Goal: Task Accomplishment & Management: Manage account settings

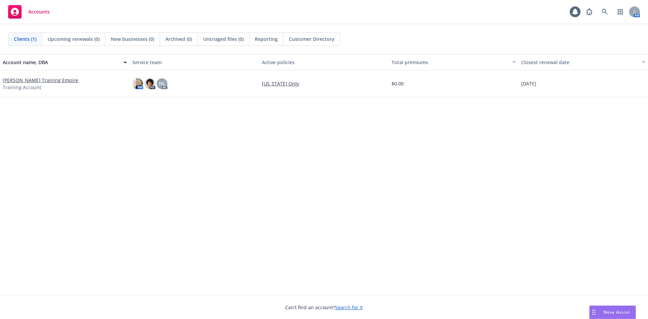
click at [41, 81] on link "[PERSON_NAME] Training Empire" at bounding box center [41, 80] width 76 height 7
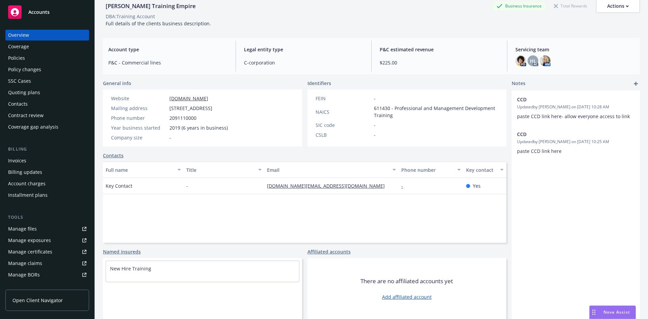
scroll to position [34, 0]
click at [340, 251] on link "Affiliated accounts" at bounding box center [328, 250] width 43 height 7
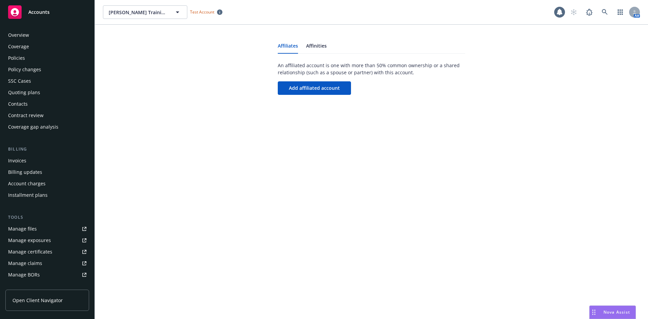
scroll to position [121, 0]
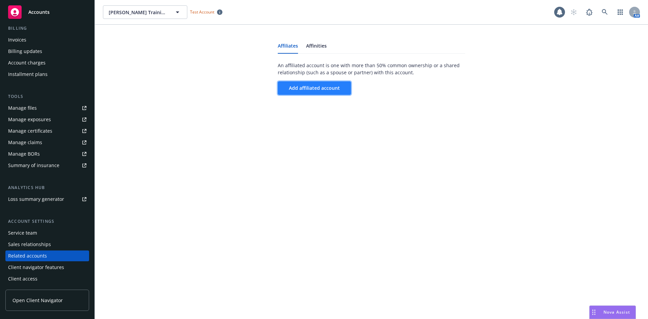
click at [316, 87] on span "Add affiliated account" at bounding box center [314, 88] width 51 height 6
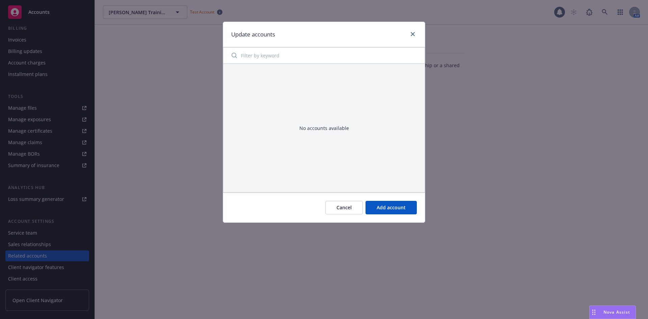
click at [351, 197] on div "Cancel Add account" at bounding box center [324, 207] width 202 height 30
click at [353, 206] on button "Cancel" at bounding box center [343, 207] width 37 height 13
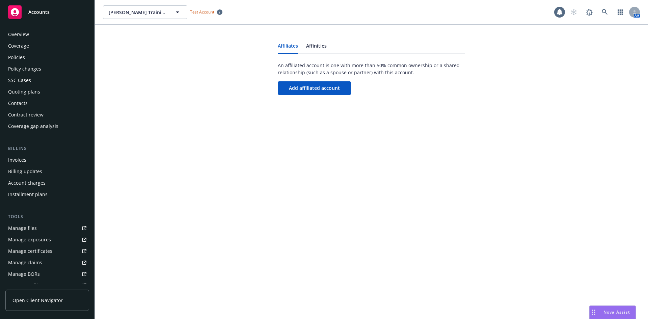
scroll to position [0, 0]
click at [69, 66] on div "Policy changes" at bounding box center [47, 69] width 78 height 11
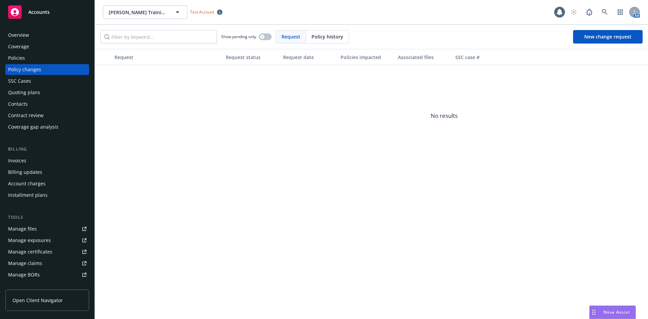
click at [55, 58] on div "Policies" at bounding box center [47, 58] width 78 height 11
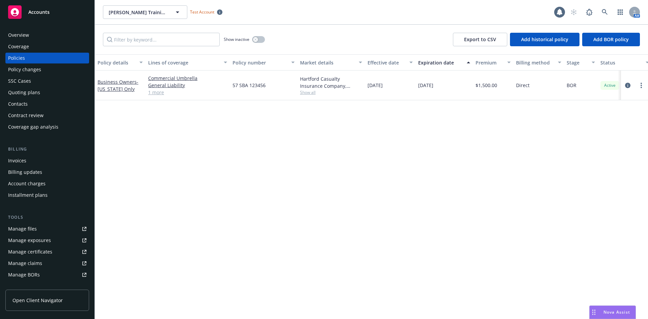
click at [160, 92] on link "1 more" at bounding box center [187, 92] width 79 height 7
click at [179, 93] on link "Commercial Property" at bounding box center [187, 92] width 79 height 7
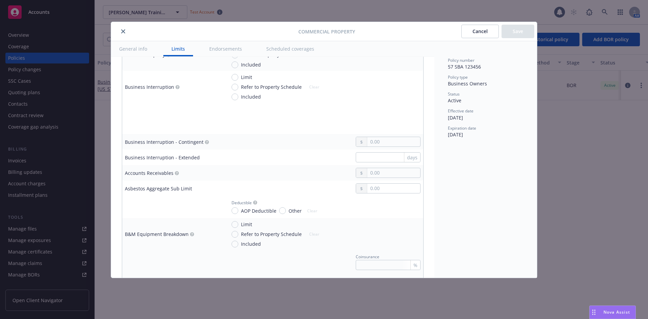
scroll to position [371, 0]
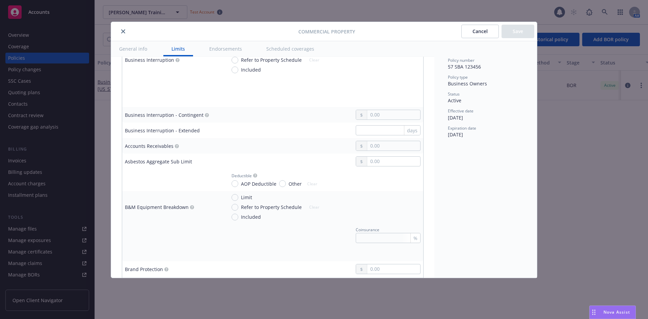
click at [122, 31] on icon "close" at bounding box center [123, 31] width 4 height 4
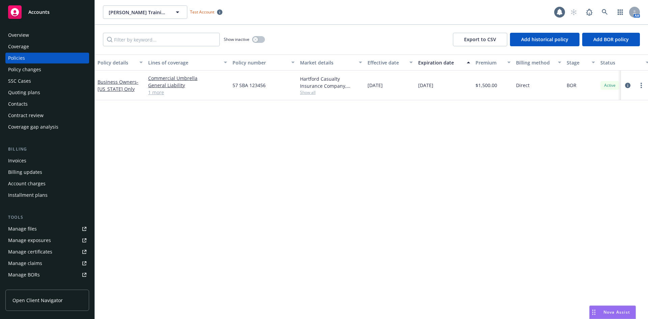
click at [155, 90] on link "1 more" at bounding box center [187, 92] width 79 height 7
click at [643, 90] on link "more" at bounding box center [641, 89] width 8 height 8
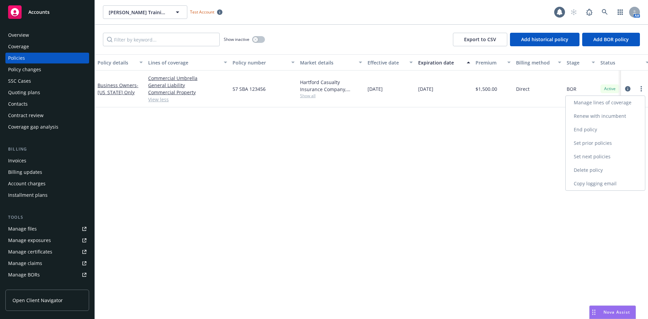
click at [621, 100] on link "Manage lines of coverage" at bounding box center [604, 102] width 79 height 13
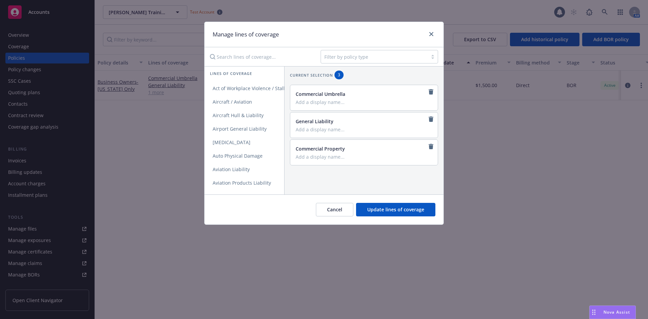
click at [248, 58] on input "Search lines of coverage..." at bounding box center [260, 56] width 109 height 13
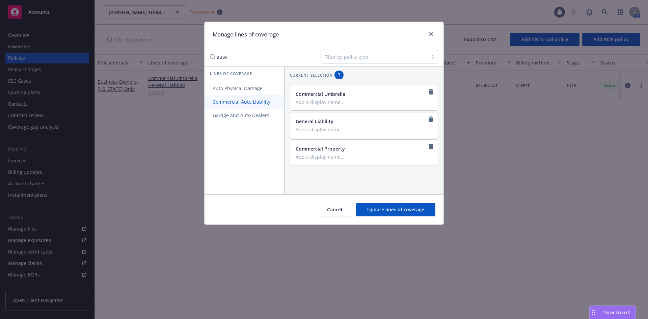
type input "auto"
click at [256, 102] on span "Commercial Auto Liability" at bounding box center [241, 101] width 74 height 6
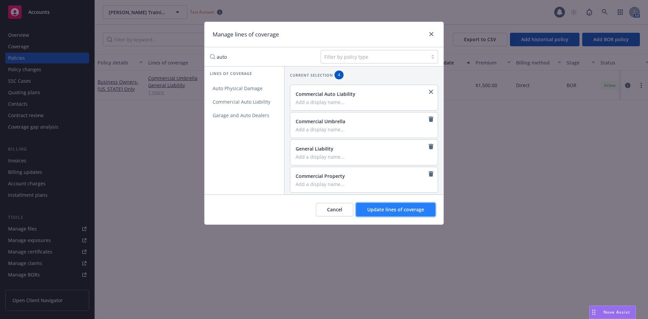
click at [380, 210] on span "Update lines of coverage" at bounding box center [395, 209] width 57 height 6
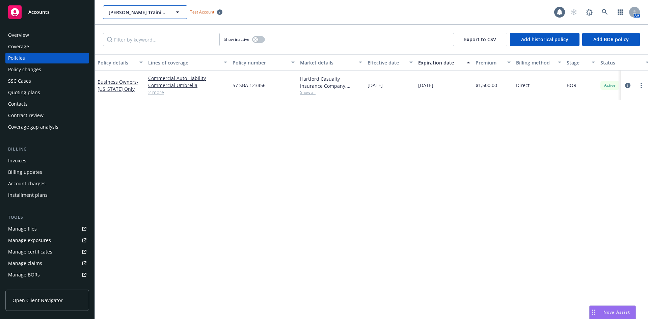
click at [153, 9] on span "[PERSON_NAME] Training Empire" at bounding box center [138, 12] width 58 height 7
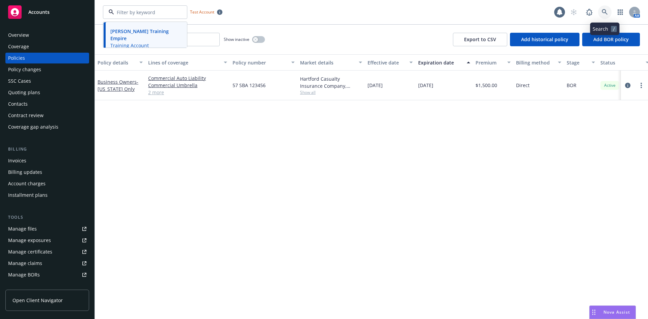
click at [602, 8] on link at bounding box center [604, 11] width 13 height 13
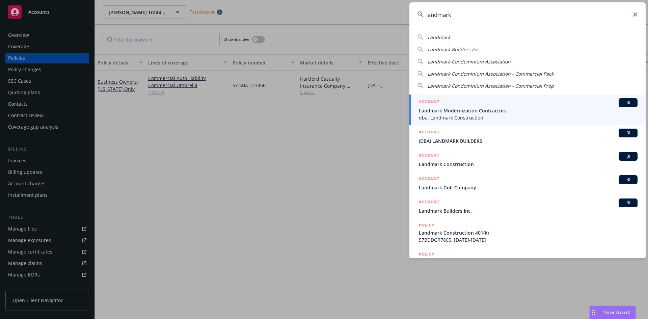
type input "landmark"
click at [481, 108] on span "Landmark Modernization Contractors" at bounding box center [528, 110] width 219 height 7
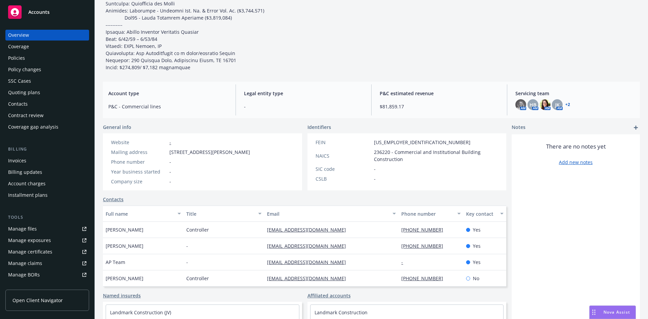
scroll to position [809, 0]
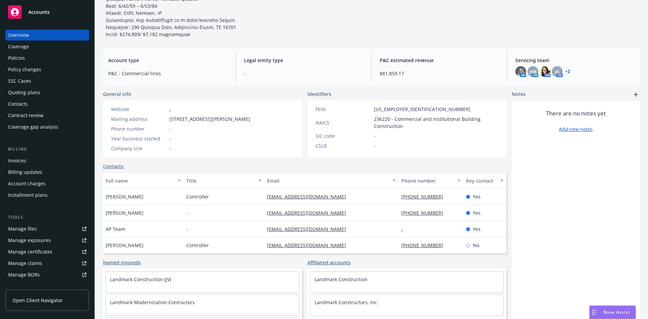
click at [37, 54] on div "Policies" at bounding box center [47, 58] width 78 height 11
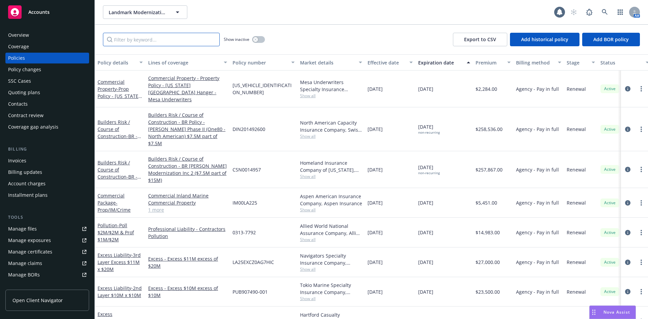
click at [130, 38] on input "Filter by keyword..." at bounding box center [161, 39] width 117 height 13
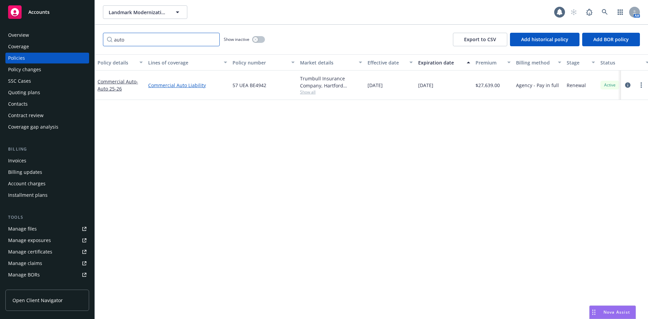
type input "auto"
click at [159, 85] on link "Commercial Auto Liability" at bounding box center [187, 85] width 79 height 7
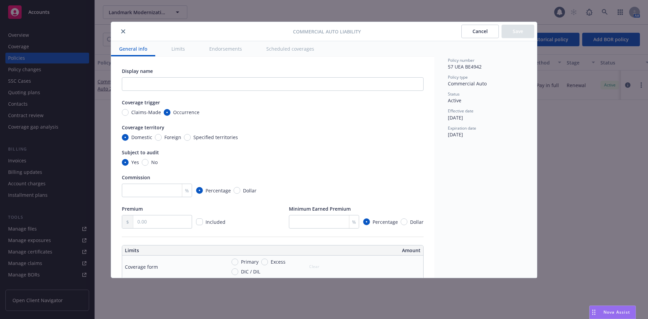
click at [125, 29] on icon "close" at bounding box center [123, 31] width 4 height 4
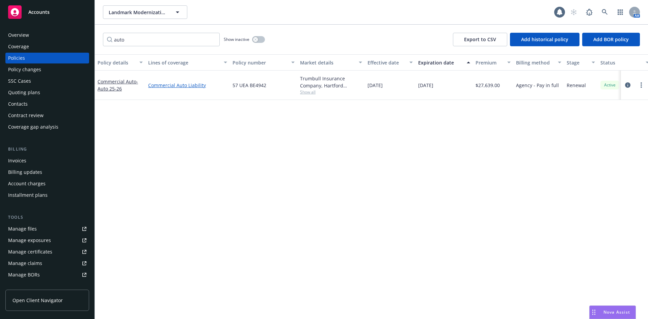
click at [160, 84] on link "Commercial Auto Liability" at bounding box center [187, 85] width 79 height 7
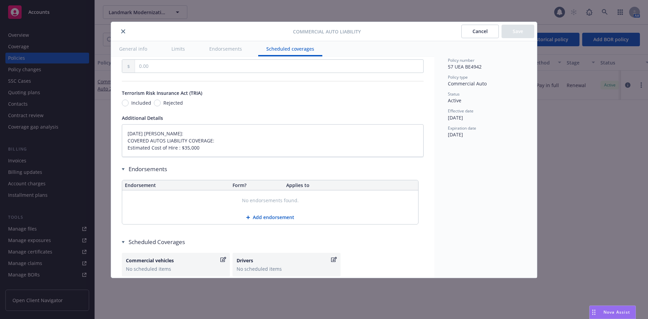
scroll to position [1214, 0]
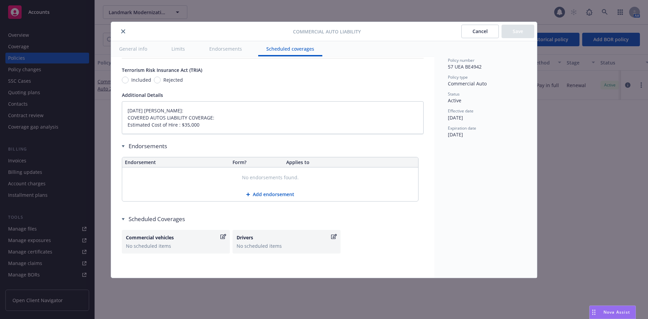
click at [123, 29] on button "close" at bounding box center [123, 31] width 8 height 8
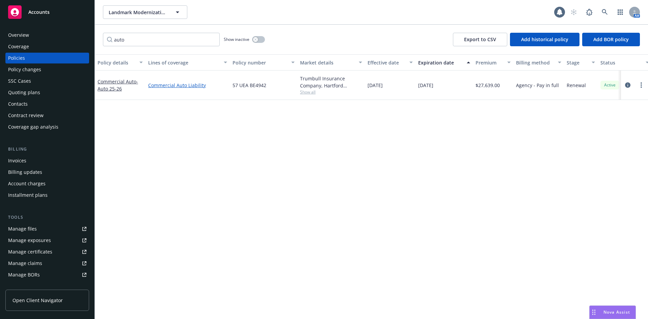
click at [180, 86] on link "Commercial Auto Liability" at bounding box center [187, 85] width 79 height 7
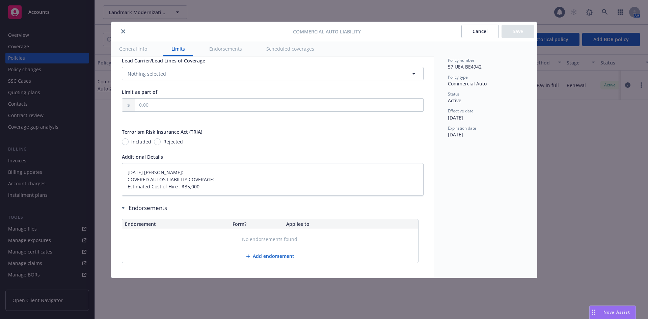
type textarea "x"
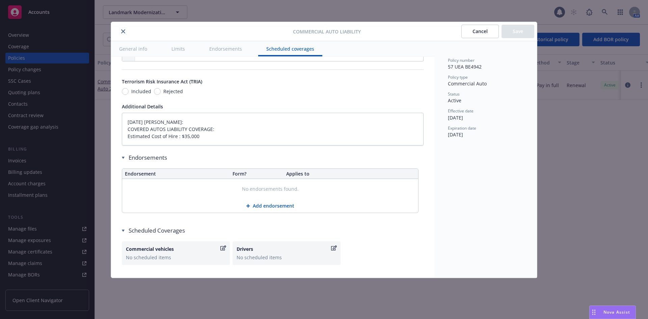
scroll to position [1214, 0]
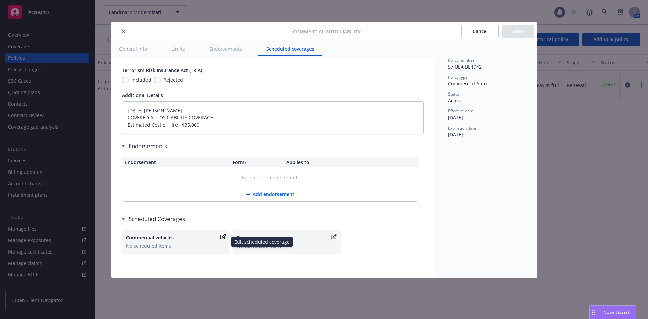
click at [185, 235] on div "Commercial vehicles" at bounding box center [172, 237] width 93 height 7
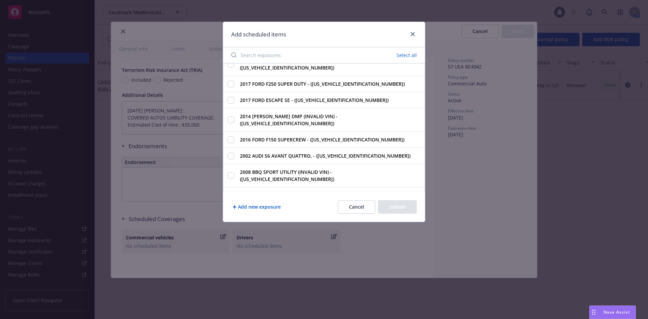
scroll to position [106, 0]
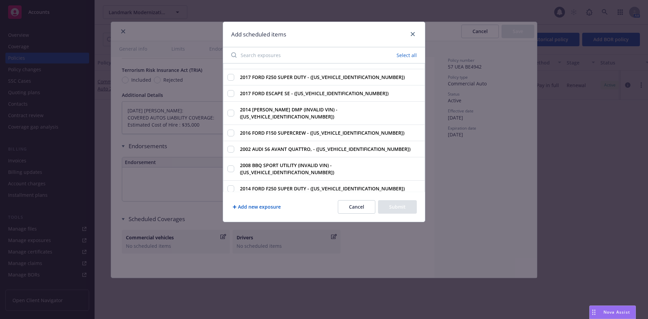
click at [271, 201] on strong "2015 FORD C-MAX PREMIUM SEL - ([US_VEHICLE_IDENTIFICATION_NUMBER])" at bounding box center [326, 204] width 173 height 6
click at [234, 201] on input "2015 FORD C-MAX PREMIUM SEL - ([US_VEHICLE_IDENTIFICATION_NUMBER])" at bounding box center [230, 204] width 7 height 7
click at [315, 201] on strong "2015 FORD C-MAX PREMIUM SEL - ([US_VEHICLE_IDENTIFICATION_NUMBER])" at bounding box center [326, 204] width 173 height 6
click at [234, 201] on input "2015 FORD C-MAX PREMIUM SEL - ([US_VEHICLE_IDENTIFICATION_NUMBER])" at bounding box center [230, 204] width 7 height 7
click at [315, 201] on strong "2015 FORD C-MAX PREMIUM SEL - ([US_VEHICLE_IDENTIFICATION_NUMBER])" at bounding box center [326, 204] width 173 height 6
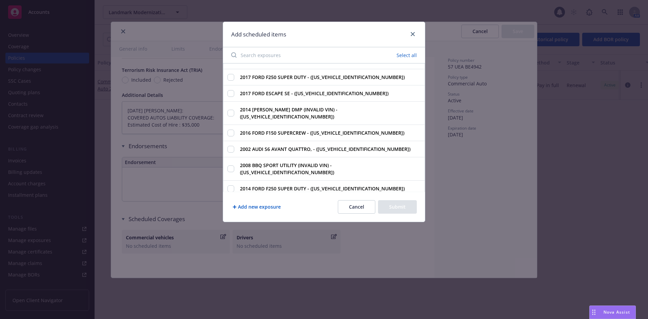
click at [234, 201] on input "2015 FORD C-MAX PREMIUM SEL - ([US_VEHICLE_IDENTIFICATION_NUMBER])" at bounding box center [230, 204] width 7 height 7
checkbox input "true"
click at [302, 203] on div "Add new exposure Cancel Submit" at bounding box center [324, 207] width 202 height 30
click at [304, 255] on div "Add scheduled items Clear 2019 Ford F150 - ([US_VEHICLE_IDENTIFICATION_NUMBER])…" at bounding box center [324, 159] width 648 height 319
click at [414, 35] on icon "close" at bounding box center [413, 34] width 4 height 4
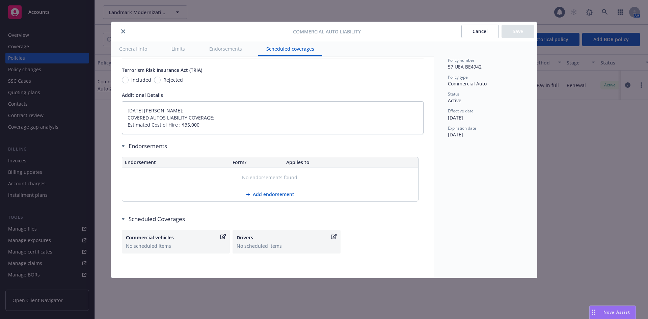
click at [259, 192] on button "Add endorsement" at bounding box center [270, 194] width 296 height 13
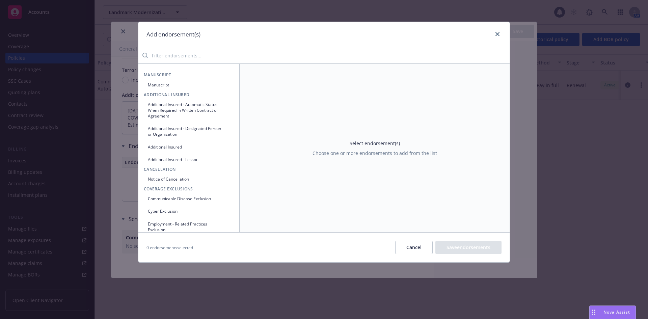
click at [424, 245] on button "Cancel" at bounding box center [413, 247] width 37 height 13
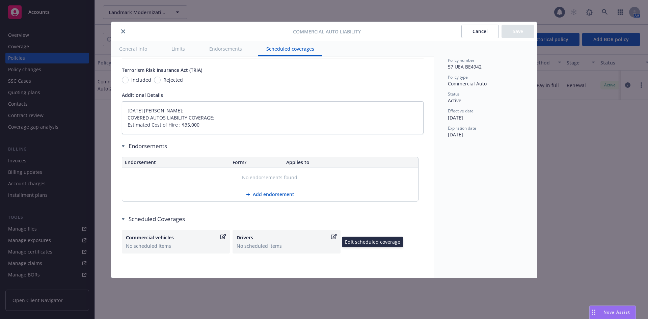
click at [282, 240] on div "Drivers" at bounding box center [282, 237] width 93 height 7
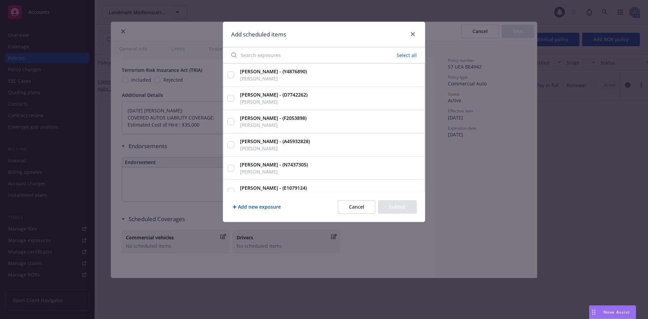
click at [345, 207] on button "Cancel" at bounding box center [356, 206] width 37 height 13
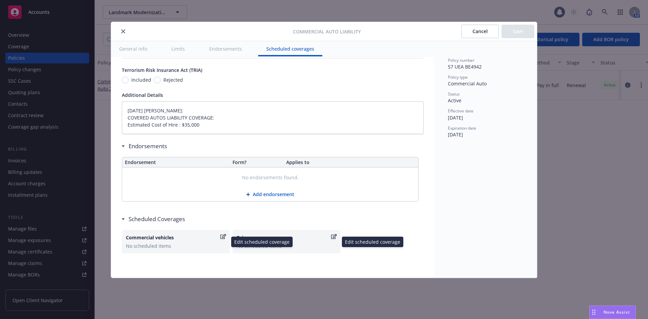
click at [192, 240] on div "Commercial vehicles" at bounding box center [172, 237] width 93 height 7
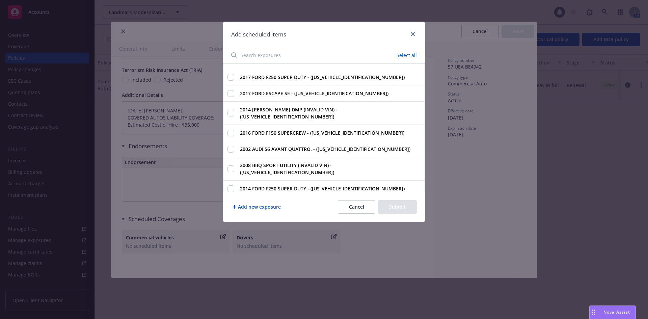
click at [229, 201] on input "2015 FORD C-MAX PREMIUM SEL - ([US_VEHICLE_IDENTIFICATION_NUMBER])" at bounding box center [230, 204] width 7 height 7
checkbox input "true"
click at [263, 205] on button "Add new exposure" at bounding box center [256, 206] width 51 height 13
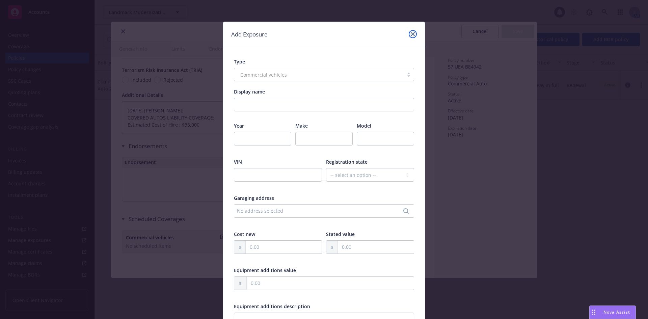
click at [411, 34] on icon "close" at bounding box center [413, 34] width 4 height 4
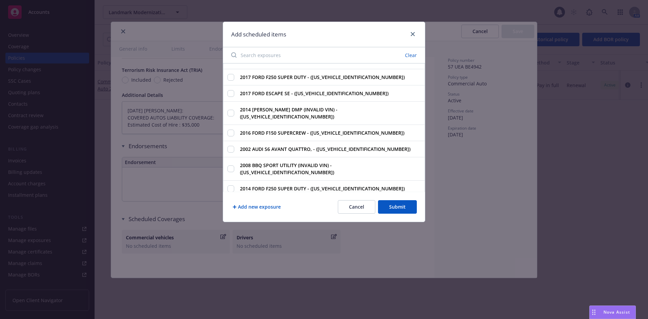
click at [354, 204] on button "Cancel" at bounding box center [356, 206] width 37 height 13
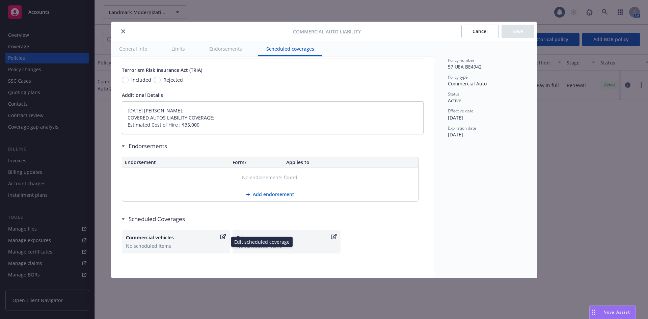
click at [199, 237] on div "Commercial vehicles" at bounding box center [172, 237] width 93 height 7
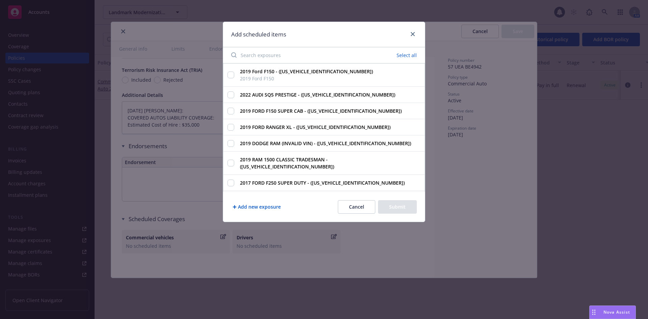
type textarea "x"
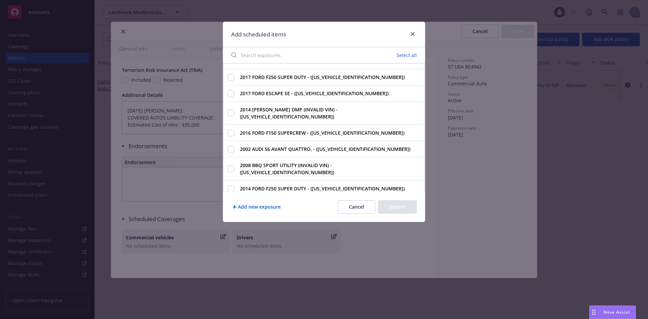
click at [231, 201] on input "2015 FORD C-MAX PREMIUM SEL - ([US_VEHICLE_IDENTIFICATION_NUMBER])" at bounding box center [230, 204] width 7 height 7
checkbox input "true"
click at [386, 209] on button "Submit" at bounding box center [397, 206] width 39 height 13
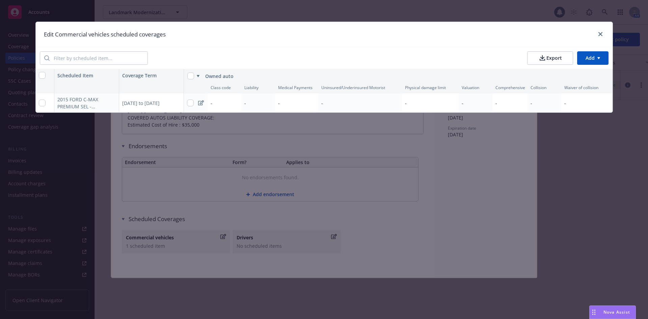
type textarea "x"
click at [598, 35] on icon "close" at bounding box center [600, 34] width 4 height 4
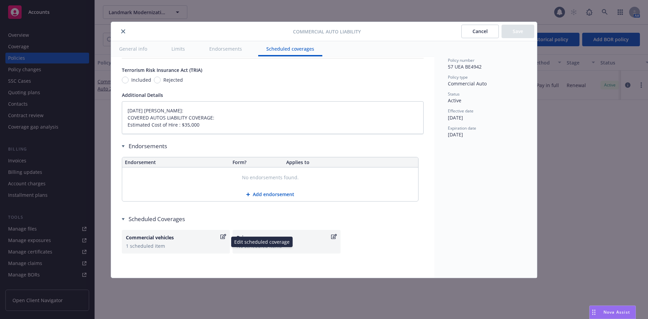
click at [170, 244] on div "1 scheduled item" at bounding box center [176, 245] width 100 height 7
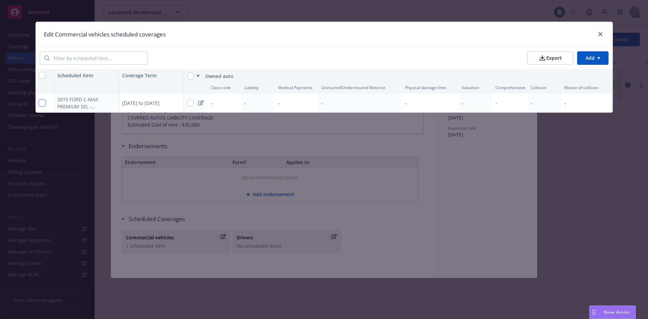
click at [41, 101] on input "checkbox" at bounding box center [42, 103] width 7 height 7
checkbox input "true"
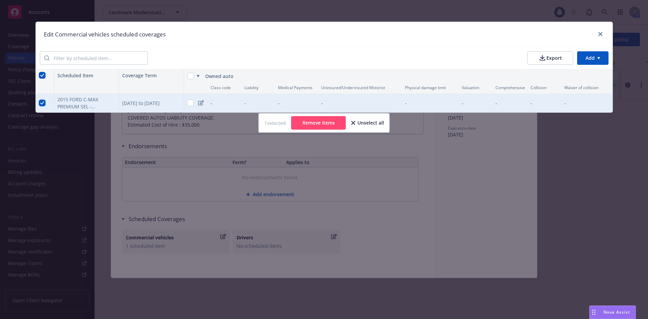
click at [317, 129] on button "Remove items" at bounding box center [318, 122] width 55 height 13
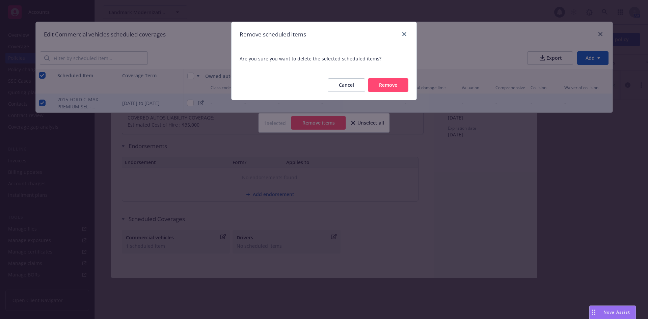
click at [377, 82] on button "Remove" at bounding box center [388, 84] width 40 height 13
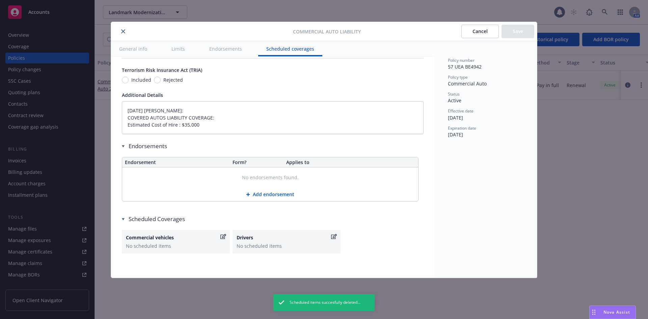
click at [491, 33] on button "Cancel" at bounding box center [479, 31] width 37 height 13
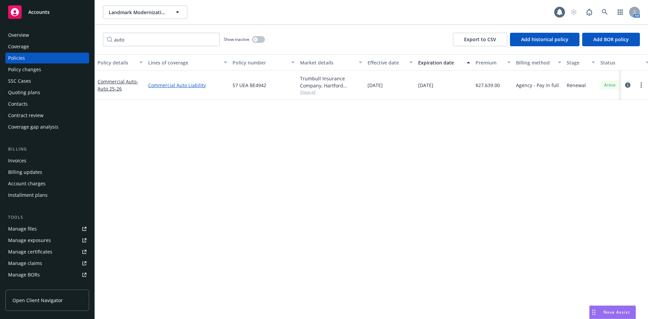
click at [191, 85] on link "Commercial Auto Liability" at bounding box center [187, 85] width 79 height 7
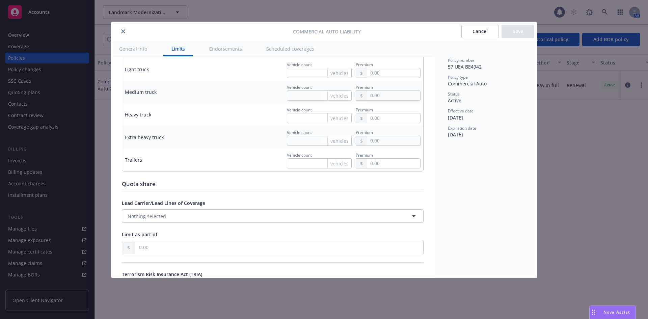
scroll to position [1012, 0]
click at [229, 47] on button "Endorsements" at bounding box center [225, 48] width 49 height 15
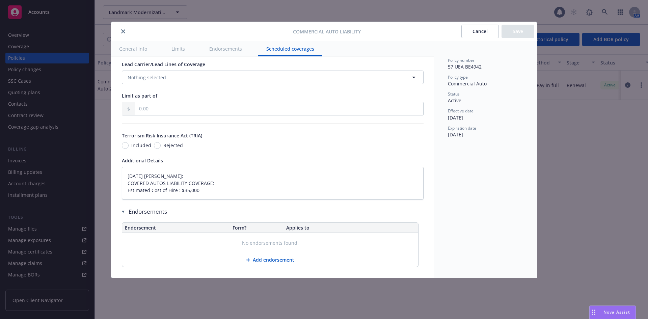
scroll to position [1214, 0]
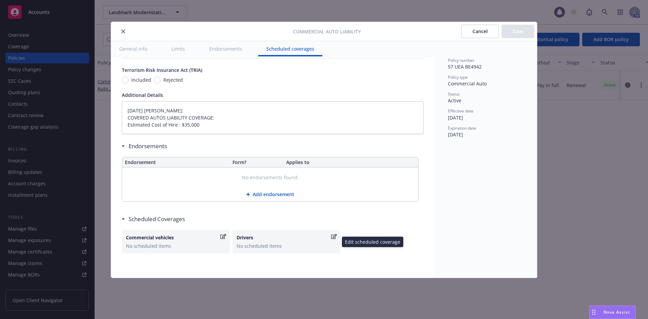
click at [296, 245] on div "No scheduled items" at bounding box center [286, 245] width 100 height 7
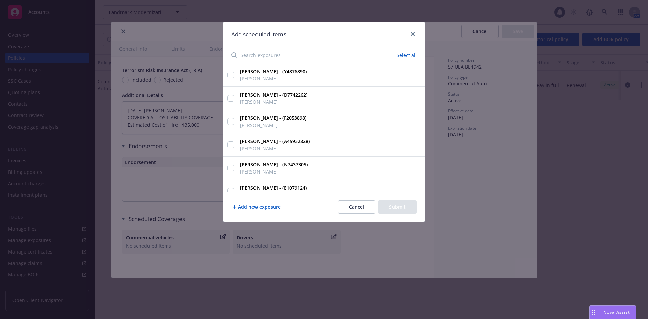
click at [351, 205] on button "Cancel" at bounding box center [356, 206] width 37 height 13
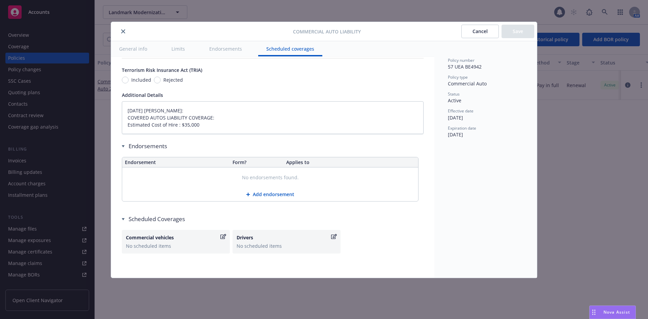
click at [119, 31] on button "close" at bounding box center [123, 31] width 8 height 8
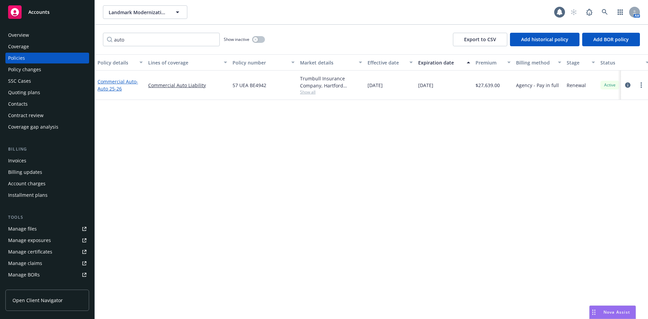
click at [127, 83] on link "Commercial Auto - Auto 25-26" at bounding box center [117, 84] width 40 height 13
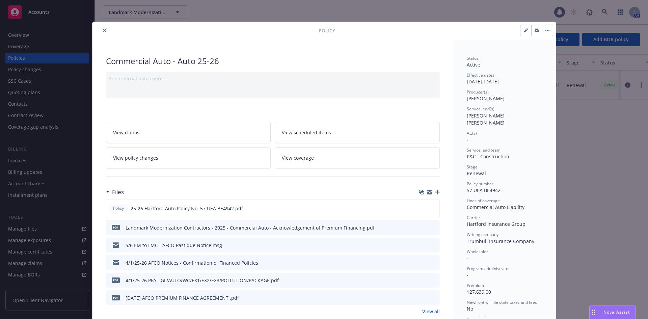
click at [103, 31] on icon "close" at bounding box center [105, 30] width 4 height 4
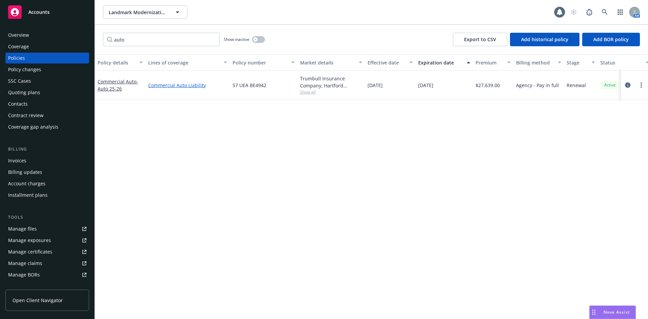
click at [193, 85] on link "Commercial Auto Liability" at bounding box center [187, 85] width 79 height 7
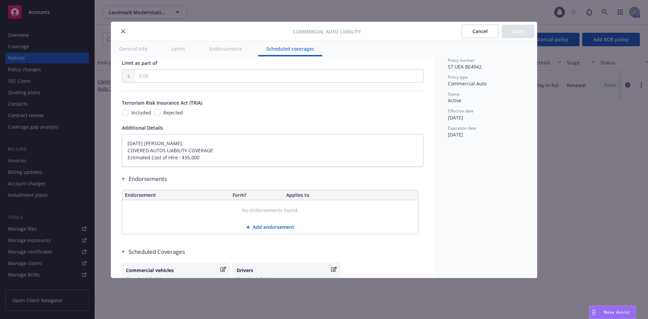
scroll to position [1214, 0]
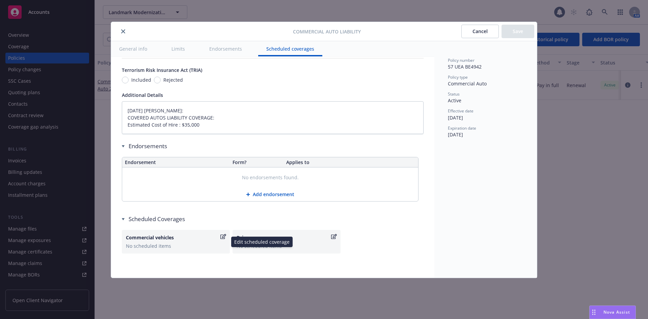
click at [225, 235] on icon "button" at bounding box center [223, 236] width 6 height 5
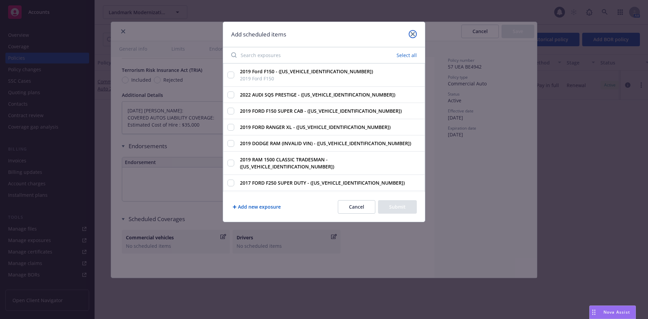
click at [413, 33] on icon "close" at bounding box center [413, 34] width 4 height 4
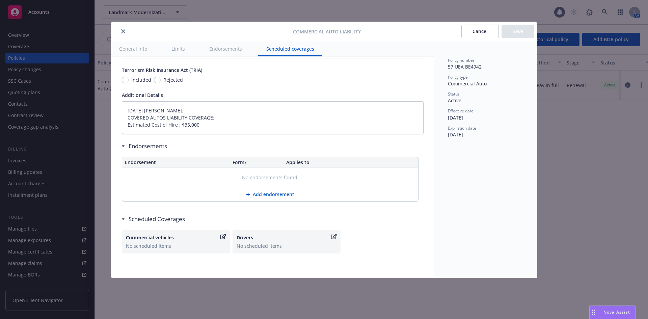
click at [123, 33] on button "close" at bounding box center [123, 31] width 8 height 8
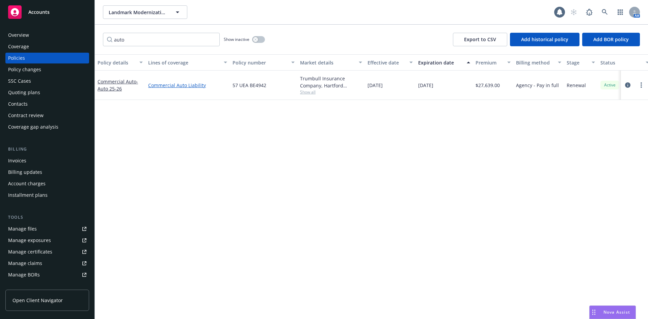
click at [173, 87] on link "Commercial Auto Liability" at bounding box center [187, 85] width 79 height 7
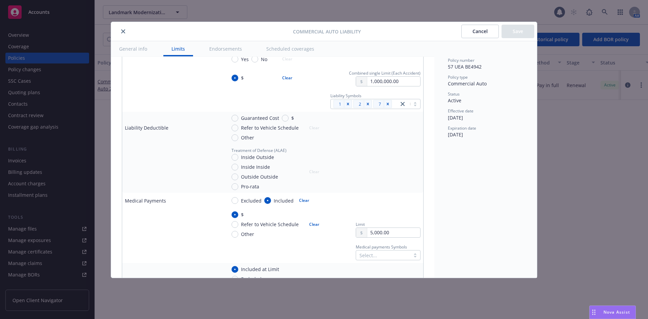
scroll to position [270, 0]
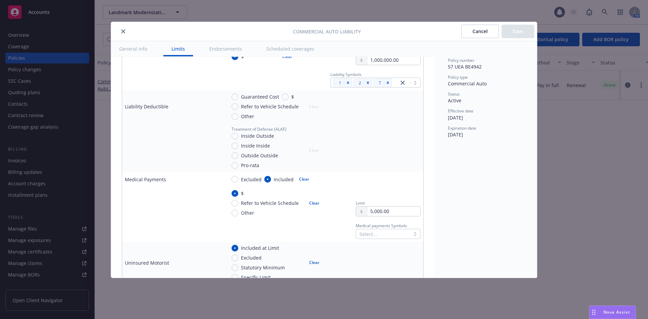
click at [485, 27] on button "Cancel" at bounding box center [479, 31] width 37 height 13
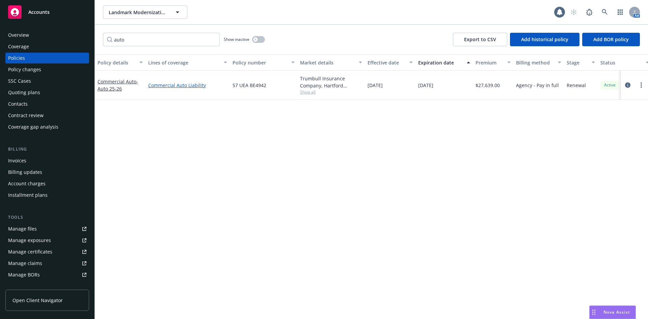
click at [177, 85] on link "Commercial Auto Liability" at bounding box center [187, 85] width 79 height 7
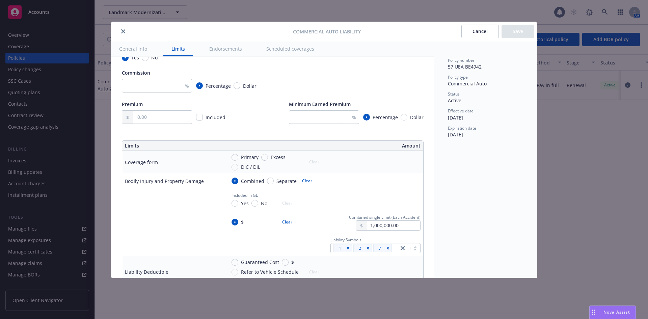
scroll to position [135, 0]
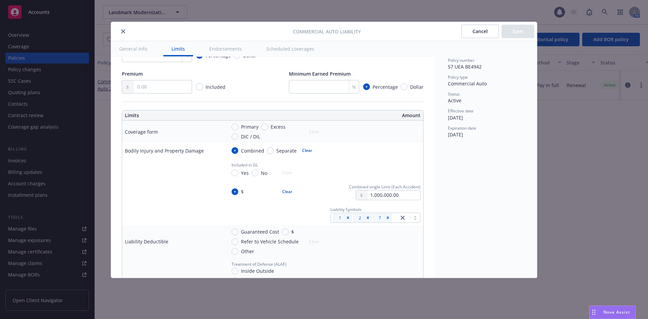
click at [300, 52] on button "Scheduled coverages" at bounding box center [290, 48] width 64 height 15
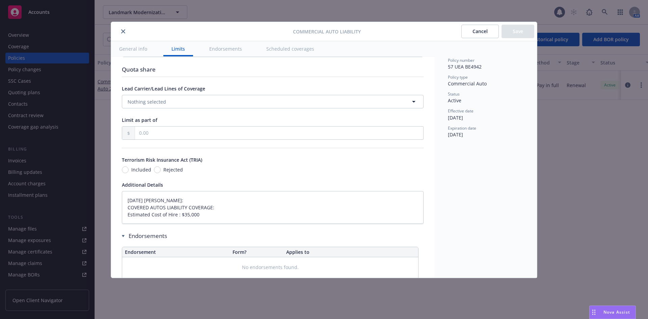
type textarea "x"
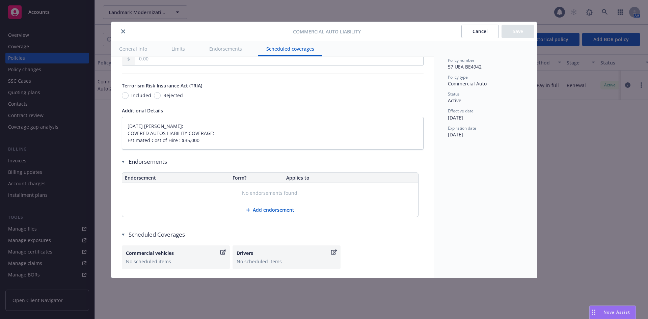
scroll to position [1203, 0]
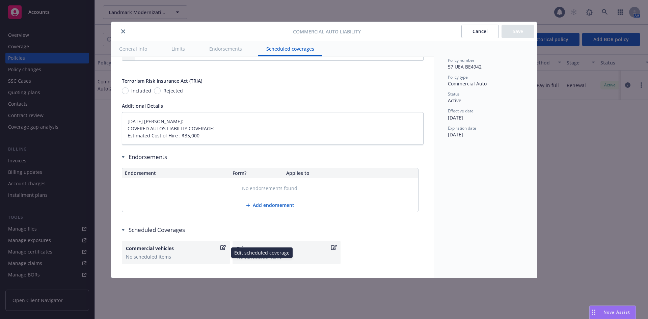
click at [180, 250] on div "Commercial vehicles" at bounding box center [172, 248] width 93 height 7
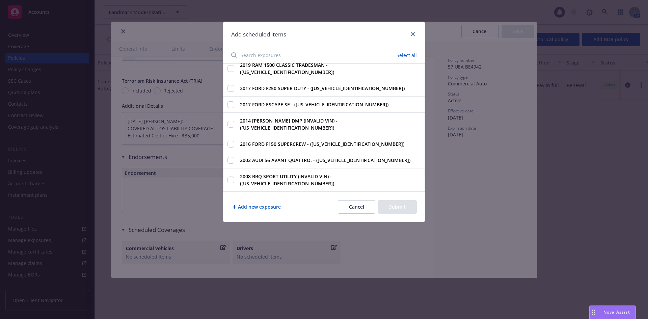
scroll to position [106, 0]
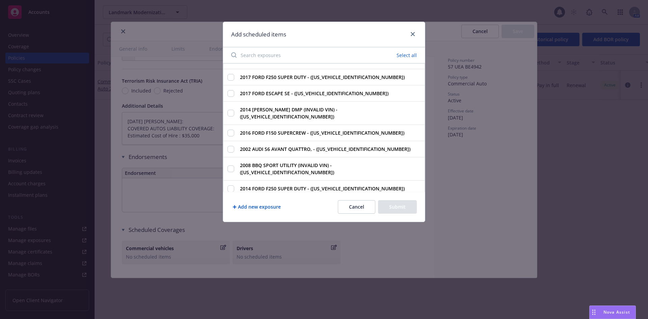
click at [233, 201] on input "2015 FORD C-MAX PREMIUM SEL - ([US_VEHICLE_IDENTIFICATION_NUMBER])" at bounding box center [230, 204] width 7 height 7
checkbox input "true"
click at [396, 205] on button "Submit" at bounding box center [397, 206] width 39 height 13
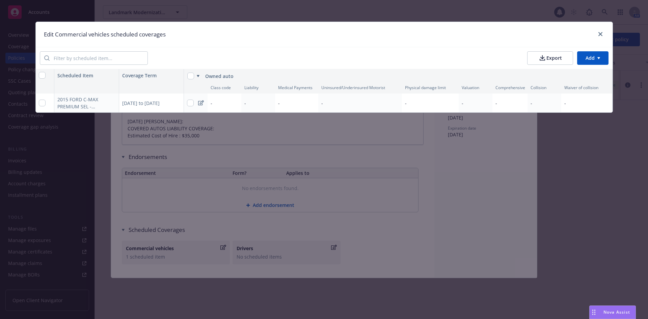
type textarea "x"
click at [596, 55] on html "Accounts Overview Coverage Policies Policy changes SSC Cases Quoting plans Cont…" at bounding box center [324, 159] width 648 height 319
click at [40, 101] on input "checkbox" at bounding box center [42, 103] width 7 height 7
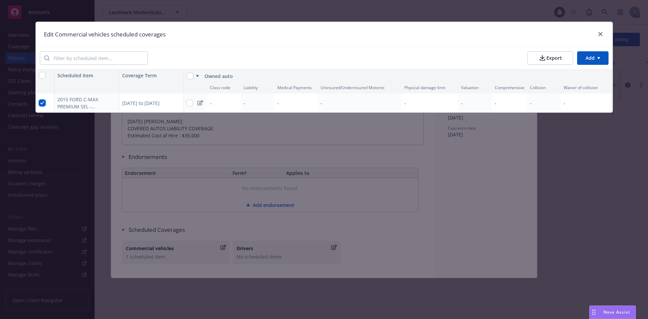
checkbox input "true"
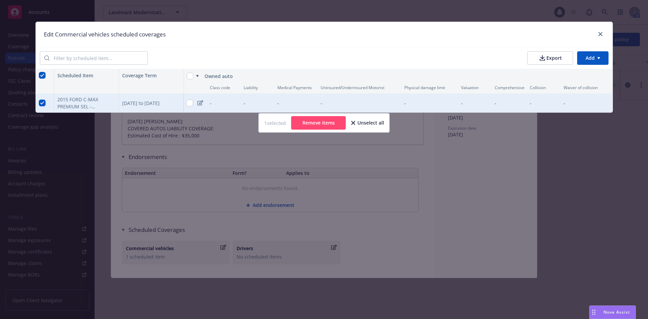
click at [318, 130] on button "Remove items" at bounding box center [318, 122] width 55 height 13
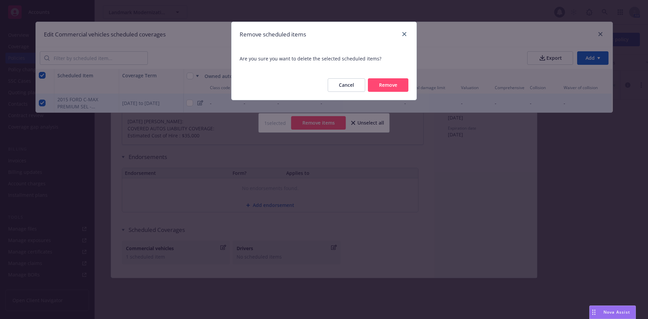
click at [377, 83] on button "Remove" at bounding box center [388, 84] width 40 height 13
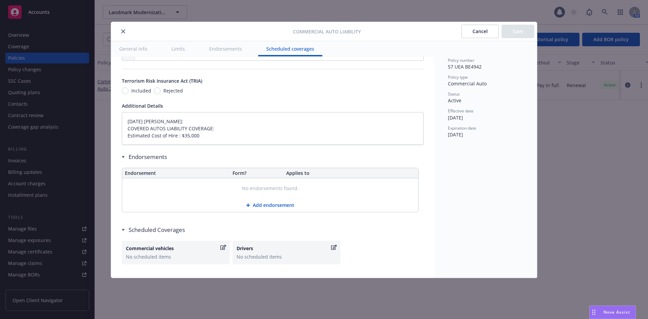
type textarea "x"
click at [126, 32] on button "close" at bounding box center [123, 31] width 8 height 8
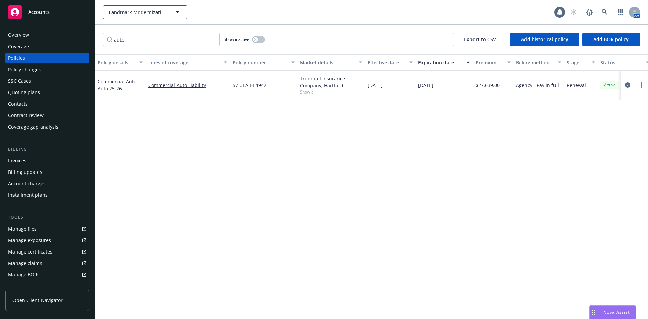
click at [116, 9] on span "Landmark Modernization Contractors" at bounding box center [138, 12] width 58 height 7
click at [137, 28] on strong "[PERSON_NAME] Training Empire" at bounding box center [139, 34] width 58 height 13
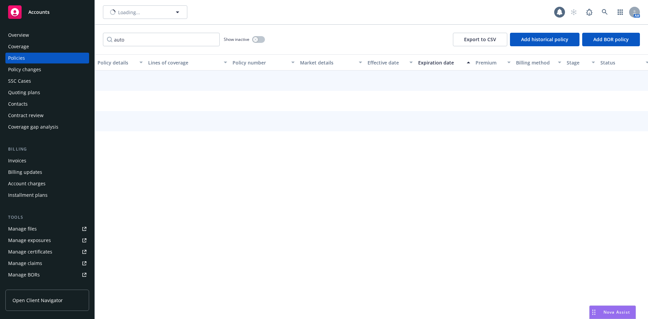
click at [47, 35] on div "Overview" at bounding box center [47, 35] width 78 height 11
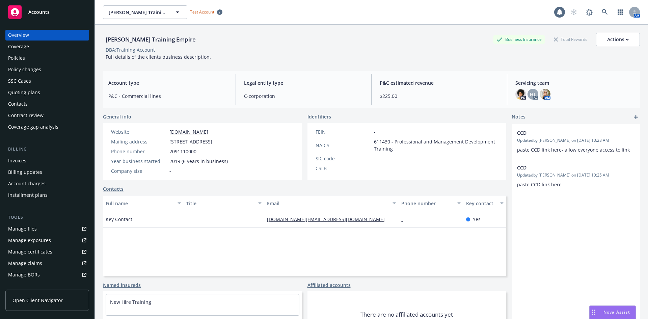
click at [44, 58] on div "Policies" at bounding box center [47, 58] width 78 height 11
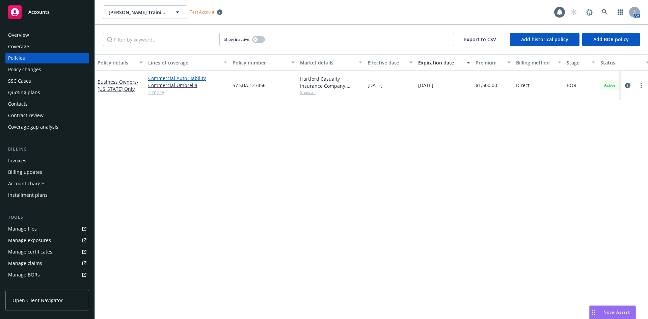
click at [169, 77] on link "Commercial Auto Liability" at bounding box center [187, 78] width 79 height 7
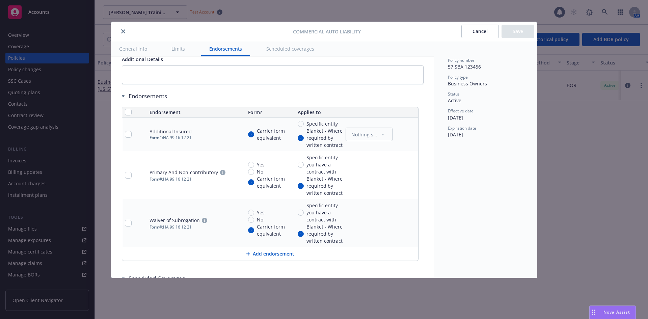
type textarea "x"
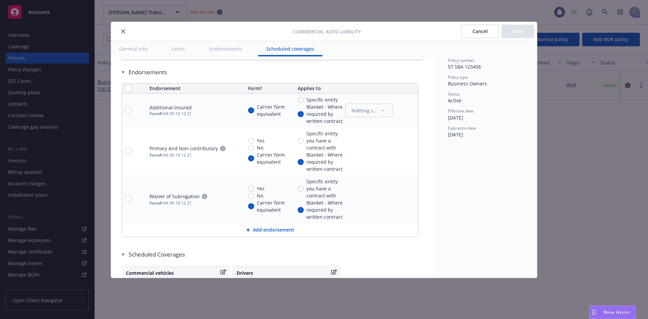
scroll to position [1307, 0]
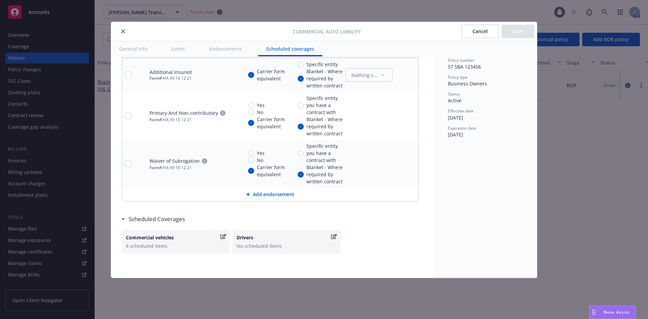
click at [477, 32] on button "Cancel" at bounding box center [479, 31] width 37 height 13
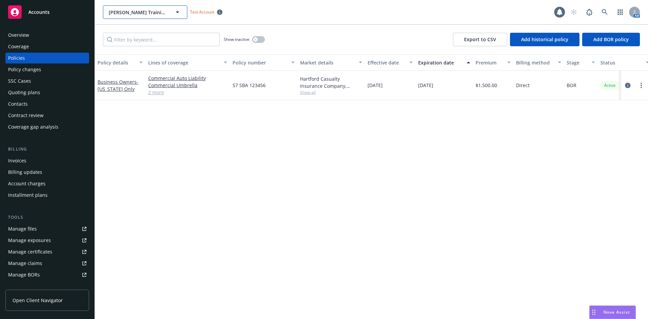
click at [168, 13] on button "[PERSON_NAME] Training Empire" at bounding box center [145, 11] width 84 height 13
click at [131, 12] on strong "[PERSON_NAME] Training Empire" at bounding box center [148, 14] width 76 height 6
click at [188, 14] on icon at bounding box center [191, 14] width 7 height 7
click at [190, 15] on icon at bounding box center [191, 14] width 3 height 1
click at [146, 13] on strong "[PERSON_NAME] Training Empire" at bounding box center [148, 12] width 76 height 6
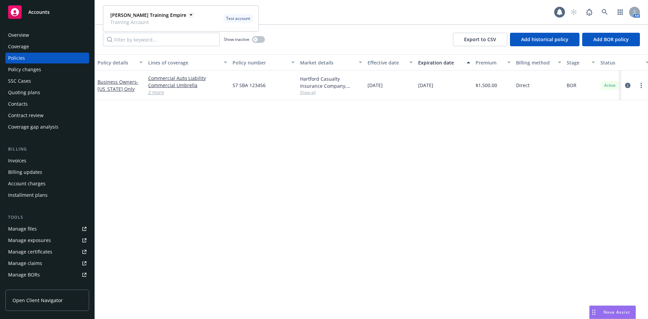
click at [157, 15] on strong "[PERSON_NAME] Training Empire" at bounding box center [148, 15] width 76 height 6
click at [304, 19] on div "[PERSON_NAME] Training Empire [PERSON_NAME] Training Empire Training Account Te…" at bounding box center [371, 12] width 553 height 24
click at [45, 38] on div "Overview" at bounding box center [47, 35] width 78 height 11
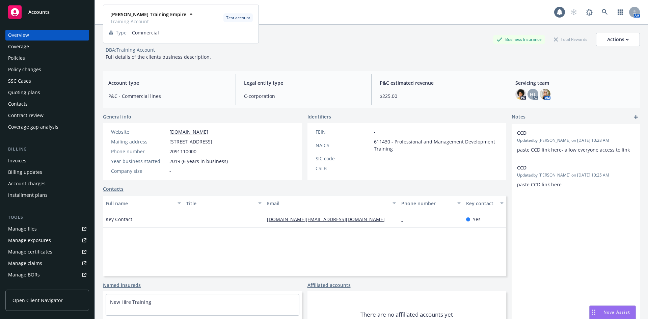
click at [156, 10] on div "[PERSON_NAME] Training Empire Training Account" at bounding box center [148, 17] width 80 height 17
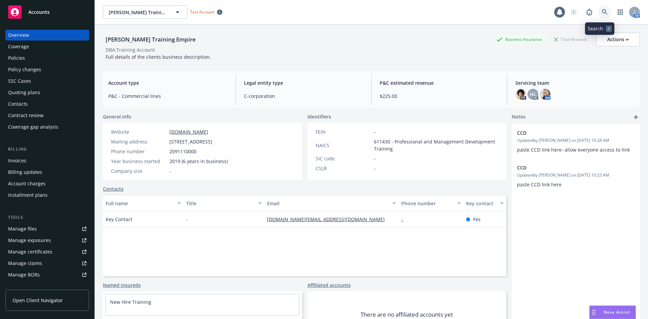
click at [601, 9] on icon at bounding box center [604, 12] width 6 height 6
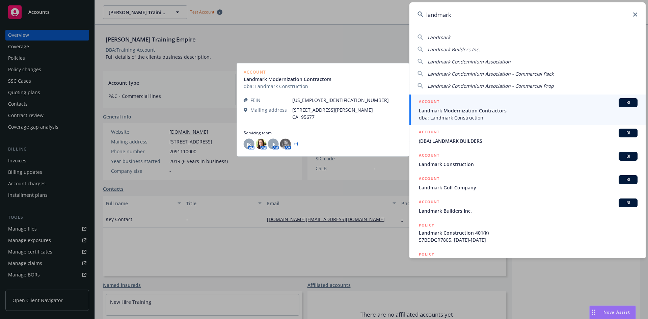
type input "landmark"
click at [525, 103] on div "ACCOUNT BI" at bounding box center [528, 102] width 219 height 9
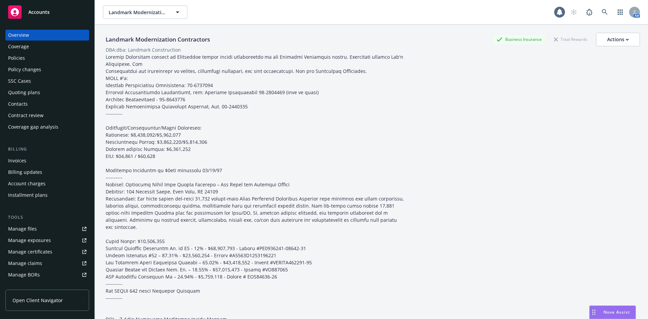
click at [31, 58] on div "Policies" at bounding box center [47, 58] width 78 height 11
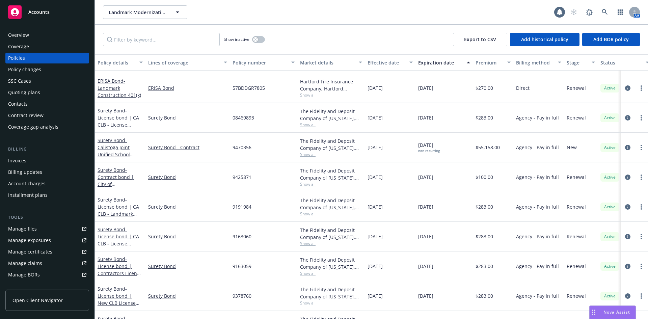
scroll to position [323, 0]
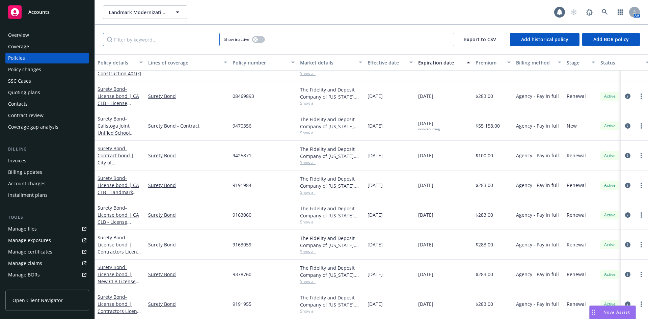
click at [144, 39] on input "Filter by keyword..." at bounding box center [161, 39] width 117 height 13
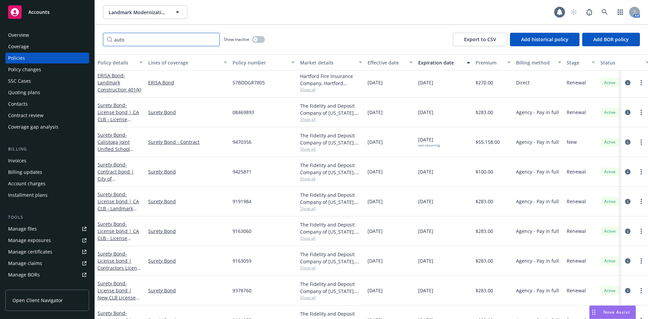
scroll to position [0, 0]
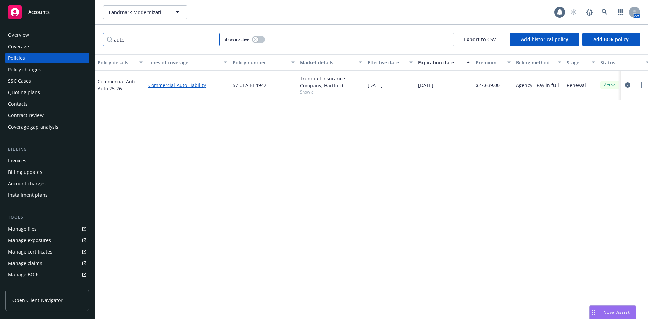
type input "auto"
click at [158, 85] on link "Commercial Auto Liability" at bounding box center [187, 85] width 79 height 7
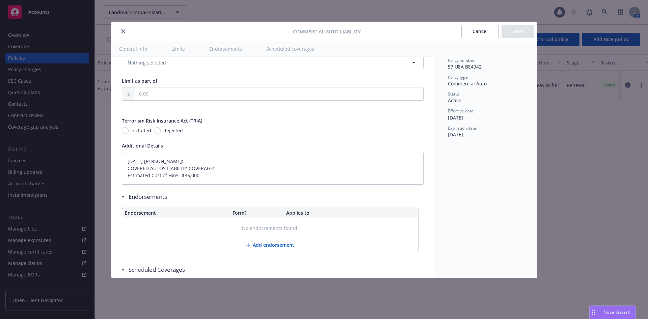
type textarea "x"
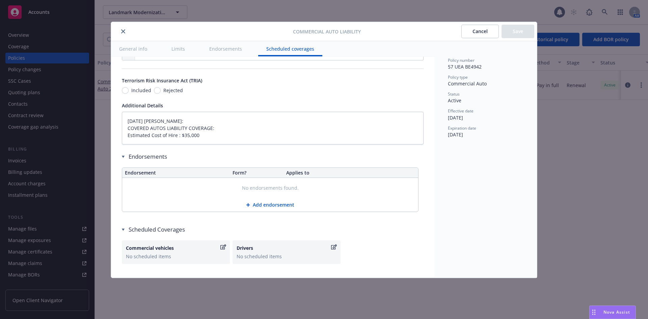
scroll to position [1214, 0]
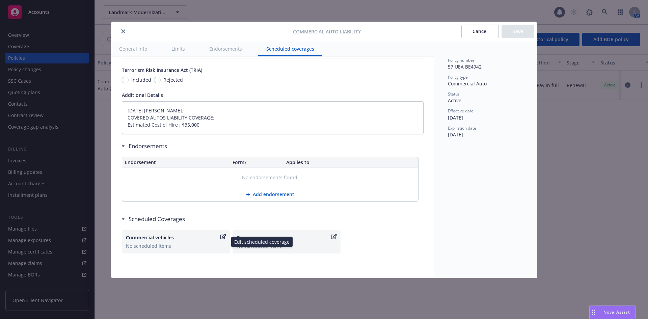
click at [181, 236] on div "Commercial vehicles" at bounding box center [172, 237] width 93 height 7
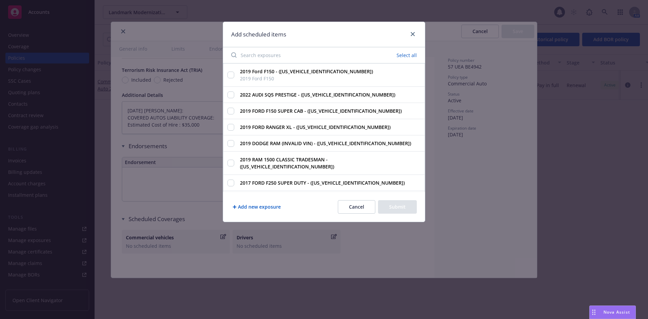
click at [403, 55] on button "Select all" at bounding box center [406, 55] width 28 height 9
checkbox input "true"
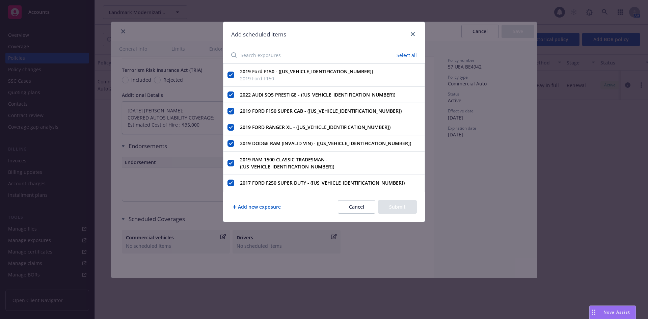
checkbox input "true"
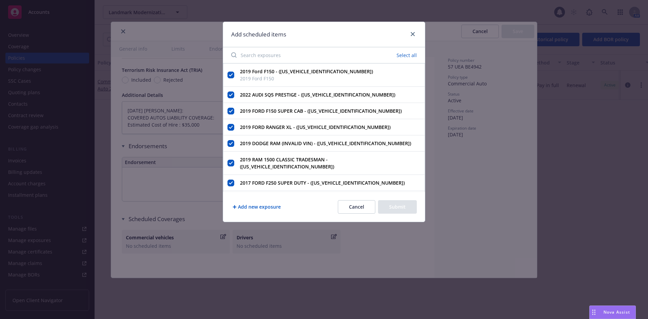
checkbox input "true"
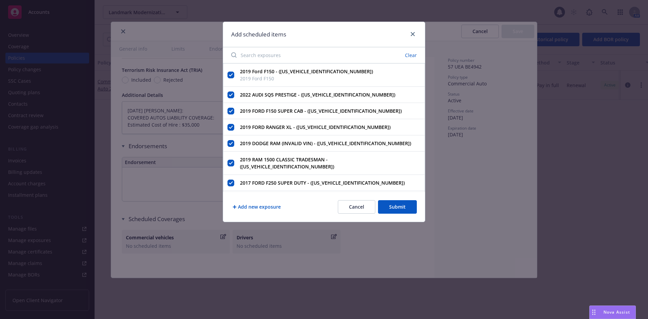
click at [396, 208] on button "Submit" at bounding box center [397, 206] width 39 height 13
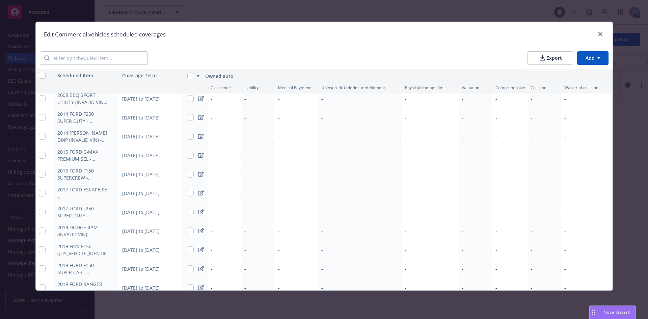
type textarea "x"
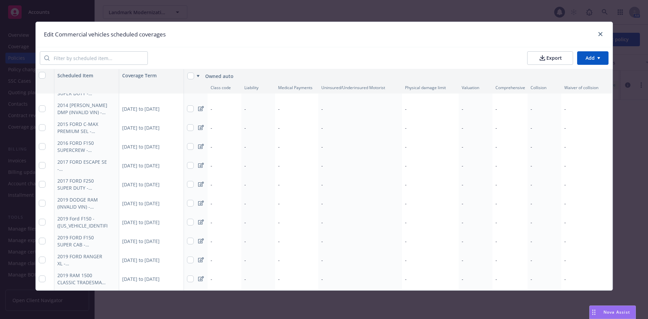
scroll to position [39, 0]
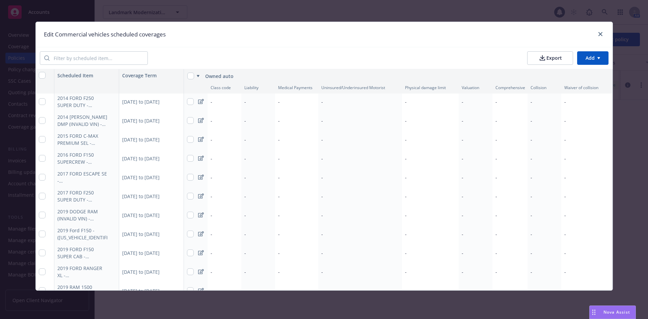
click at [215, 139] on div "-" at bounding box center [224, 139] width 34 height 19
click at [263, 149] on input "number" at bounding box center [294, 153] width 94 height 13
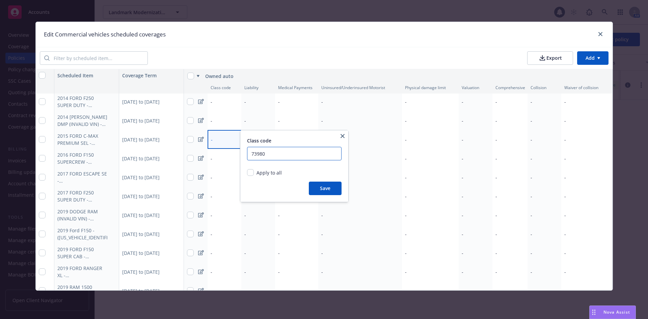
type input "73980"
click at [315, 189] on button "Save" at bounding box center [325, 187] width 33 height 13
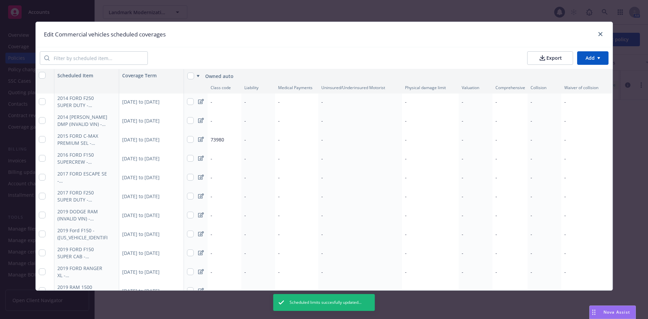
click at [259, 140] on div "-" at bounding box center [258, 139] width 34 height 19
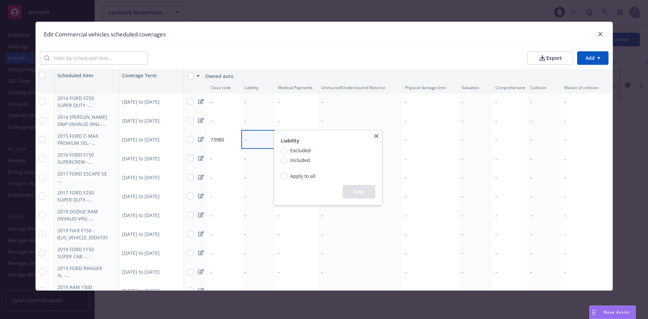
type textarea "x"
click at [286, 158] on input "Included" at bounding box center [284, 160] width 7 height 7
radio input "true"
click at [353, 193] on button "Save" at bounding box center [358, 191] width 33 height 13
type textarea "x"
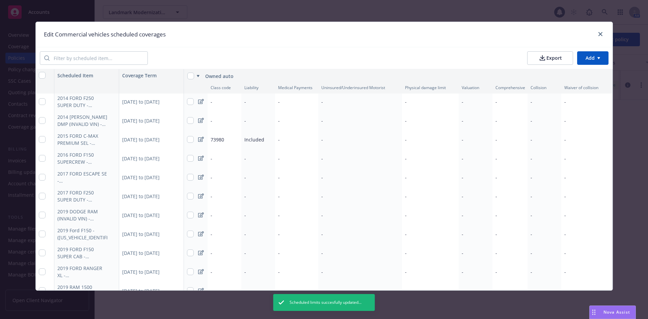
click at [300, 142] on div "-" at bounding box center [296, 139] width 43 height 19
click at [328, 159] on input "Included" at bounding box center [327, 160] width 7 height 7
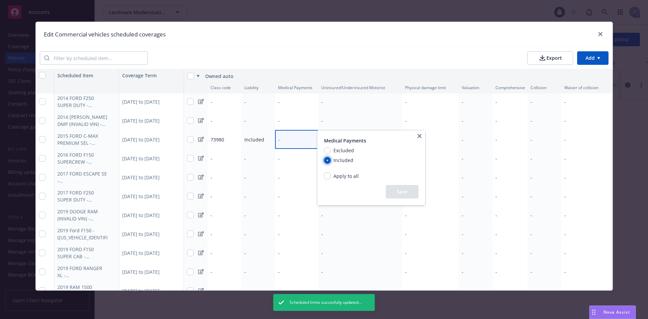
radio input "true"
click at [329, 175] on input "Apply to all" at bounding box center [327, 175] width 7 height 7
checkbox input "true"
radio input "true"
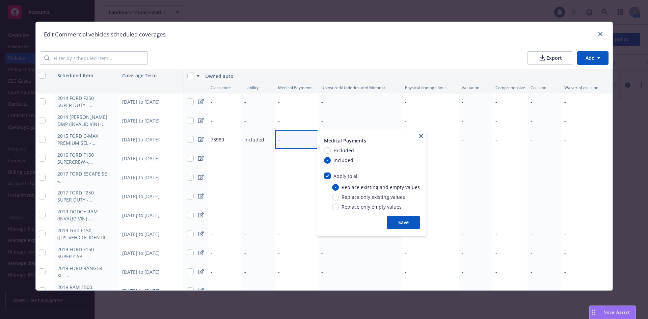
click at [402, 222] on button "Save" at bounding box center [403, 222] width 33 height 13
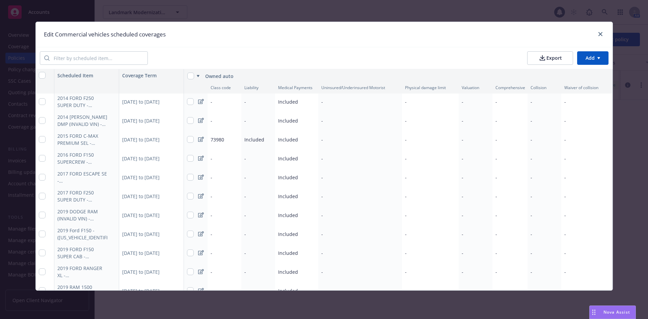
type textarea "x"
click at [251, 141] on span "Included" at bounding box center [254, 139] width 20 height 6
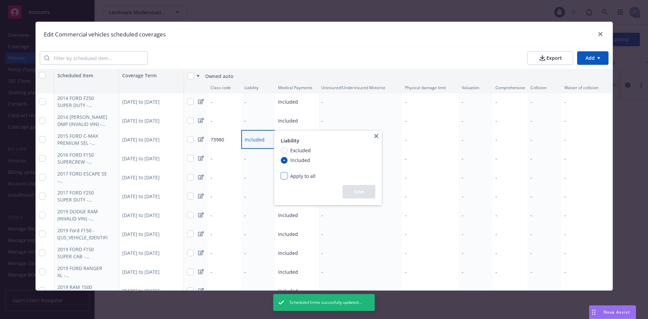
click at [286, 175] on input "Apply to all" at bounding box center [284, 175] width 7 height 7
checkbox input "true"
radio input "true"
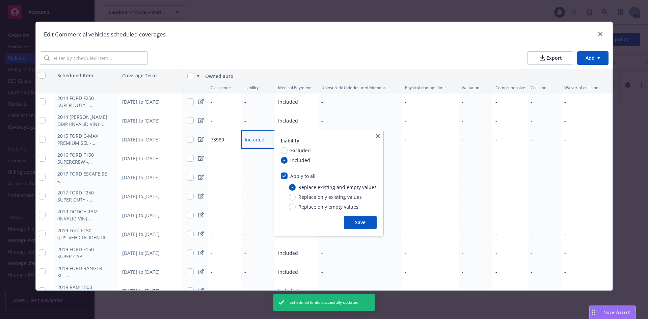
click at [351, 218] on button "Save" at bounding box center [360, 222] width 33 height 13
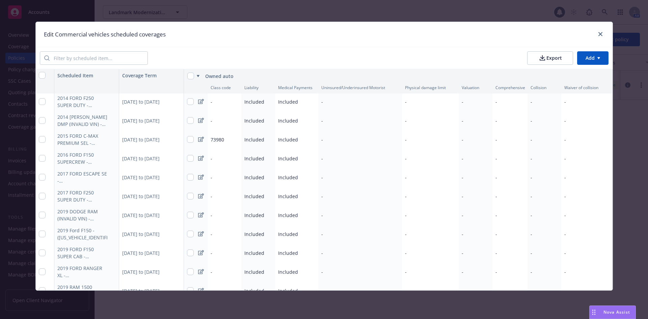
type textarea "x"
click at [325, 141] on div "-" at bounding box center [360, 139] width 84 height 19
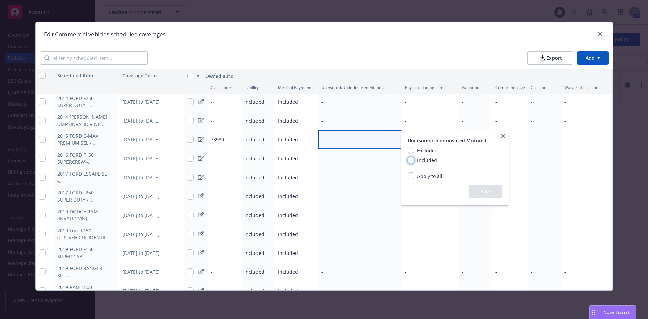
click at [412, 158] on input "Included" at bounding box center [410, 160] width 7 height 7
radio input "true"
click at [411, 177] on input "Apply to all" at bounding box center [410, 175] width 7 height 7
checkbox input "true"
radio input "true"
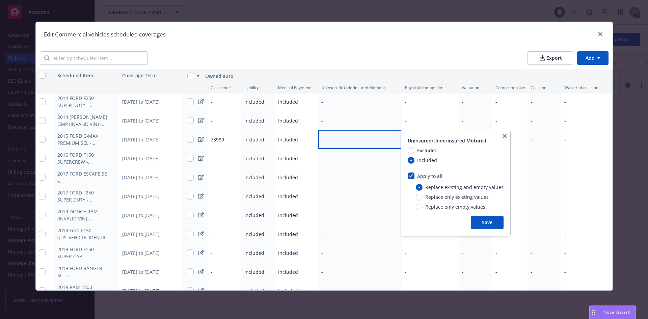
click at [480, 217] on button "Save" at bounding box center [487, 222] width 33 height 13
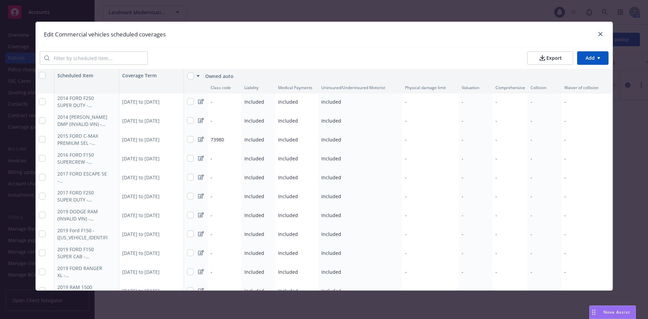
type textarea "x"
click at [498, 139] on div "-" at bounding box center [509, 139] width 35 height 19
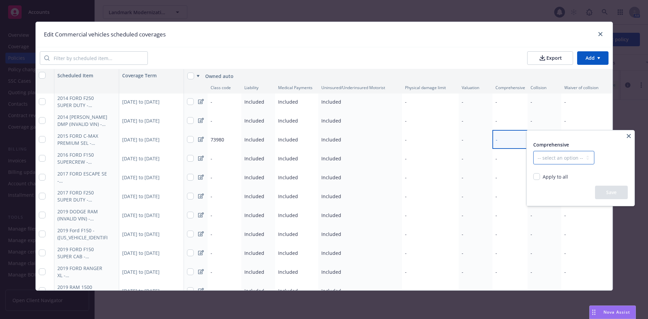
click at [546, 154] on select "-- select an option -- Dollar amount Percentage" at bounding box center [563, 157] width 61 height 13
select select "MONETARY"
click at [533, 151] on select "-- select an option -- Dollar amount Percentage" at bounding box center [563, 157] width 61 height 13
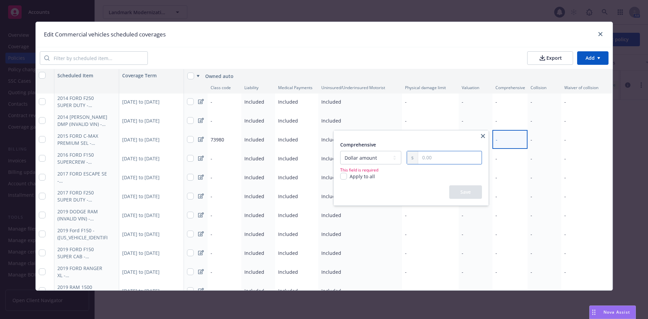
click at [439, 160] on input "text" at bounding box center [449, 157] width 63 height 13
type input "1,000.00"
click at [457, 196] on button "$1,000.00" at bounding box center [456, 201] width 52 height 12
click at [346, 176] on input "Apply to all" at bounding box center [343, 176] width 7 height 7
checkbox input "true"
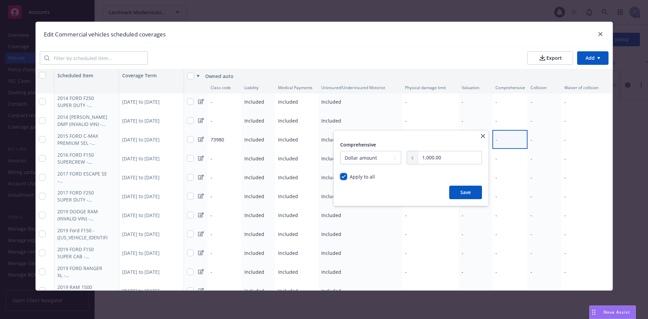
radio input "true"
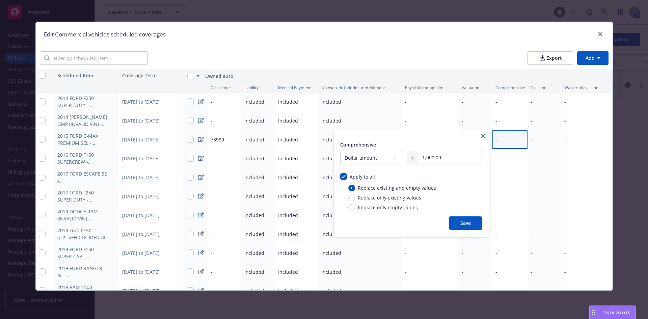
click at [471, 223] on button "Save" at bounding box center [465, 222] width 33 height 13
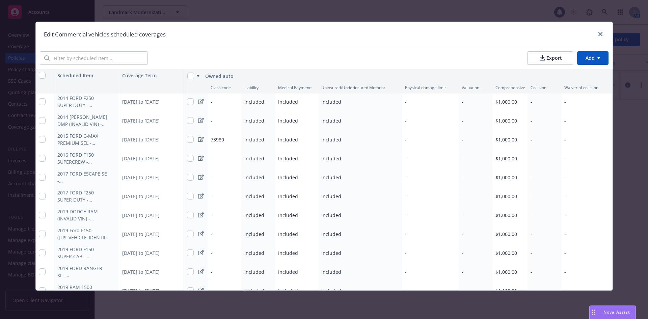
type textarea "x"
click at [538, 140] on div "-" at bounding box center [544, 139] width 34 height 19
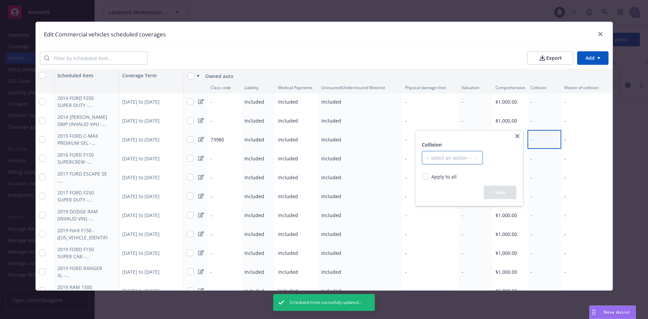
click at [452, 160] on select "-- select an option -- Dollar amount Percentage" at bounding box center [452, 157] width 61 height 13
select select "MONETARY"
click at [422, 151] on select "-- select an option -- Dollar amount Percentage" at bounding box center [452, 157] width 61 height 13
click at [485, 160] on input "text" at bounding box center [484, 157] width 63 height 13
type input "1,000.00"
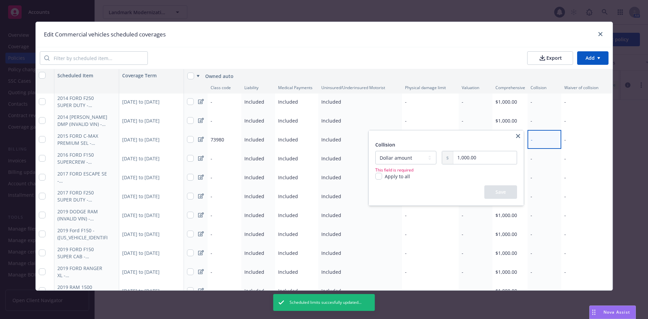
click at [487, 197] on button "$1,000.00" at bounding box center [491, 201] width 52 height 12
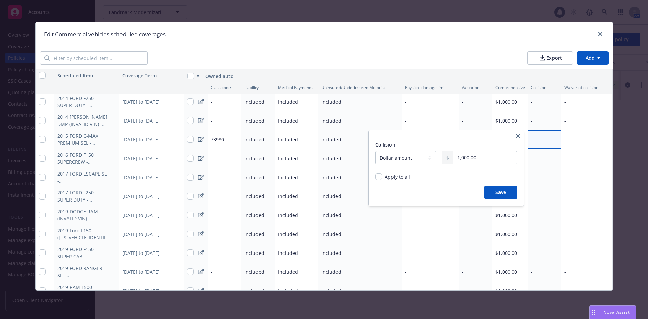
type textarea "x"
click at [378, 175] on input "Apply to all" at bounding box center [378, 176] width 7 height 7
checkbox input "true"
radio input "true"
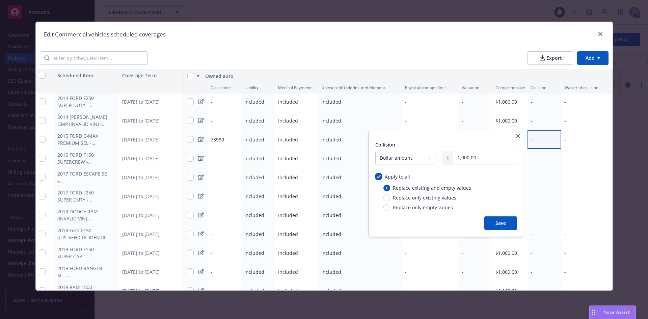
click at [498, 218] on button "Save" at bounding box center [500, 222] width 33 height 13
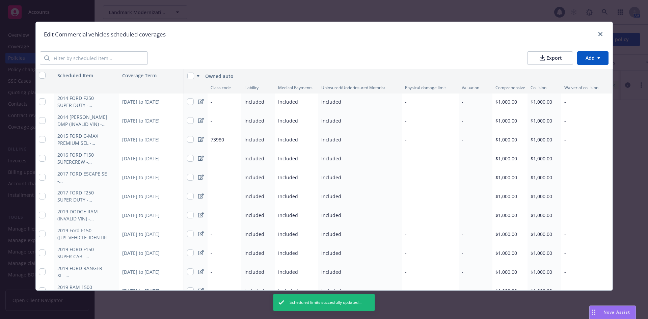
click at [575, 138] on div "-" at bounding box center [586, 139] width 51 height 19
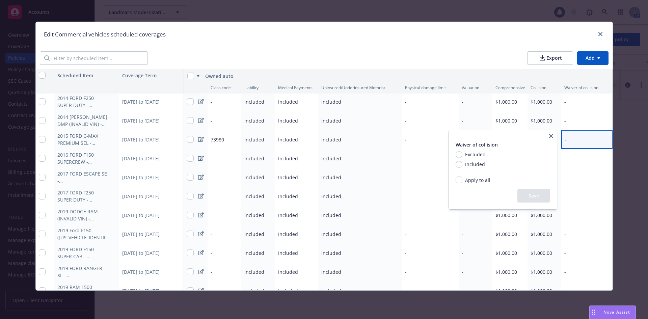
type textarea "x"
click at [458, 164] on input "Included" at bounding box center [458, 164] width 7 height 7
radio input "true"
click at [458, 180] on input "Apply to all" at bounding box center [458, 179] width 7 height 7
checkbox input "true"
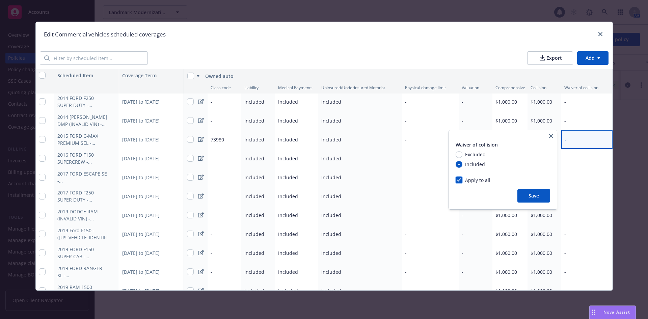
radio input "true"
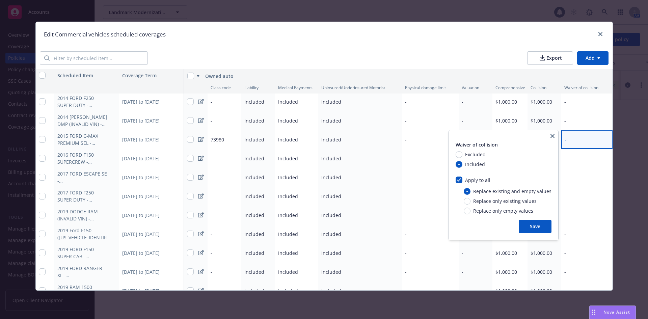
click at [532, 229] on button "Save" at bounding box center [534, 226] width 33 height 13
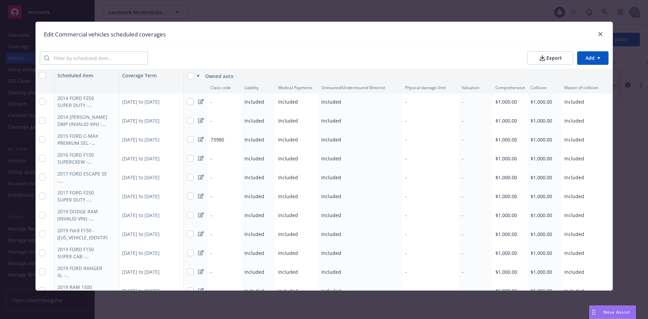
type textarea "x"
click at [477, 142] on div "-" at bounding box center [475, 139] width 34 height 19
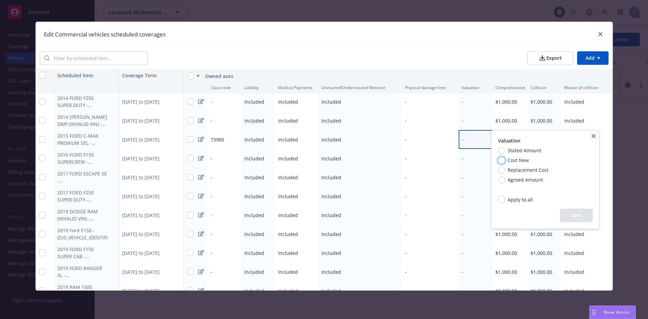
click at [501, 160] on input "Cost New" at bounding box center [501, 160] width 7 height 7
radio input "true"
click at [567, 212] on button "Save" at bounding box center [576, 214] width 33 height 13
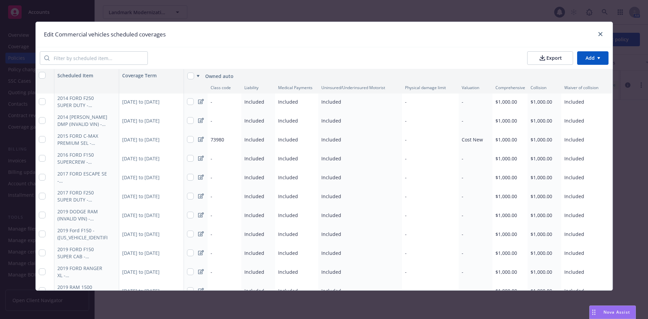
type textarea "x"
click at [108, 102] on button "button" at bounding box center [112, 101] width 8 height 8
select select "CA"
select select "LIGHT_TRUCK"
select select "SERVICE"
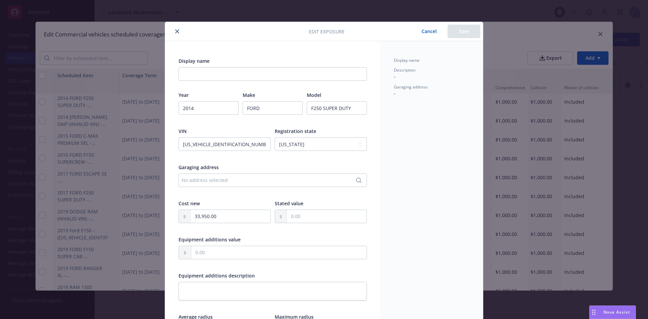
scroll to position [20, 0]
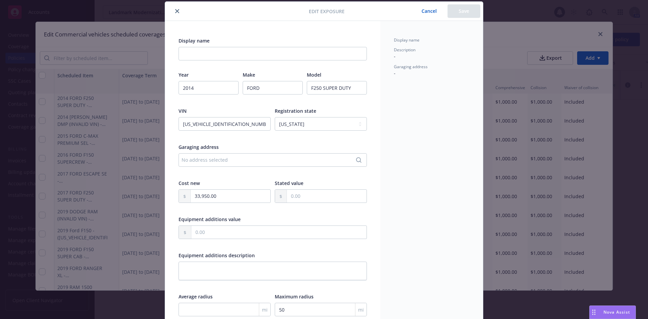
click at [433, 7] on button "Cancel" at bounding box center [429, 10] width 37 height 13
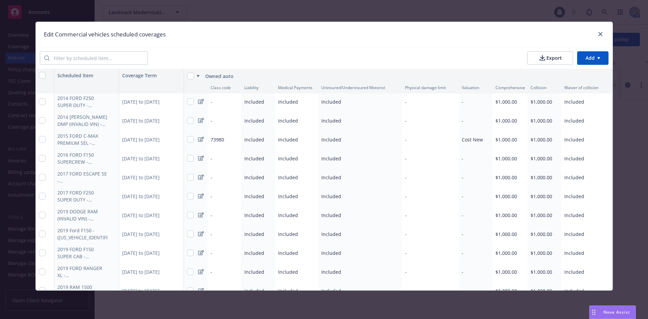
click at [475, 97] on div "-" at bounding box center [475, 101] width 34 height 19
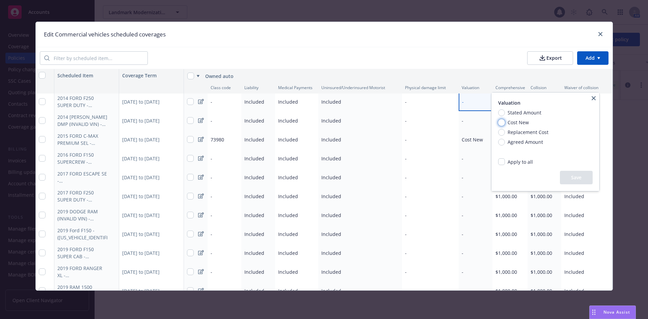
click at [502, 120] on input "Cost New" at bounding box center [501, 122] width 7 height 7
radio input "true"
click at [582, 175] on button "Save" at bounding box center [576, 177] width 33 height 13
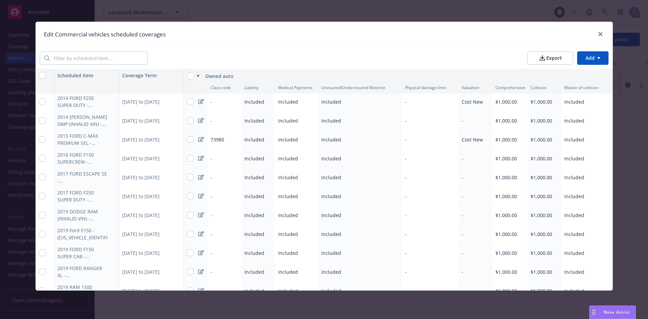
type textarea "x"
click at [571, 102] on span "Included" at bounding box center [574, 101] width 20 height 6
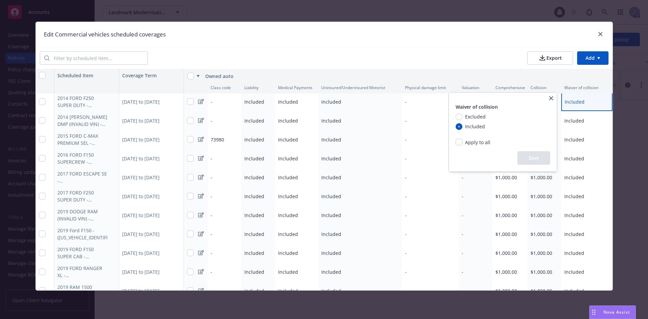
click at [462, 116] on span "Excluded" at bounding box center [473, 116] width 23 height 7
click at [462, 116] on input "Excluded" at bounding box center [458, 116] width 7 height 7
radio input "true"
click at [538, 155] on button "Save" at bounding box center [533, 157] width 33 height 13
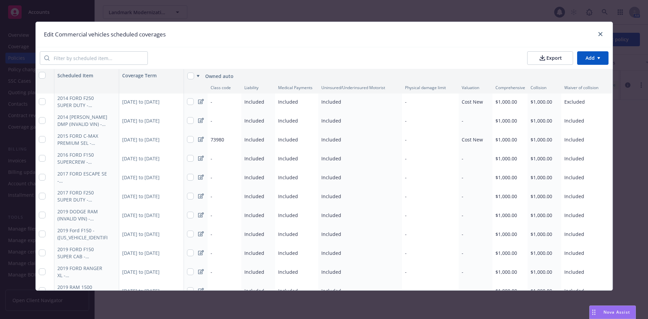
type textarea "x"
click at [76, 117] on div "2014 [PERSON_NAME] DMP (INVALID VIN) - ([US_VEHICLE_IDENTIFICATION_NUMBER])" at bounding box center [82, 120] width 51 height 14
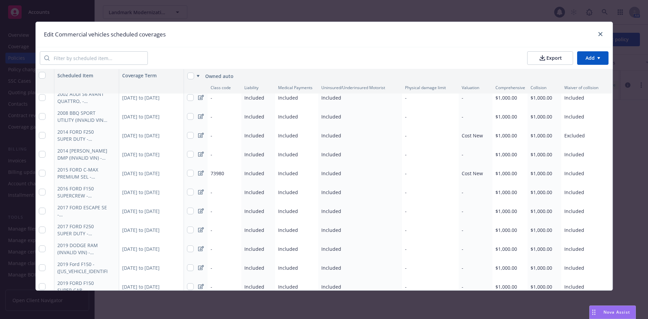
scroll to position [0, 0]
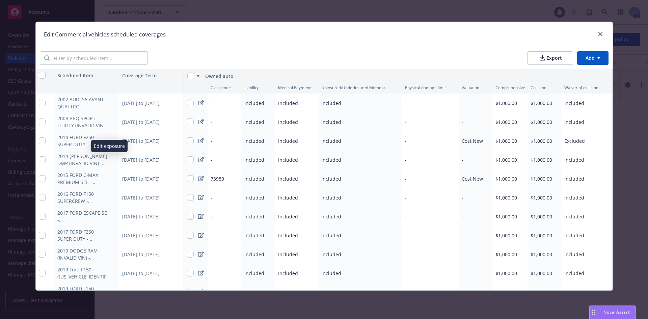
click at [110, 160] on icon "button" at bounding box center [112, 160] width 4 height 4
select select "CA"
select select "SERVICE_TRAILER"
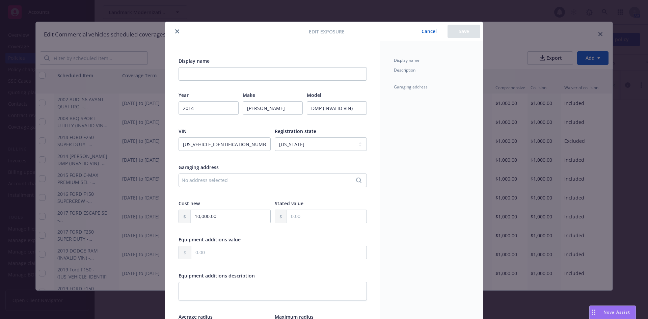
scroll to position [20, 0]
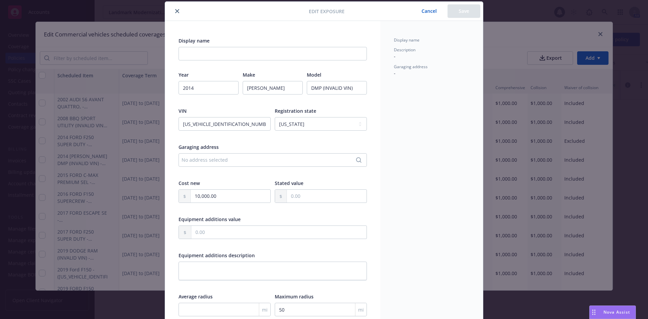
click at [415, 9] on button "Cancel" at bounding box center [429, 10] width 37 height 13
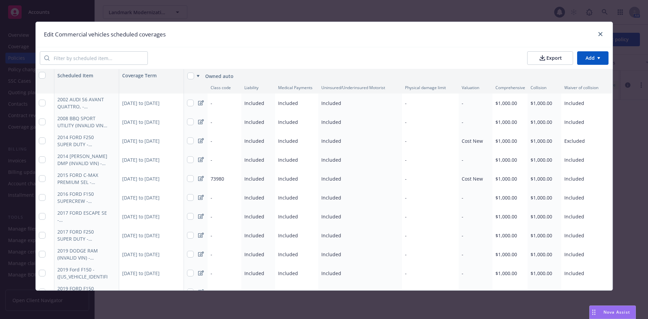
type textarea "x"
click at [288, 163] on div "Included" at bounding box center [296, 159] width 43 height 19
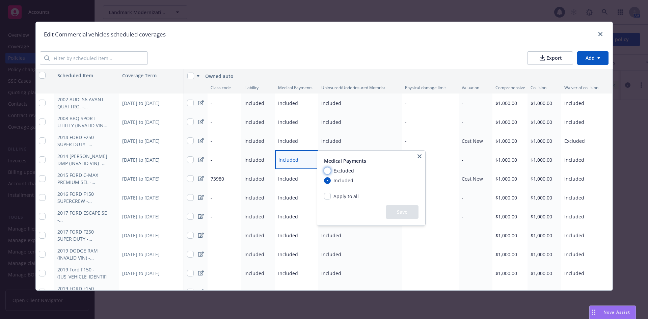
click at [329, 170] on input "Excluded" at bounding box center [327, 170] width 7 height 7
radio input "true"
click at [407, 214] on button "Save" at bounding box center [402, 211] width 33 height 13
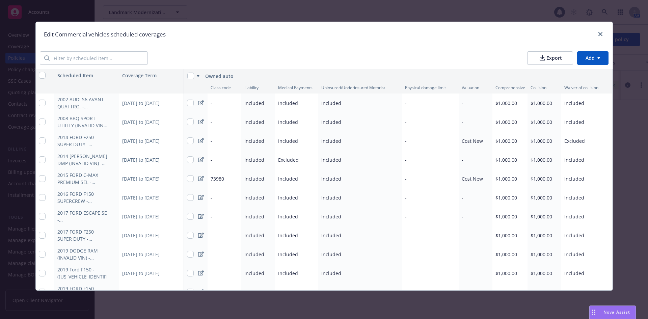
click at [338, 160] on div "Included" at bounding box center [360, 159] width 84 height 19
type textarea "x"
click at [333, 158] on span "Included" at bounding box center [331, 160] width 20 height 6
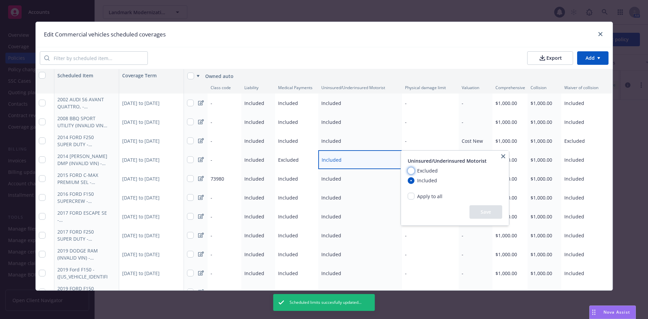
click at [411, 170] on input "Excluded" at bounding box center [410, 170] width 7 height 7
radio input "true"
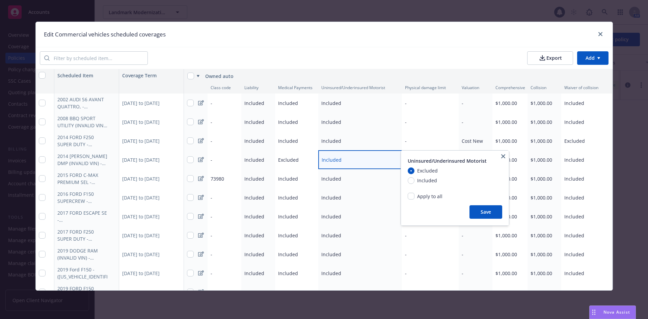
click at [479, 207] on button "Save" at bounding box center [485, 211] width 33 height 13
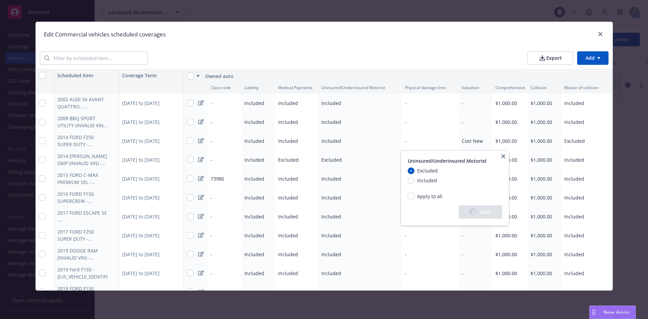
type textarea "x"
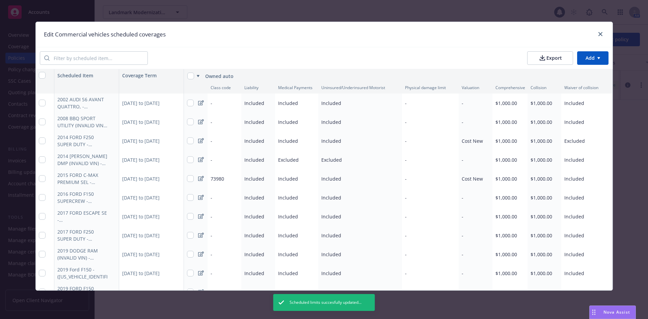
click at [500, 160] on span "$1,000.00" at bounding box center [506, 160] width 22 height 6
select select "MONETARY"
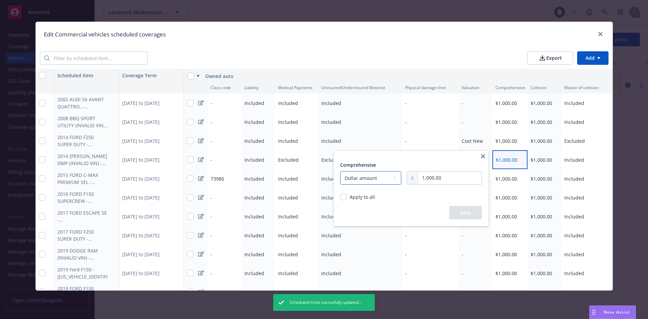
click at [393, 178] on select "-- select an option -- Dollar amount Percentage" at bounding box center [370, 177] width 61 height 13
select select
click at [340, 171] on select "-- select an option -- Dollar amount Percentage" at bounding box center [370, 177] width 61 height 13
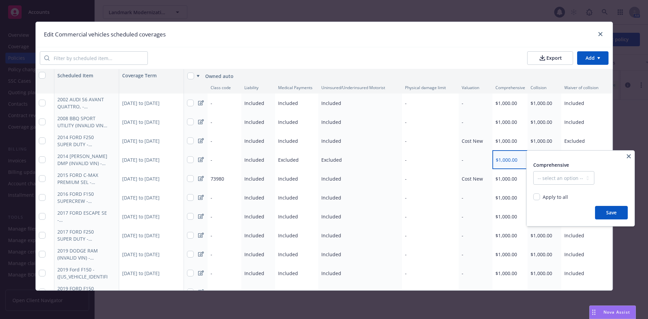
click at [603, 212] on button "Save" at bounding box center [611, 212] width 33 height 13
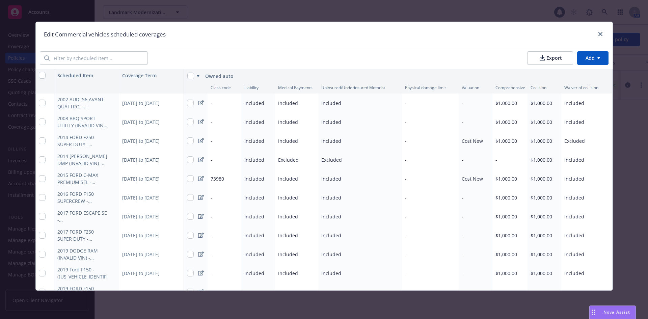
type textarea "x"
click at [543, 160] on span "$1,000.00" at bounding box center [541, 160] width 22 height 6
select select "MONETARY"
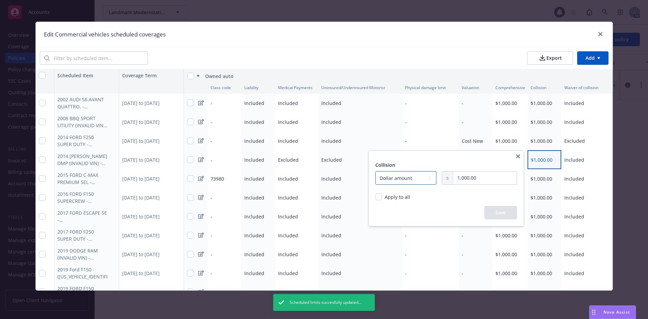
click at [421, 178] on select "-- select an option -- Dollar amount Percentage" at bounding box center [405, 177] width 61 height 13
select select
click at [375, 171] on select "-- select an option -- Dollar amount Percentage" at bounding box center [405, 177] width 61 height 13
click at [497, 210] on button "Save" at bounding box center [499, 212] width 33 height 13
type textarea "x"
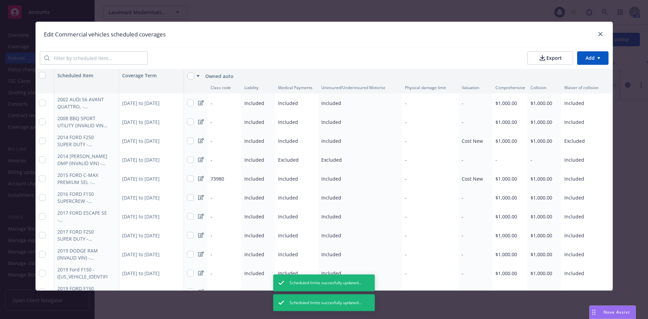
click at [574, 159] on span "Included" at bounding box center [574, 160] width 20 height 6
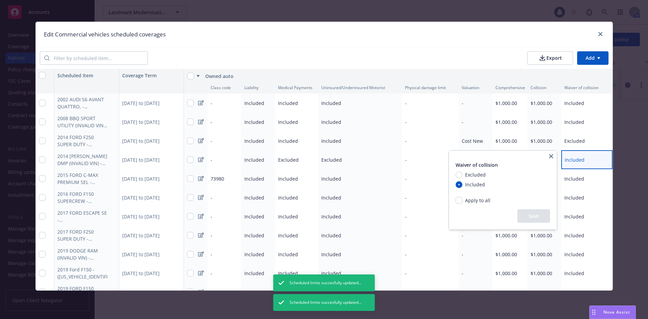
click at [462, 173] on span "Excluded" at bounding box center [473, 174] width 23 height 7
click at [462, 173] on input "Excluded" at bounding box center [458, 174] width 7 height 7
radio input "true"
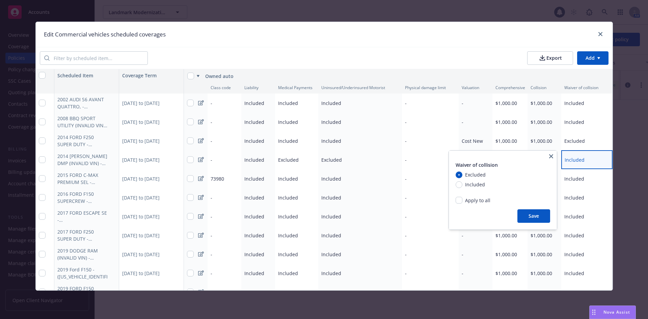
click at [529, 215] on button "Save" at bounding box center [533, 215] width 33 height 13
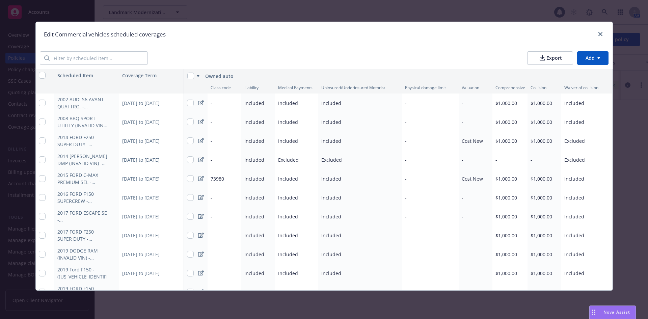
type textarea "x"
click at [289, 123] on span "Included" at bounding box center [288, 122] width 20 height 6
click at [331, 133] on span "Excluded" at bounding box center [342, 132] width 23 height 7
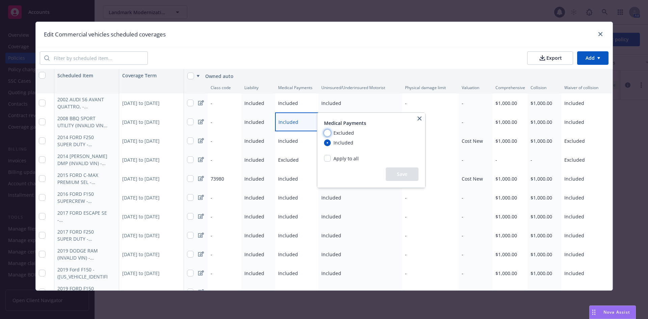
click at [331, 133] on input "Excluded" at bounding box center [327, 133] width 7 height 7
radio input "true"
click at [407, 174] on button "Save" at bounding box center [402, 173] width 33 height 13
type textarea "x"
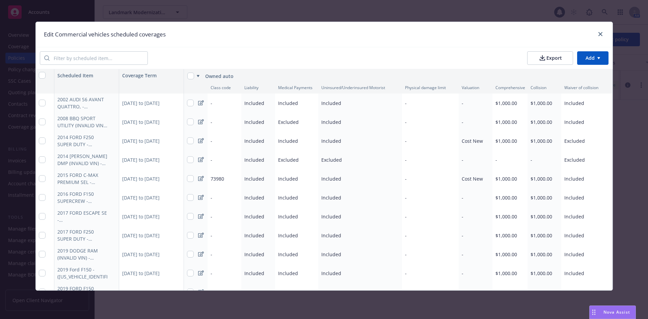
click at [327, 123] on span "Included" at bounding box center [331, 122] width 20 height 6
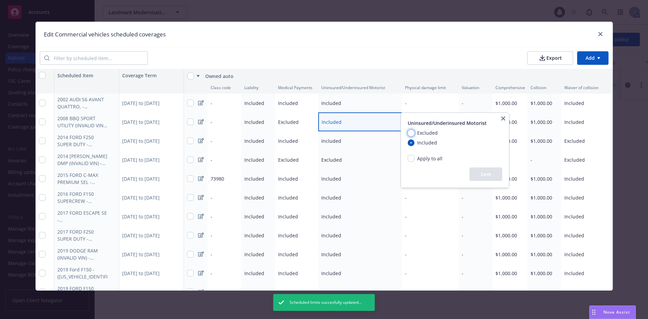
click at [414, 132] on input "Excluded" at bounding box center [410, 133] width 7 height 7
radio input "true"
click at [497, 175] on button "Save" at bounding box center [485, 173] width 33 height 13
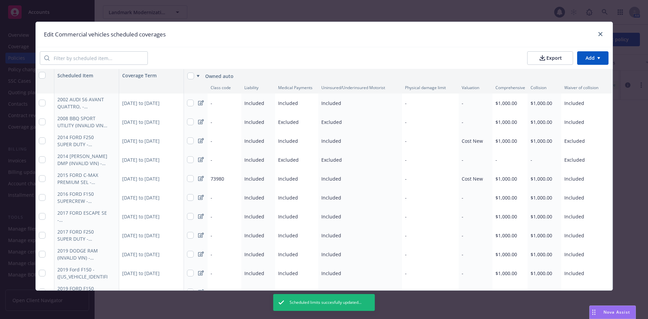
type textarea "x"
click at [506, 120] on span "$1,000.00" at bounding box center [506, 122] width 22 height 6
select select "MONETARY"
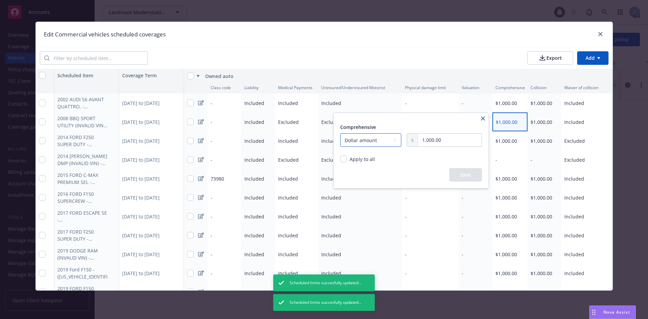
click at [393, 139] on select "-- select an option -- Dollar amount Percentage" at bounding box center [370, 139] width 61 height 13
select select
click at [340, 133] on select "-- select an option -- Dollar amount Percentage" at bounding box center [370, 139] width 61 height 13
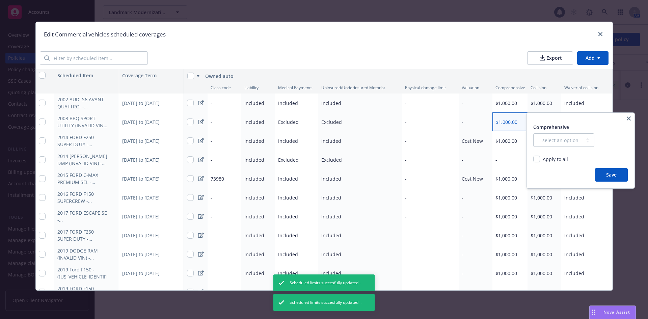
click at [597, 172] on button "Save" at bounding box center [611, 174] width 33 height 13
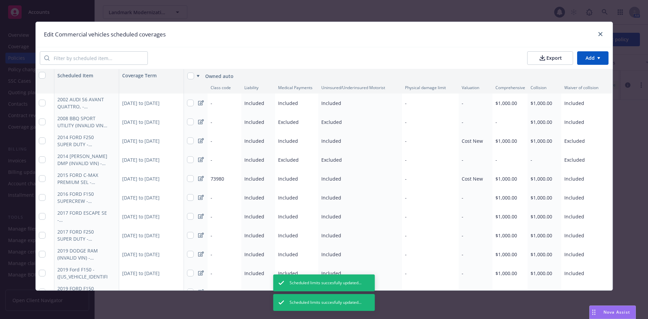
type textarea "x"
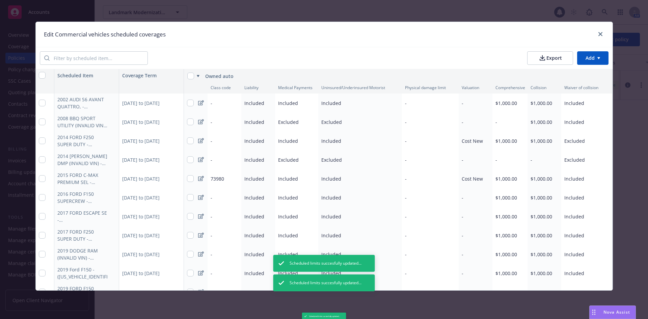
click at [542, 121] on span "$1,000.00" at bounding box center [541, 122] width 22 height 6
select select "MONETARY"
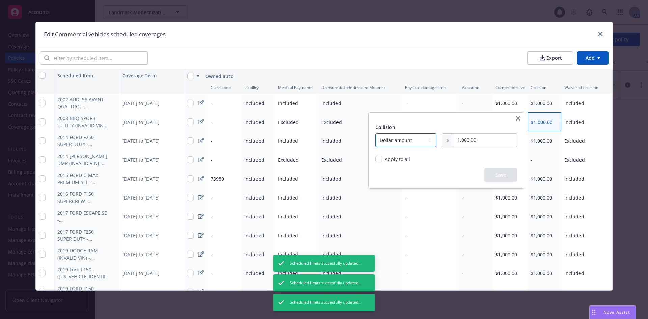
click at [421, 140] on select "-- select an option -- Dollar amount Percentage" at bounding box center [405, 139] width 61 height 13
select select
click at [375, 133] on select "-- select an option -- Dollar amount Percentage" at bounding box center [405, 139] width 61 height 13
click at [494, 173] on button "Save" at bounding box center [499, 174] width 33 height 13
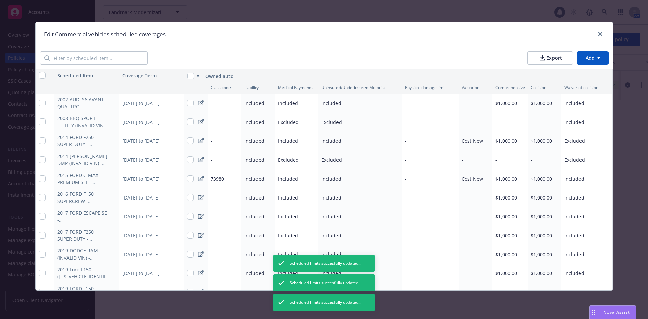
type textarea "x"
click at [570, 124] on span "Included" at bounding box center [574, 122] width 20 height 6
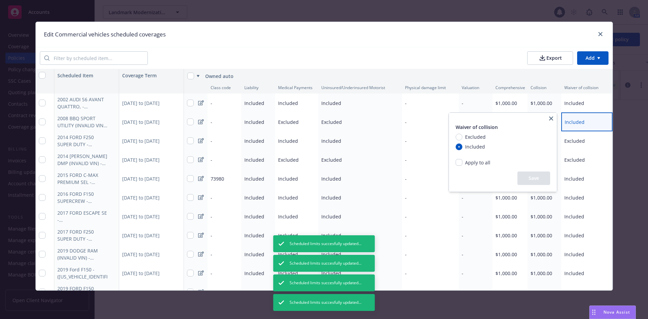
click at [475, 135] on span "Excluded" at bounding box center [475, 136] width 21 height 7
click at [462, 135] on input "Excluded" at bounding box center [458, 137] width 7 height 7
radio input "true"
click at [529, 174] on button "Save" at bounding box center [533, 177] width 33 height 13
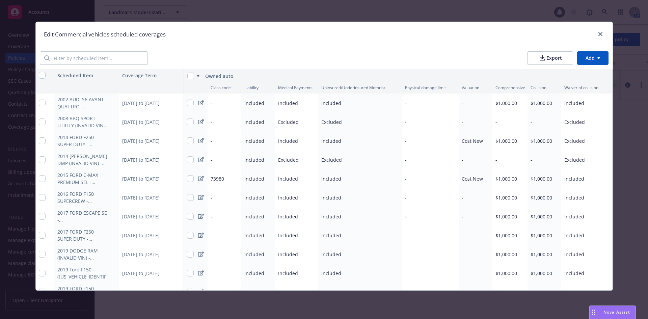
type textarea "x"
click at [218, 141] on div "-" at bounding box center [224, 140] width 34 height 19
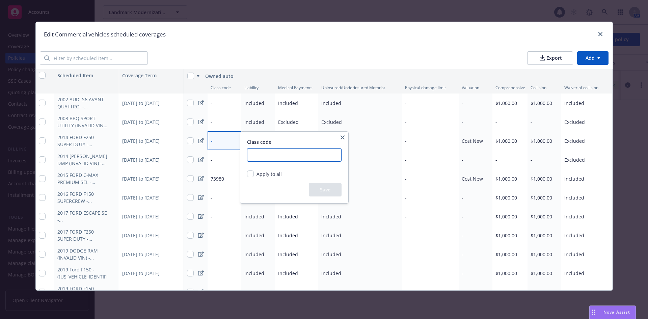
click at [259, 151] on input "number" at bounding box center [294, 154] width 94 height 13
paste input "01481"
type input "01481"
click at [319, 192] on button "Save" at bounding box center [325, 189] width 33 height 13
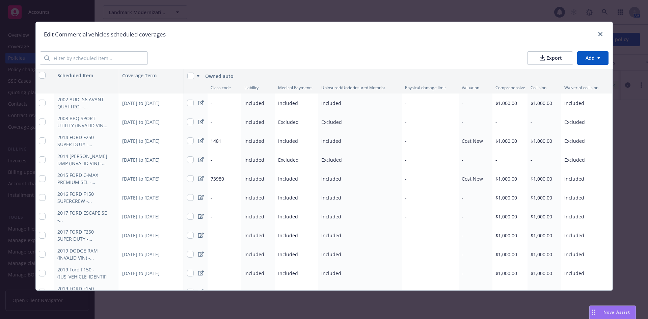
type textarea "x"
click at [219, 160] on div "-" at bounding box center [224, 159] width 34 height 19
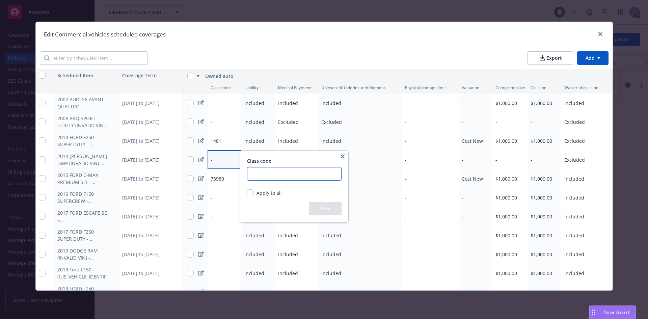
click at [273, 172] on input "number" at bounding box center [294, 173] width 94 height 13
paste input "68481"
type input "68481"
click at [312, 210] on button "Save" at bounding box center [325, 208] width 33 height 13
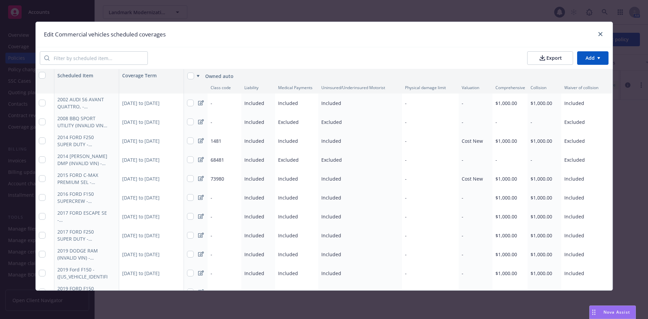
type textarea "x"
click at [221, 123] on div "-" at bounding box center [224, 121] width 34 height 19
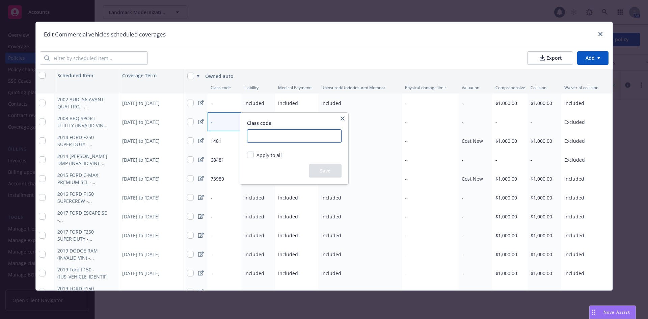
click at [262, 137] on input "number" at bounding box center [294, 135] width 94 height 13
paste input "68481"
type input "68481"
click at [318, 170] on button "Save" at bounding box center [325, 170] width 33 height 13
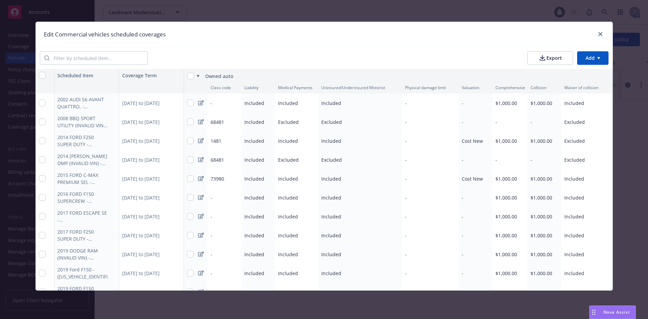
type textarea "x"
click at [74, 193] on div "2016 FORD F150 SUPERCREW - ([US_VEHICLE_IDENTIFICATION_NUMBER])" at bounding box center [82, 197] width 51 height 14
click at [110, 196] on icon "button" at bounding box center [112, 197] width 4 height 4
select select "CA"
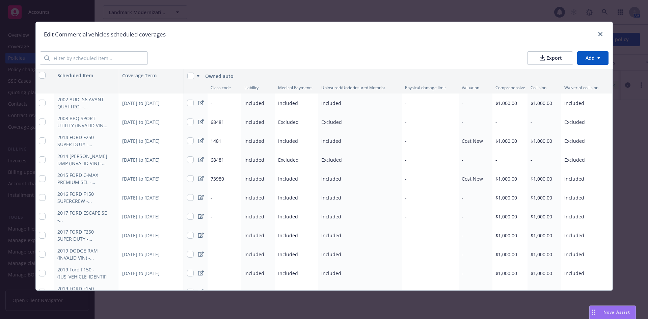
select select "LIGHT_TRUCK"
select select "SERVICE"
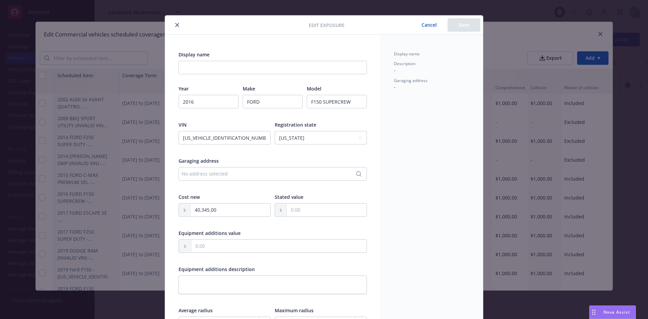
scroll to position [0, 0]
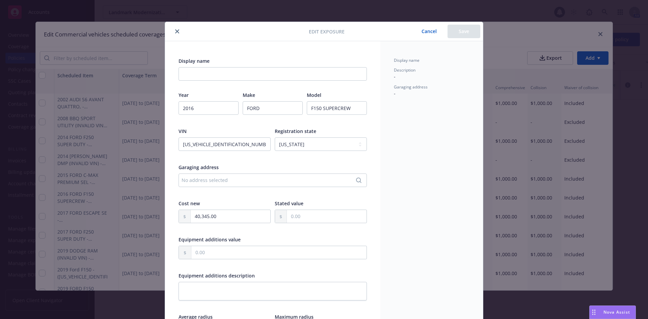
click at [422, 28] on button "Cancel" at bounding box center [429, 31] width 37 height 13
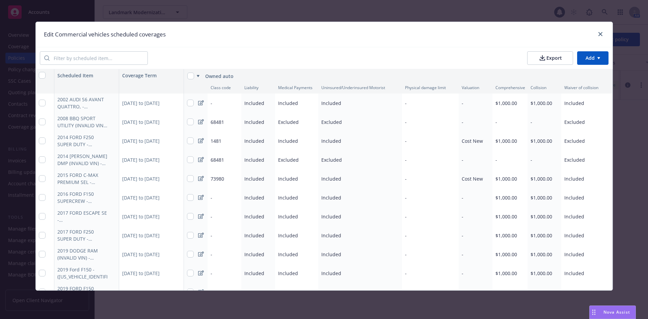
click at [223, 195] on div "-" at bounding box center [224, 197] width 34 height 19
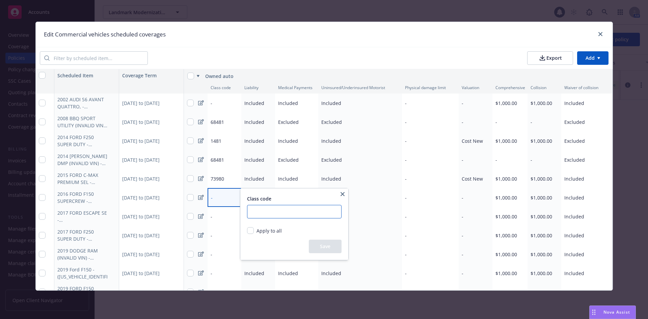
click at [273, 215] on input "number" at bounding box center [294, 211] width 94 height 13
paste input "01481"
type input "01481"
click at [320, 249] on button "Save" at bounding box center [325, 245] width 33 height 13
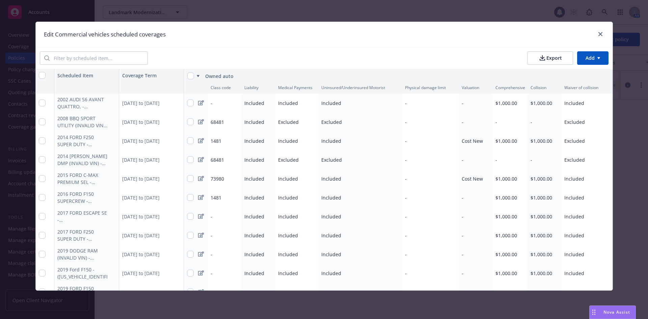
type textarea "x"
click at [568, 199] on span "Included" at bounding box center [574, 197] width 20 height 6
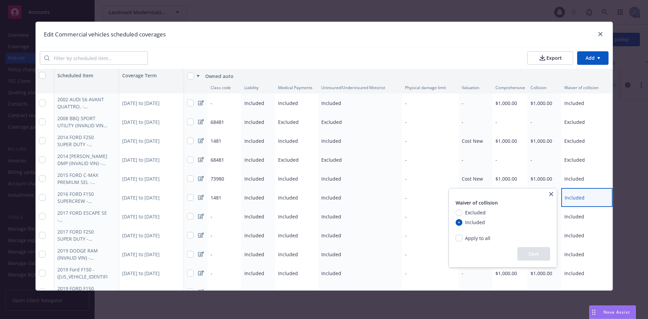
click at [472, 214] on span "Excluded" at bounding box center [475, 212] width 21 height 7
click at [462, 214] on input "Excluded" at bounding box center [458, 212] width 7 height 7
radio input "true"
click at [521, 250] on button "Save" at bounding box center [533, 253] width 33 height 13
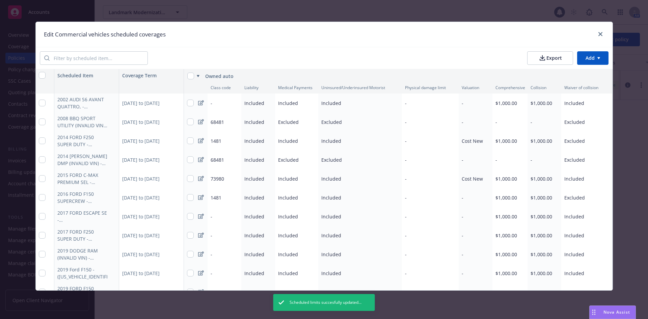
click at [465, 196] on div "-" at bounding box center [475, 197] width 34 height 19
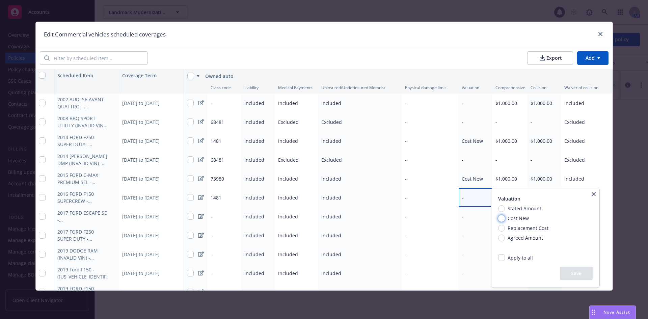
type textarea "x"
click at [504, 217] on input "Cost New" at bounding box center [501, 218] width 7 height 7
radio input "true"
click at [567, 272] on button "Save" at bounding box center [576, 272] width 33 height 13
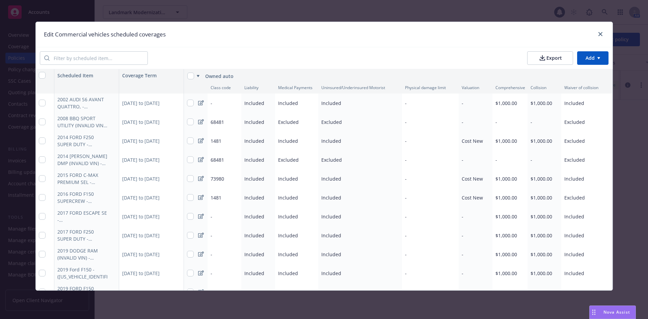
type textarea "x"
click at [218, 103] on div "-" at bounding box center [224, 102] width 34 height 19
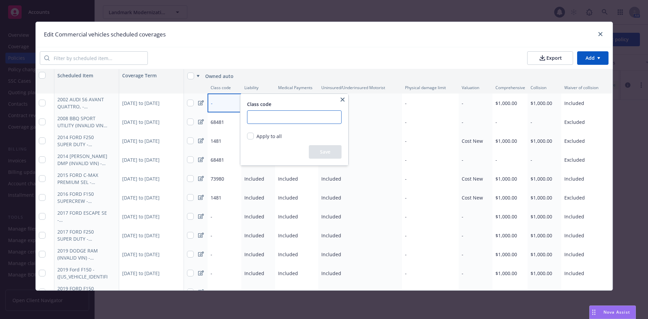
click at [264, 115] on input "number" at bounding box center [294, 116] width 94 height 13
paste input "73980"
type input "73980"
click at [317, 156] on button "Save" at bounding box center [325, 151] width 33 height 13
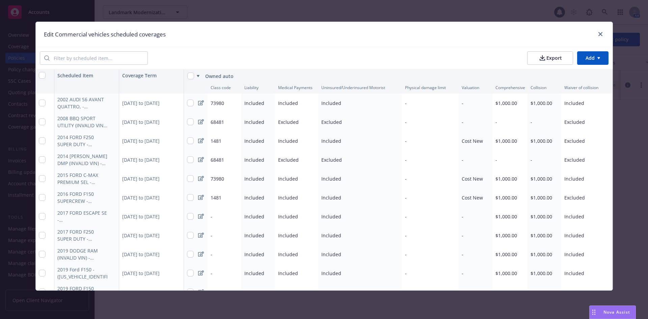
type textarea "x"
click at [468, 101] on div "-" at bounding box center [475, 102] width 34 height 19
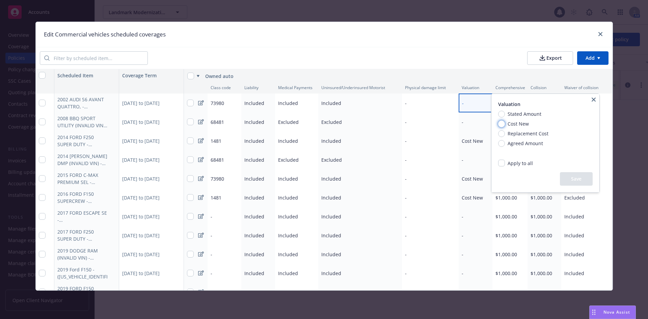
click at [502, 123] on input "Cost New" at bounding box center [501, 123] width 7 height 7
radio input "true"
click at [563, 176] on button "Save" at bounding box center [576, 178] width 33 height 13
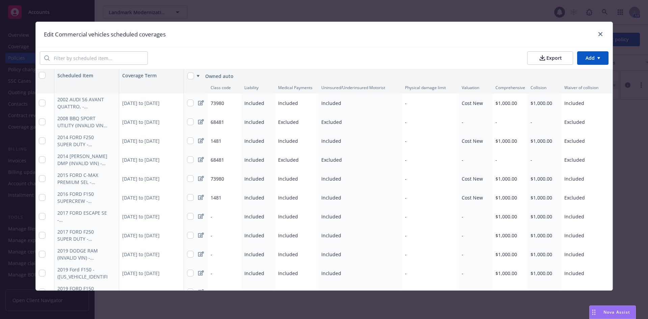
type textarea "x"
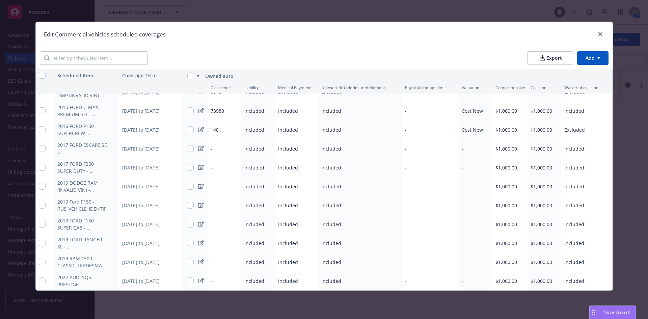
scroll to position [73, 0]
click at [40, 145] on input "checkbox" at bounding box center [42, 148] width 7 height 7
checkbox input "true"
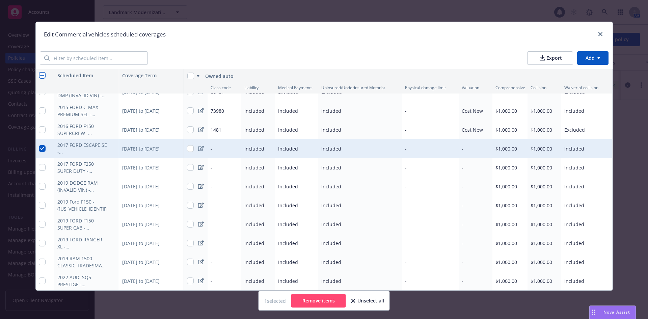
click at [217, 142] on div "-" at bounding box center [224, 148] width 34 height 19
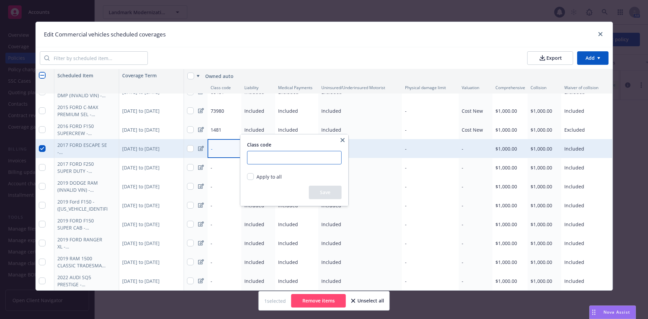
click at [262, 159] on input "number" at bounding box center [294, 157] width 94 height 13
paste input "01481"
type input "01481"
click at [321, 196] on button "Save" at bounding box center [325, 192] width 33 height 13
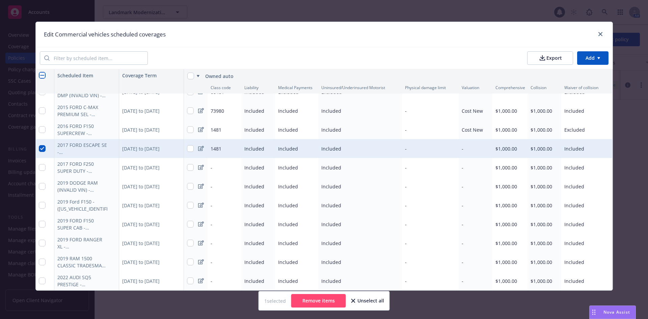
type textarea "x"
click at [477, 141] on div "-" at bounding box center [475, 148] width 34 height 19
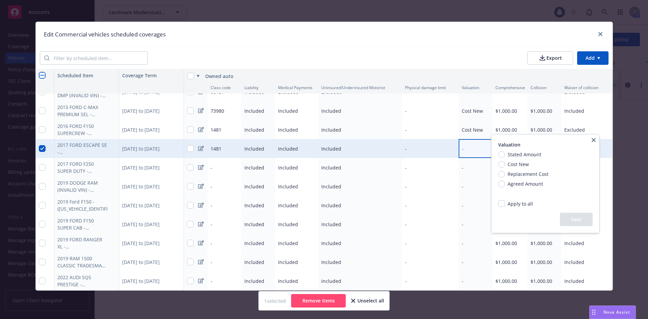
click at [512, 162] on span "Cost New" at bounding box center [517, 164] width 21 height 7
click at [505, 162] on input "Cost New" at bounding box center [501, 164] width 7 height 7
radio input "true"
click at [570, 215] on button "Save" at bounding box center [576, 219] width 33 height 13
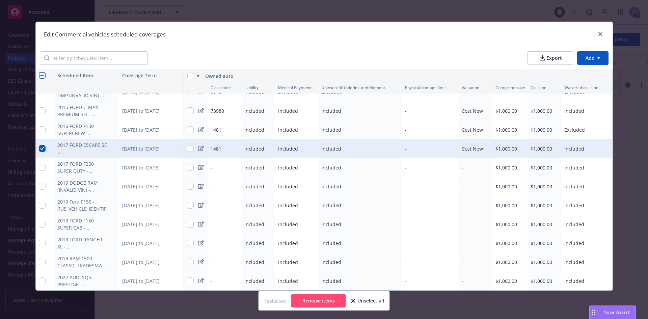
type textarea "x"
click at [567, 145] on span "Included" at bounding box center [574, 148] width 20 height 6
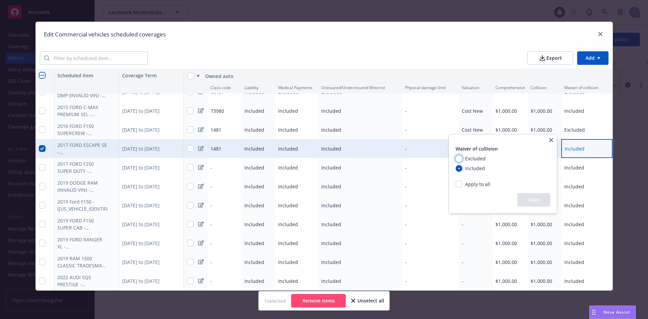
click at [459, 160] on input "Excluded" at bounding box center [458, 158] width 7 height 7
radio input "true"
click at [535, 198] on button "Save" at bounding box center [533, 199] width 33 height 13
type textarea "x"
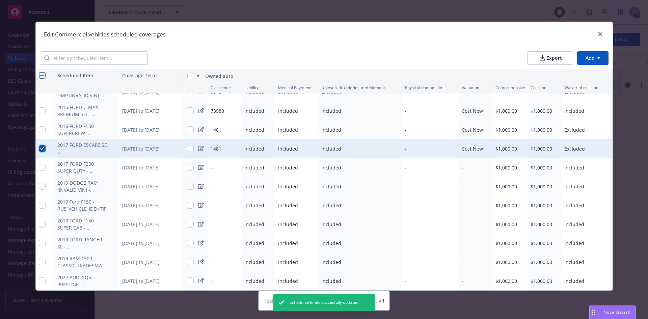
click at [40, 145] on input "checkbox" at bounding box center [42, 148] width 7 height 7
checkbox input "false"
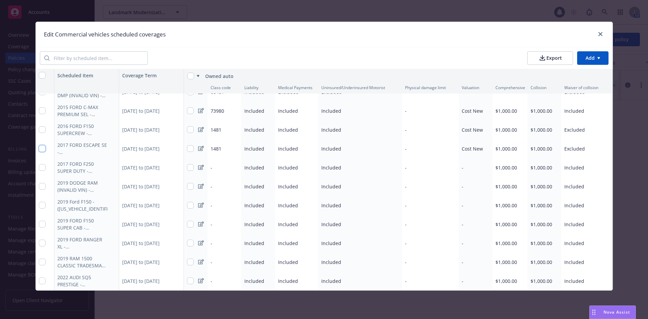
type textarea "x"
click at [218, 163] on div "-" at bounding box center [224, 167] width 34 height 19
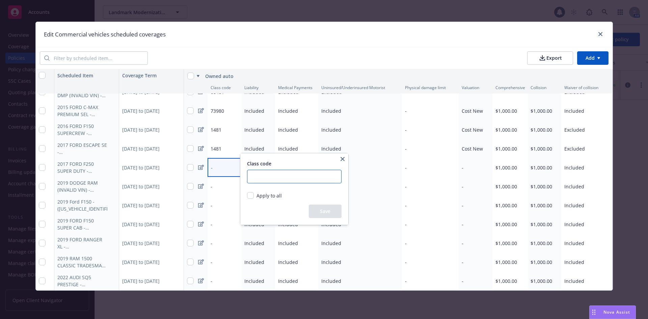
click at [256, 176] on input "number" at bounding box center [294, 176] width 94 height 13
paste input "01481"
type input "01481"
click at [311, 212] on button "Save" at bounding box center [325, 210] width 33 height 13
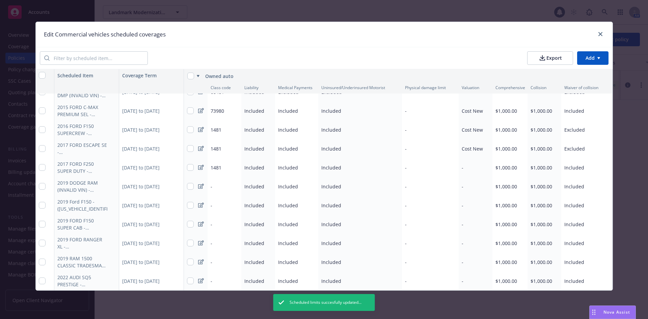
click at [470, 162] on div "-" at bounding box center [475, 167] width 34 height 19
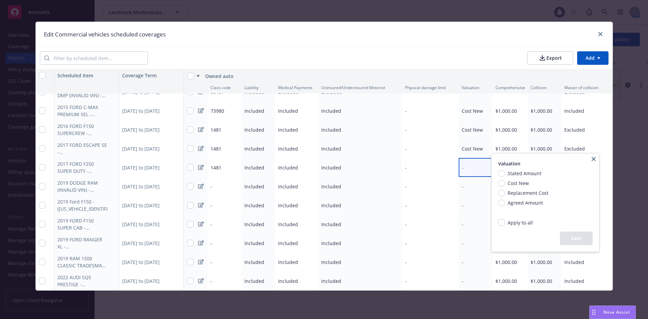
type textarea "x"
click at [504, 184] on input "Cost New" at bounding box center [501, 183] width 7 height 7
radio input "true"
click at [563, 233] on button "Save" at bounding box center [576, 237] width 33 height 13
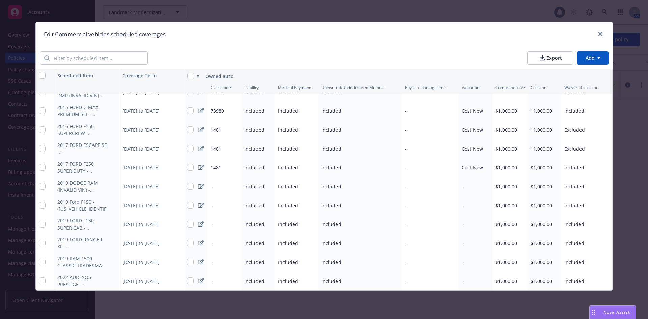
type textarea "x"
click at [567, 164] on div "Included" at bounding box center [574, 167] width 20 height 7
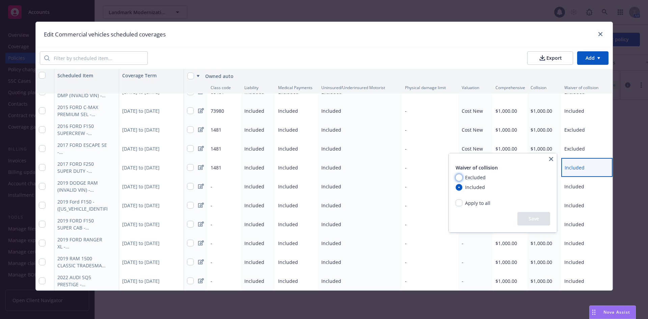
click at [458, 177] on input "Excluded" at bounding box center [458, 177] width 7 height 7
radio input "true"
click at [527, 216] on button "Save" at bounding box center [533, 218] width 33 height 13
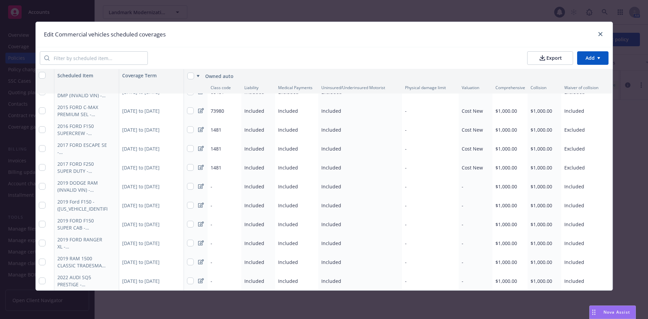
type textarea "x"
click at [227, 256] on div "-" at bounding box center [224, 261] width 34 height 19
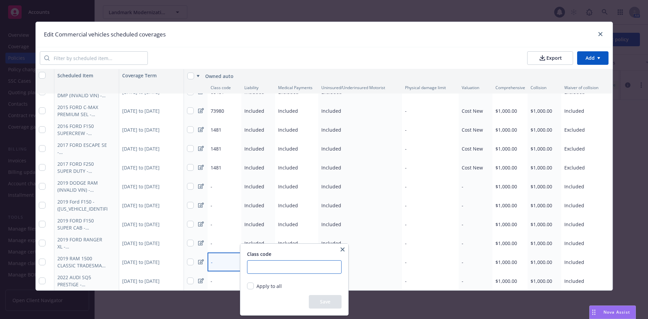
click at [251, 265] on input "number" at bounding box center [294, 266] width 94 height 13
paste input "01481"
type input "01481"
click at [321, 303] on button "Save" at bounding box center [325, 301] width 33 height 13
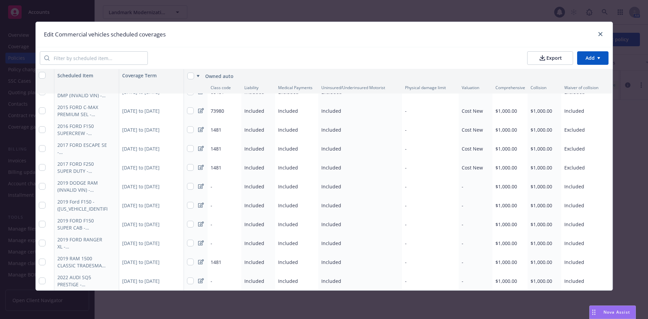
type textarea "x"
click at [474, 261] on div "-" at bounding box center [475, 261] width 34 height 19
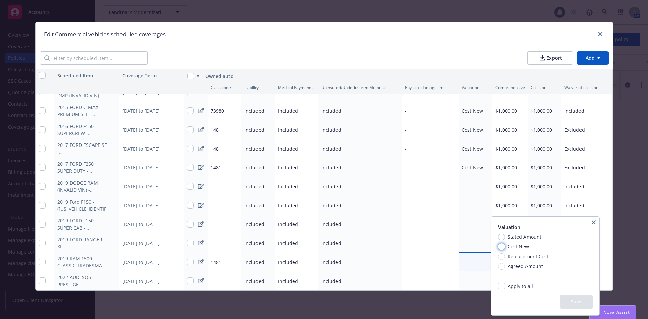
click at [502, 246] on input "Cost New" at bounding box center [501, 246] width 7 height 7
radio input "true"
click at [566, 296] on button "Save" at bounding box center [576, 301] width 33 height 13
type textarea "x"
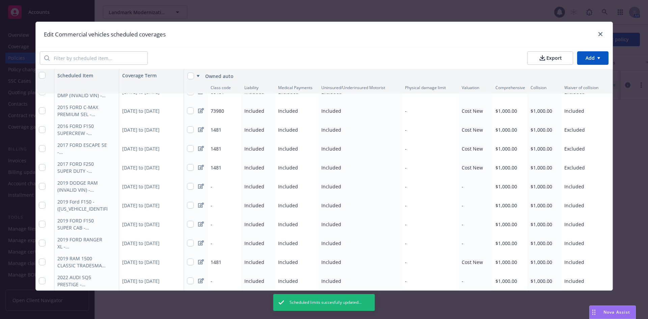
click at [566, 253] on div "Included" at bounding box center [586, 261] width 51 height 19
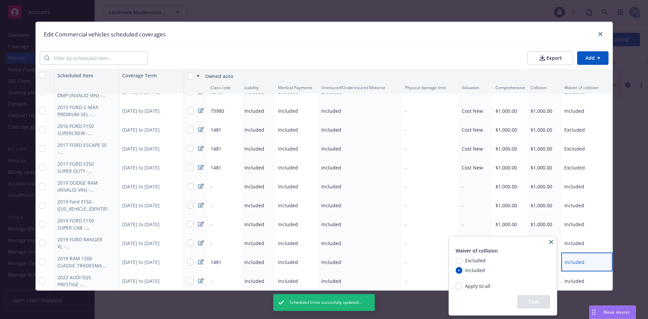
click at [476, 261] on span "Excluded" at bounding box center [475, 260] width 21 height 7
click at [462, 261] on input "Excluded" at bounding box center [458, 260] width 7 height 7
radio input "true"
click at [527, 299] on button "Save" at bounding box center [533, 301] width 33 height 13
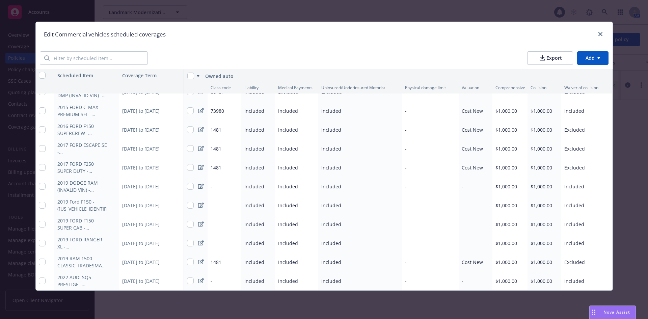
type textarea "x"
click at [223, 179] on div "-" at bounding box center [224, 186] width 34 height 19
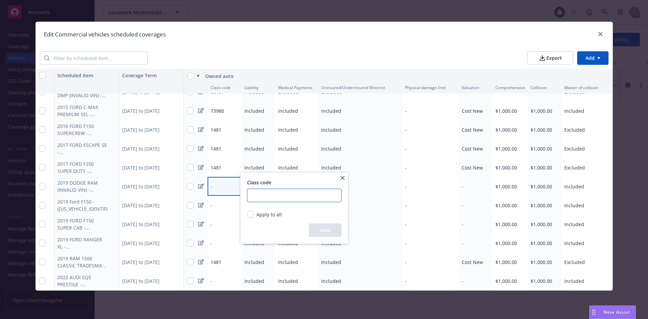
click at [258, 195] on input "number" at bounding box center [294, 195] width 94 height 13
paste input "01481"
type input "01481"
click at [318, 230] on button "Save" at bounding box center [325, 229] width 33 height 13
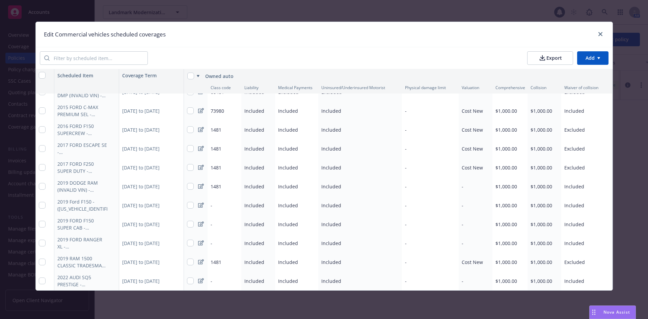
type textarea "x"
click at [469, 182] on div "-" at bounding box center [475, 186] width 34 height 19
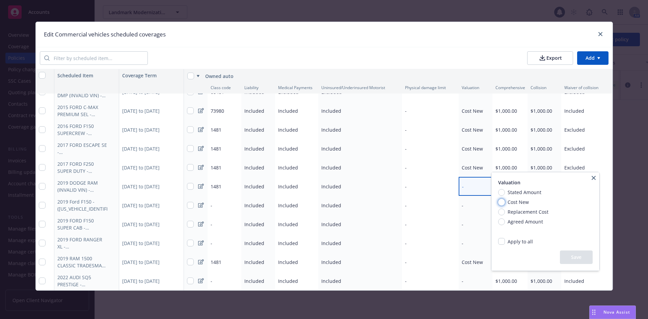
click at [500, 201] on input "Cost New" at bounding box center [501, 202] width 7 height 7
radio input "true"
click at [568, 254] on button "Save" at bounding box center [576, 256] width 33 height 13
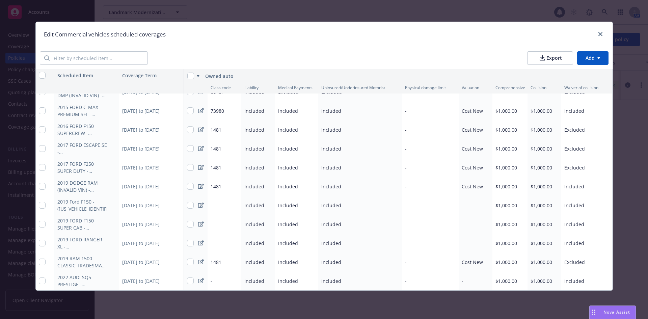
type textarea "x"
click at [580, 178] on div "Included" at bounding box center [586, 186] width 51 height 19
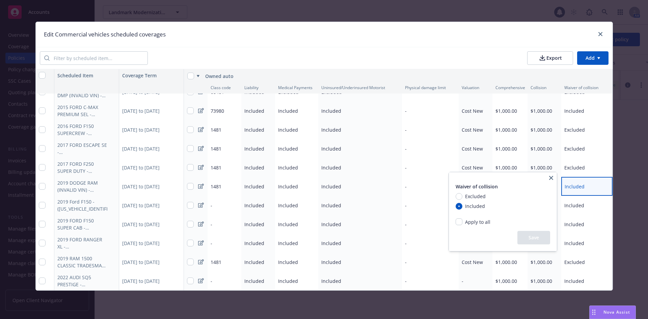
click at [469, 197] on span "Excluded" at bounding box center [475, 196] width 21 height 7
click at [462, 197] on input "Excluded" at bounding box center [458, 196] width 7 height 7
radio input "true"
click at [524, 234] on button "Save" at bounding box center [533, 237] width 33 height 13
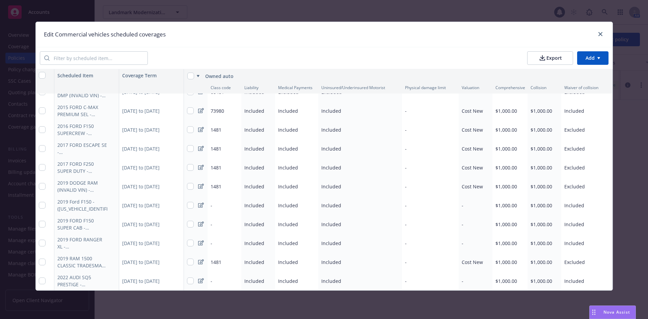
type textarea "x"
click at [466, 240] on div "-" at bounding box center [475, 242] width 34 height 19
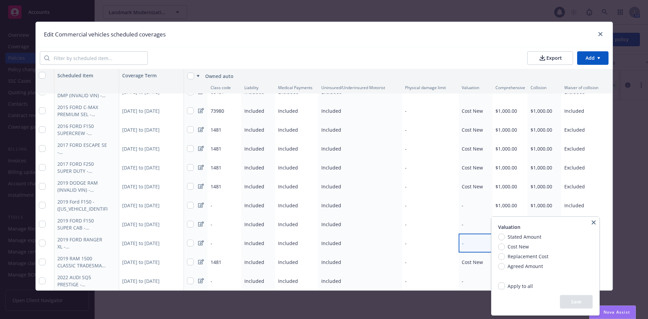
click at [514, 244] on span "Cost New" at bounding box center [517, 246] width 21 height 7
click at [505, 244] on input "Cost New" at bounding box center [501, 246] width 7 height 7
radio input "true"
click at [573, 298] on button "Save" at bounding box center [576, 301] width 33 height 13
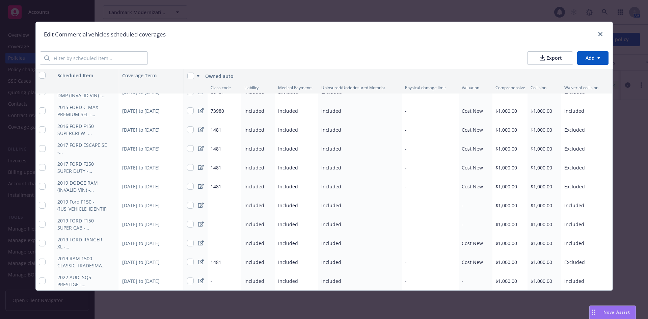
type textarea "x"
click at [577, 240] on span "Included" at bounding box center [574, 243] width 20 height 6
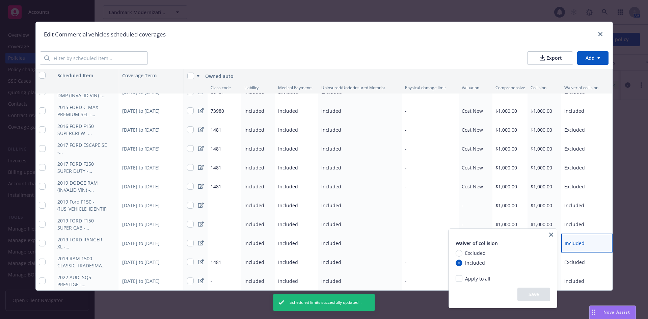
click at [472, 254] on span "Excluded" at bounding box center [475, 252] width 21 height 7
click at [462, 254] on input "Excluded" at bounding box center [458, 253] width 7 height 7
radio input "true"
click at [542, 296] on button "Save" at bounding box center [533, 293] width 33 height 13
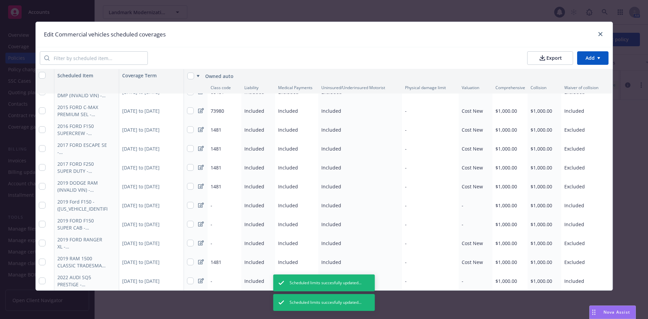
click at [215, 237] on div "-" at bounding box center [224, 242] width 34 height 19
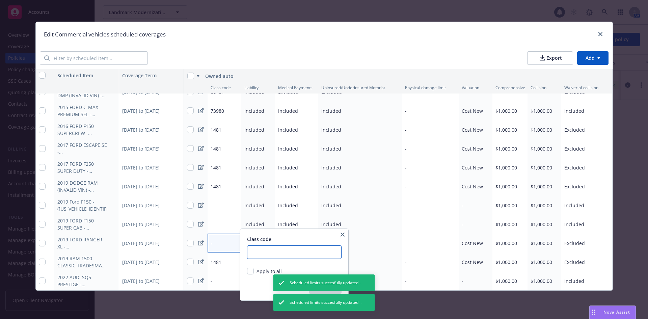
click at [276, 254] on input "number" at bounding box center [294, 251] width 94 height 13
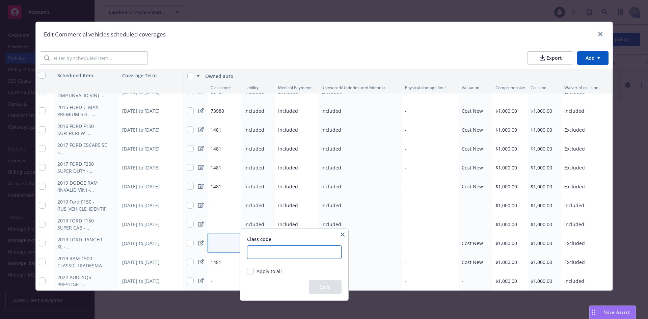
type textarea "x"
type input "01481"
click at [334, 289] on button "Save" at bounding box center [325, 286] width 33 height 13
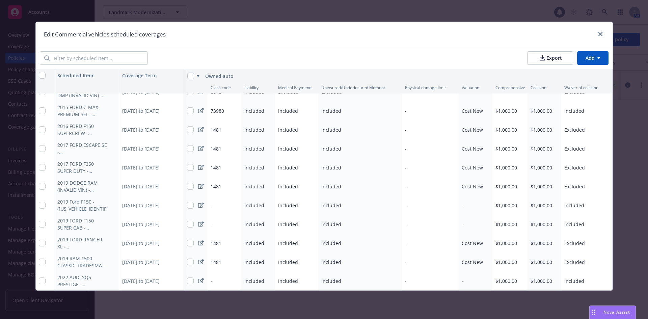
type textarea "x"
click at [221, 221] on div "-" at bounding box center [224, 224] width 34 height 19
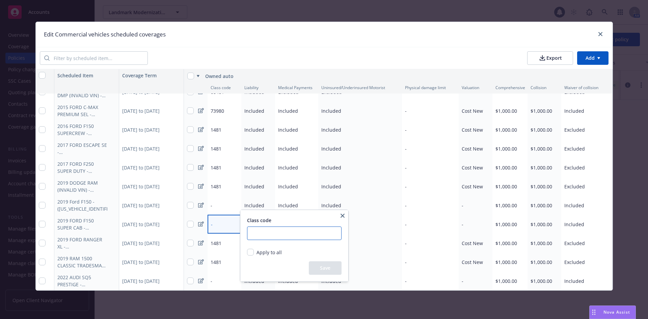
click at [260, 228] on input "number" at bounding box center [294, 232] width 94 height 13
type input "01481"
click at [314, 265] on button "Save" at bounding box center [325, 267] width 33 height 13
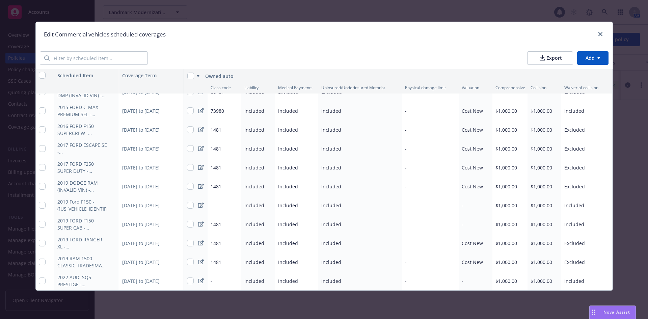
type textarea "x"
click at [481, 219] on div "-" at bounding box center [475, 224] width 34 height 19
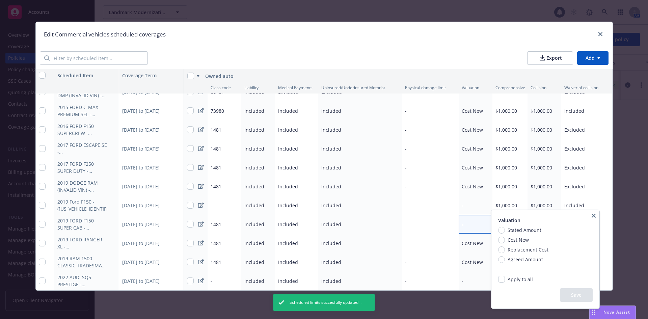
click at [508, 237] on span "Cost New" at bounding box center [517, 239] width 21 height 7
click at [505, 237] on input "Cost New" at bounding box center [501, 239] width 7 height 7
radio input "true"
click at [573, 294] on button "Save" at bounding box center [576, 294] width 33 height 13
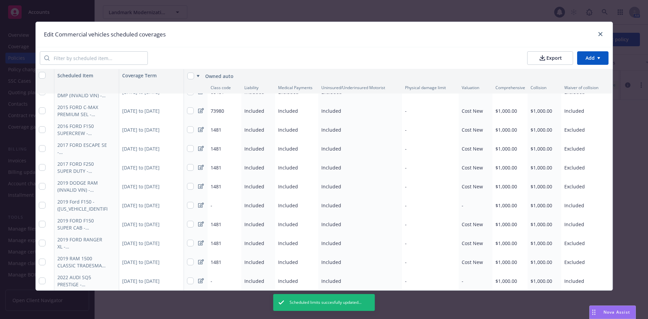
type textarea "x"
click at [568, 221] on span "Included" at bounding box center [574, 224] width 20 height 6
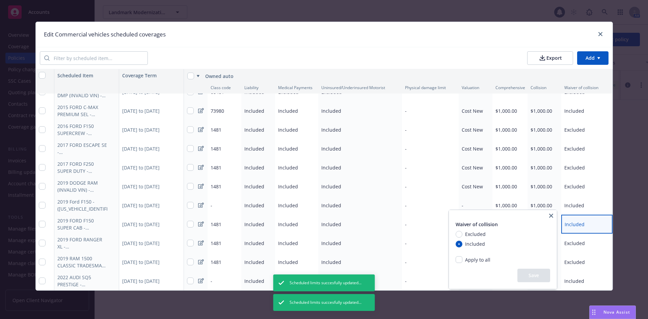
click at [473, 233] on span "Excluded" at bounding box center [475, 233] width 21 height 7
click at [462, 233] on input "Excluded" at bounding box center [458, 234] width 7 height 7
radio input "true"
click at [531, 273] on button "Save" at bounding box center [533, 275] width 33 height 13
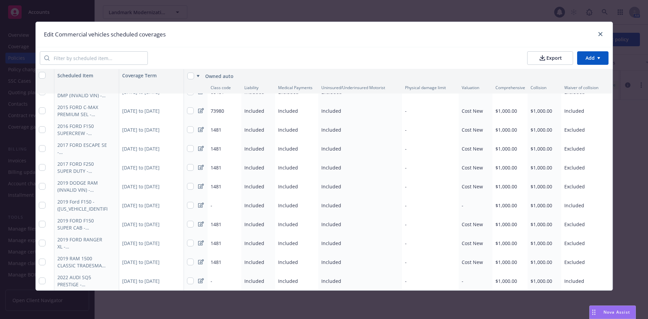
type textarea "x"
click at [221, 273] on div "-" at bounding box center [224, 280] width 34 height 19
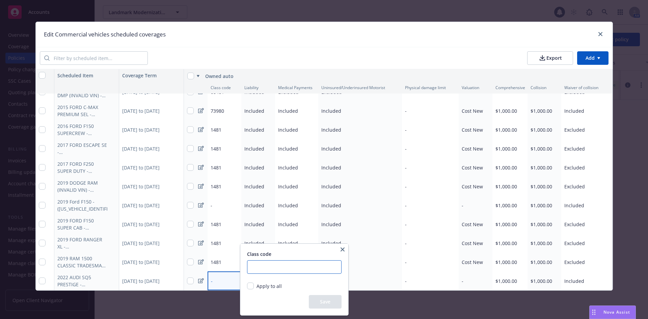
click at [261, 271] on input "number" at bounding box center [294, 266] width 94 height 13
type input "73980"
click at [314, 299] on button "Save" at bounding box center [325, 301] width 33 height 13
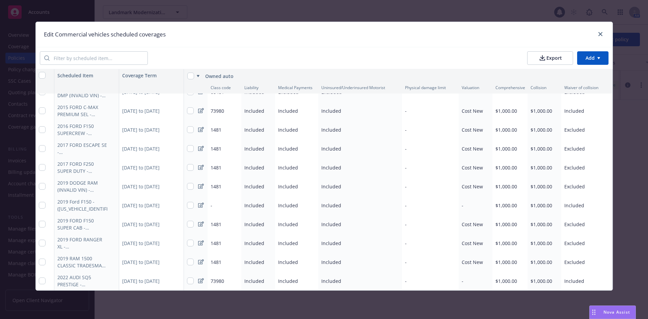
type textarea "x"
click at [469, 279] on div "-" at bounding box center [475, 280] width 34 height 19
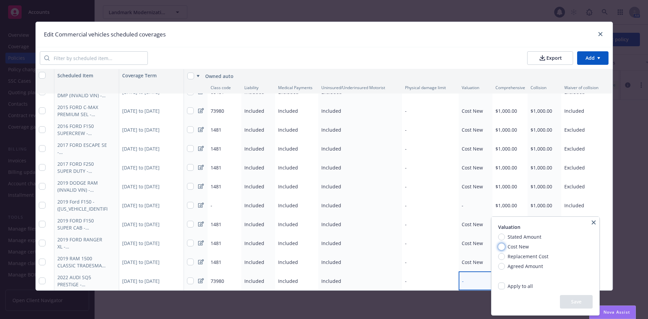
click at [502, 244] on input "Cost New" at bounding box center [501, 246] width 7 height 7
radio input "true"
click at [579, 300] on button "Save" at bounding box center [576, 301] width 33 height 13
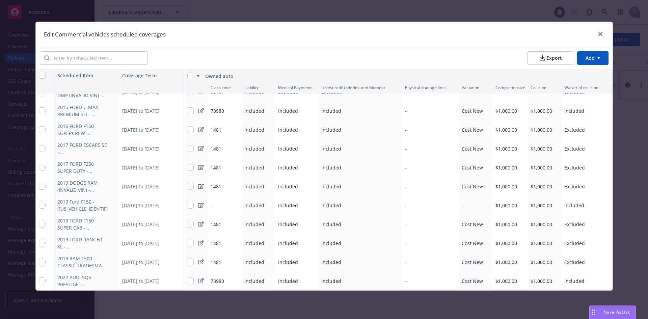
type textarea "x"
click at [226, 203] on div "-" at bounding box center [224, 205] width 34 height 19
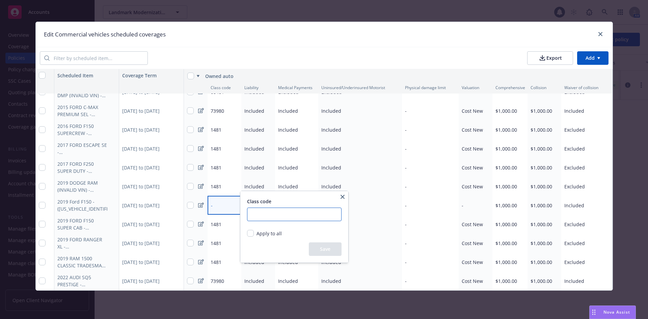
click at [271, 213] on input "number" at bounding box center [294, 213] width 94 height 13
type input "01481"
click at [316, 246] on button "Save" at bounding box center [325, 248] width 33 height 13
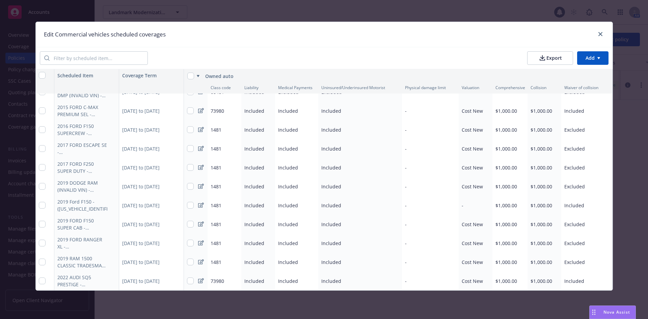
type textarea "x"
click at [579, 202] on span "Included" at bounding box center [574, 205] width 20 height 6
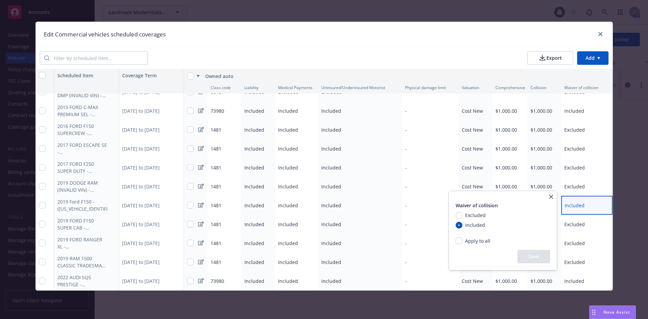
click at [473, 215] on span "Excluded" at bounding box center [475, 215] width 21 height 7
click at [462, 215] on input "Excluded" at bounding box center [458, 215] width 7 height 7
radio input "true"
click at [533, 256] on button "Save" at bounding box center [533, 256] width 33 height 13
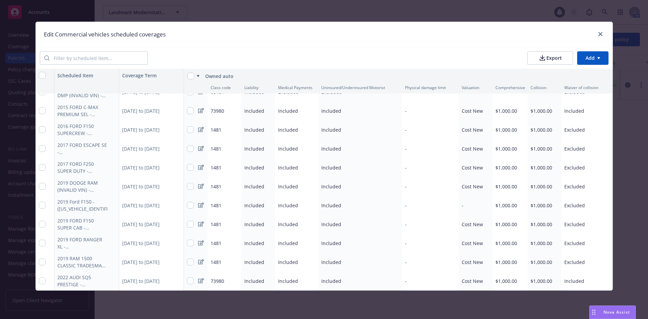
type textarea "x"
click at [473, 203] on div "-" at bounding box center [475, 205] width 34 height 19
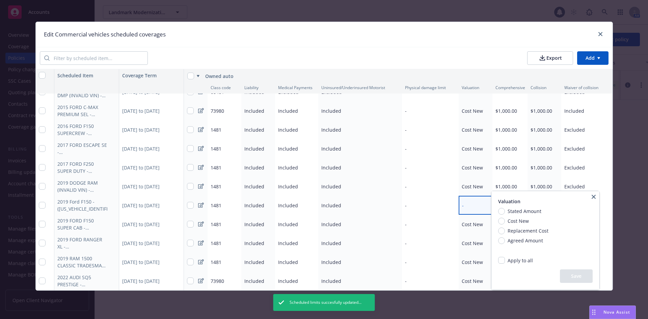
click at [508, 223] on span "Cost New" at bounding box center [517, 220] width 21 height 7
click at [505, 223] on input "Cost New" at bounding box center [501, 221] width 7 height 7
radio input "true"
click at [572, 278] on button "Save" at bounding box center [576, 275] width 33 height 13
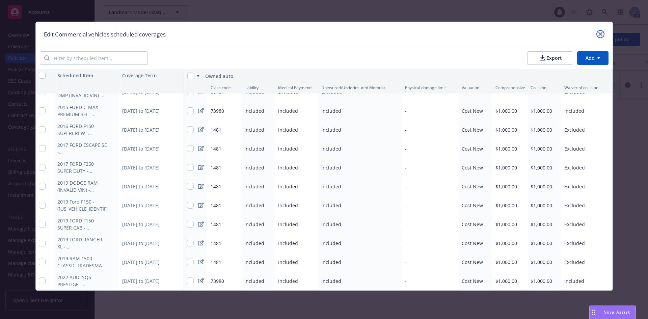
click at [600, 34] on link "close" at bounding box center [600, 34] width 8 height 8
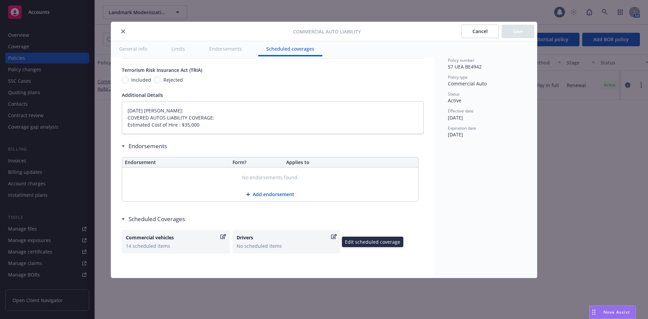
click at [275, 243] on div "No scheduled items" at bounding box center [286, 245] width 100 height 7
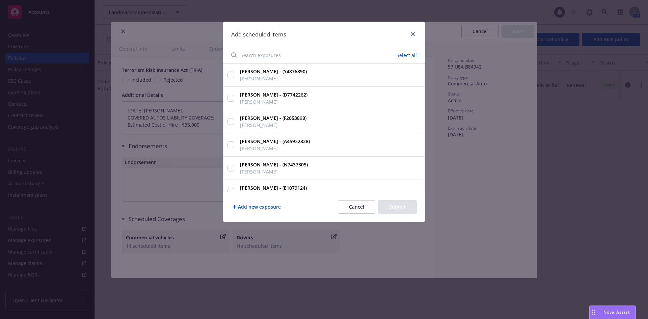
click at [356, 206] on button "Cancel" at bounding box center [356, 206] width 37 height 13
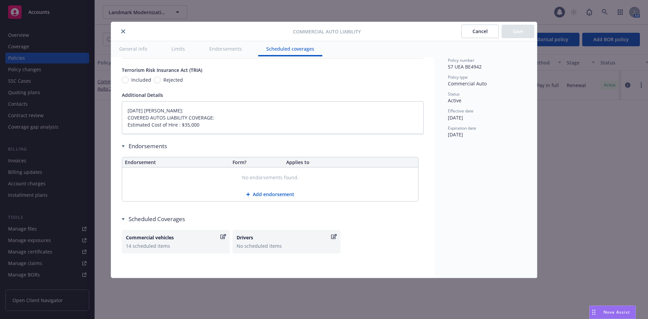
type textarea "x"
click at [271, 248] on div "No scheduled items" at bounding box center [286, 245] width 100 height 7
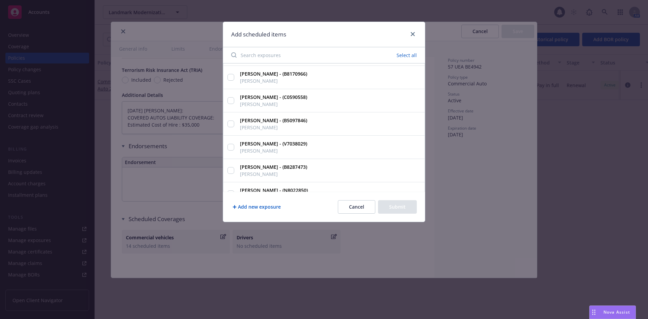
scroll to position [733, 0]
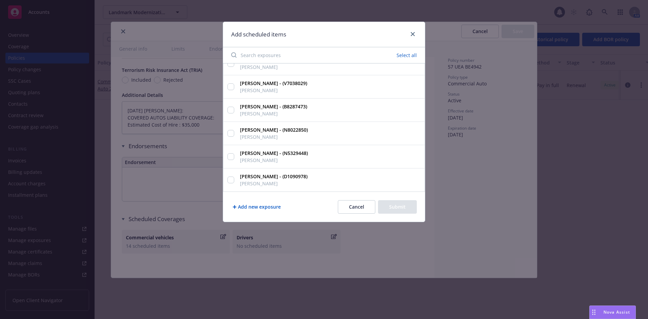
click at [411, 54] on button "Select all" at bounding box center [406, 55] width 28 height 9
checkbox input "true"
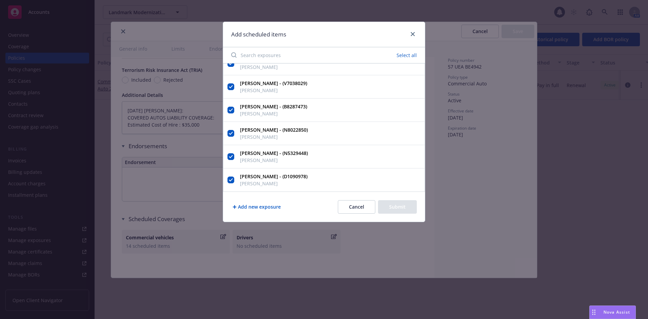
checkbox input "true"
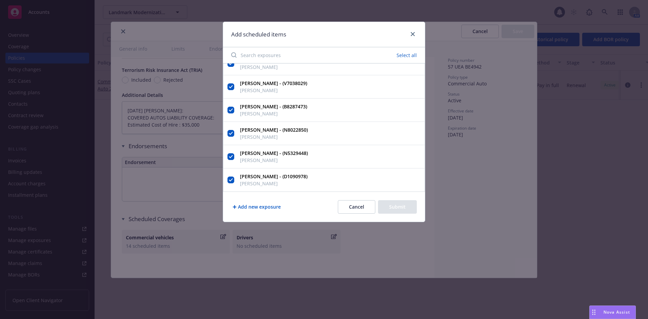
checkbox input "true"
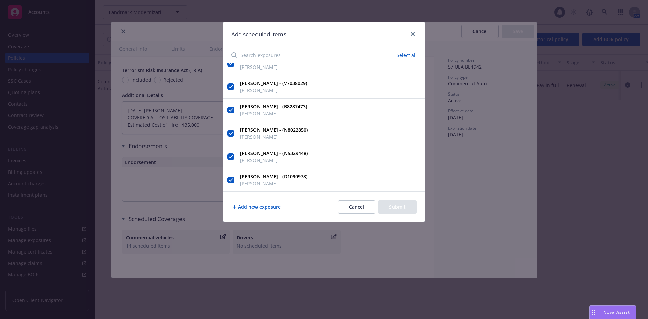
checkbox input "true"
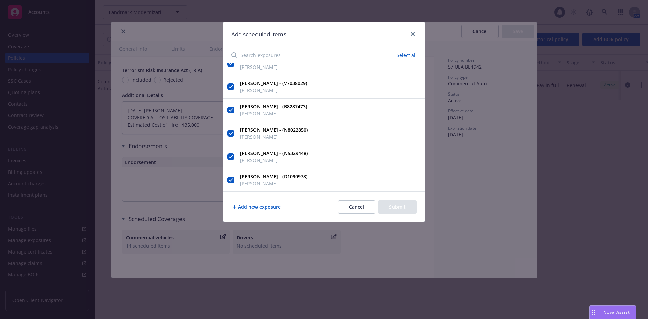
checkbox input "true"
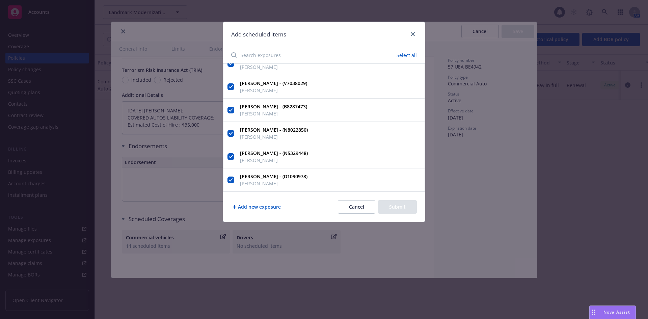
checkbox input "true"
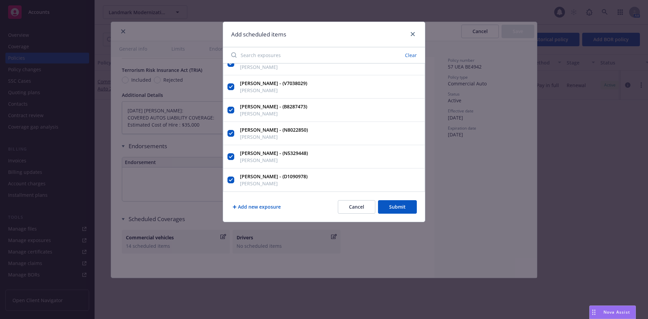
click at [416, 56] on button "Clear" at bounding box center [411, 55] width 20 height 9
click at [231, 180] on input "[PERSON_NAME] - (D1090978) [PERSON_NAME]" at bounding box center [230, 179] width 7 height 7
click at [233, 157] on input "[PERSON_NAME] - (N5329448) [PERSON_NAME]" at bounding box center [230, 156] width 7 height 7
click at [232, 132] on input "[PERSON_NAME] - (N8022850) [PERSON_NAME]" at bounding box center [230, 133] width 7 height 7
click at [231, 112] on input "[PERSON_NAME] - (B8287473) [PERSON_NAME]" at bounding box center [230, 110] width 7 height 7
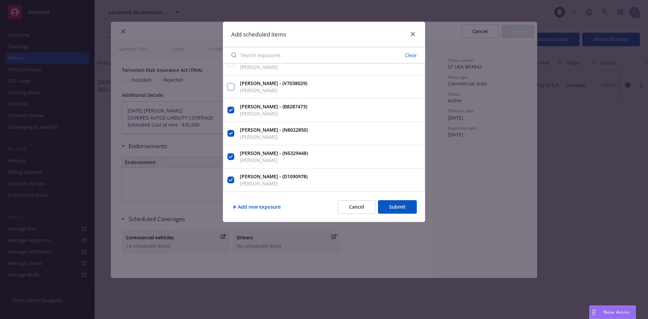
click at [232, 88] on input "[PERSON_NAME] - (V7038029) [PERSON_NAME]" at bounding box center [230, 86] width 7 height 7
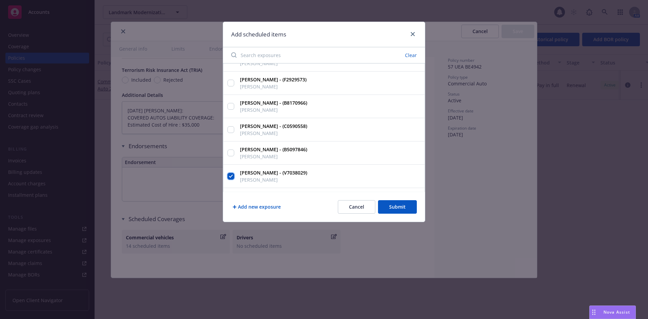
scroll to position [632, 0]
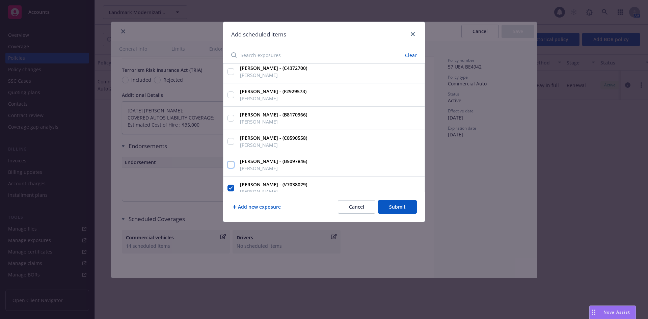
click at [232, 165] on input "[PERSON_NAME] - (B5097846) [PERSON_NAME]" at bounding box center [230, 164] width 7 height 7
click at [233, 141] on input "[PERSON_NAME] - (C0590558) [PERSON_NAME]" at bounding box center [230, 141] width 7 height 7
click at [231, 118] on input "[PERSON_NAME] - (B8170966) [PERSON_NAME]" at bounding box center [230, 118] width 7 height 7
click at [231, 90] on div "[PERSON_NAME] - (F2929573) [PERSON_NAME]" at bounding box center [324, 94] width 202 height 23
click at [229, 96] on input "[PERSON_NAME] - (F2929573) [PERSON_NAME]" at bounding box center [230, 94] width 7 height 7
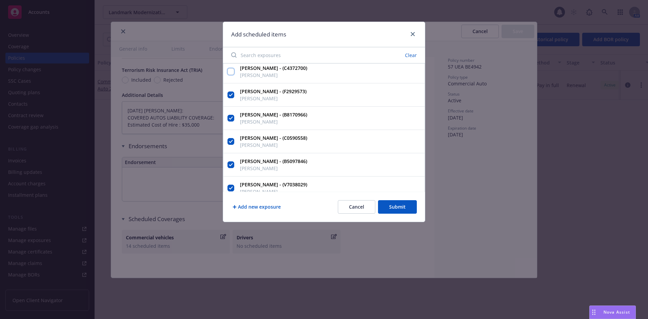
click at [231, 71] on input "[PERSON_NAME] - (C4372700) [PERSON_NAME]" at bounding box center [230, 71] width 7 height 7
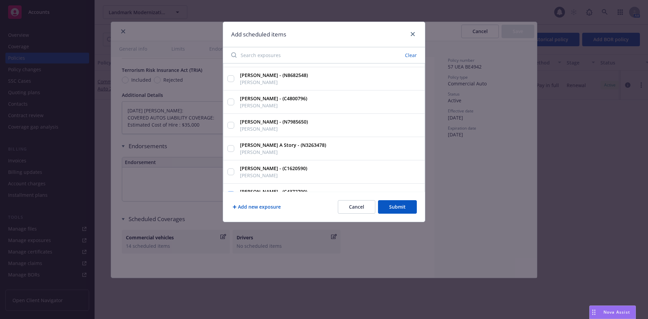
scroll to position [497, 0]
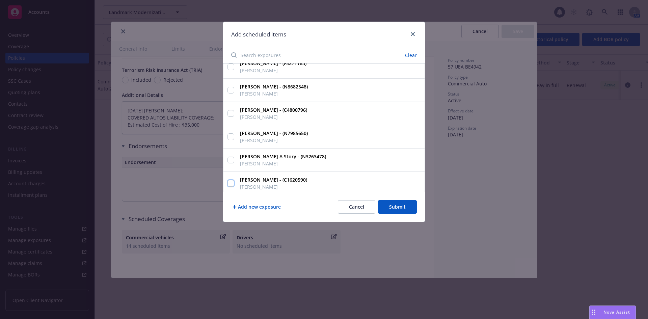
click at [232, 182] on input "[PERSON_NAME] - (C1620590) [PERSON_NAME]" at bounding box center [230, 183] width 7 height 7
click at [230, 160] on input "[PERSON_NAME] A Story - (N3263478) [PERSON_NAME]" at bounding box center [230, 160] width 7 height 7
click at [232, 135] on input "[PERSON_NAME] - (N7985650) [PERSON_NAME]" at bounding box center [230, 136] width 7 height 7
click at [233, 113] on input "[PERSON_NAME] - (C4800796) [PERSON_NAME]" at bounding box center [230, 113] width 7 height 7
click at [232, 89] on input "[PERSON_NAME] - (N8682548) [PERSON_NAME]" at bounding box center [230, 90] width 7 height 7
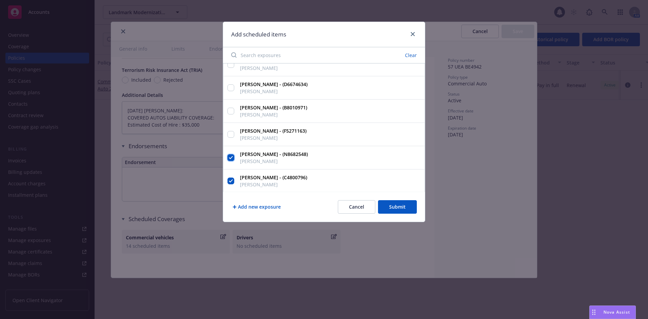
scroll to position [396, 0]
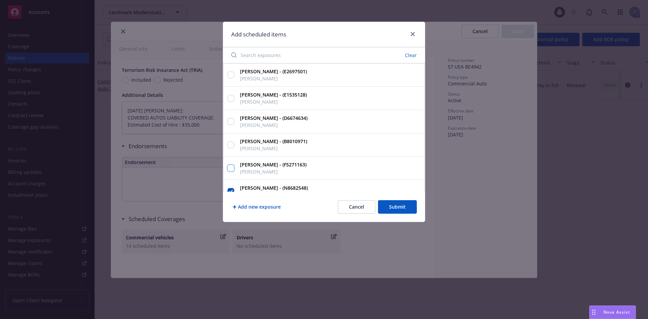
click at [229, 167] on input "[PERSON_NAME] - (F5271163) [PERSON_NAME]" at bounding box center [230, 168] width 7 height 7
click at [230, 145] on input "[PERSON_NAME] - (B8010971) [PERSON_NAME]" at bounding box center [230, 144] width 7 height 7
click at [234, 121] on input "[PERSON_NAME] - (D6674634) [PERSON_NAME]" at bounding box center [230, 121] width 7 height 7
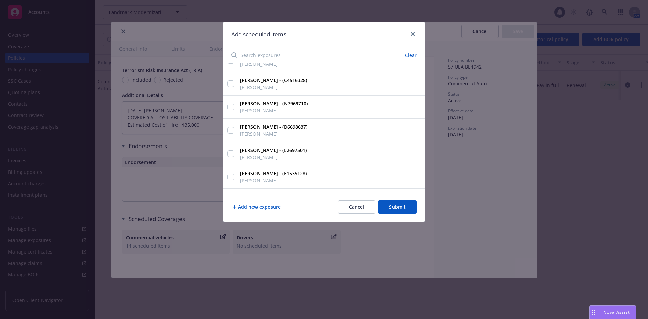
scroll to position [328, 0]
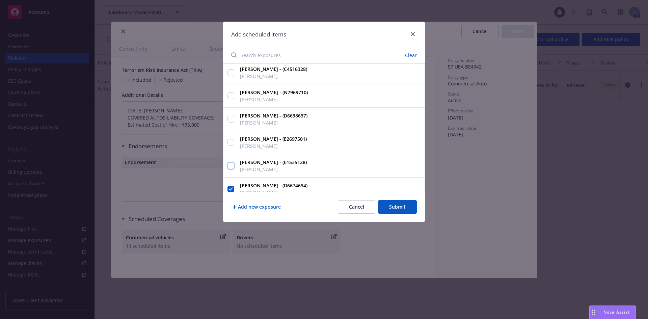
click at [229, 164] on input "[PERSON_NAME] - (E1535128) [PERSON_NAME]" at bounding box center [230, 165] width 7 height 7
click at [231, 139] on input "[PERSON_NAME] - (E2697501) [PERSON_NAME]" at bounding box center [230, 142] width 7 height 7
click at [231, 119] on input "[PERSON_NAME] - (D6698637) [PERSON_NAME]" at bounding box center [230, 119] width 7 height 7
click at [231, 94] on input "[PERSON_NAME] - (N7969710) [PERSON_NAME]" at bounding box center [230, 95] width 7 height 7
click at [233, 73] on input "[PERSON_NAME] - (C4516328) [PERSON_NAME]" at bounding box center [230, 72] width 7 height 7
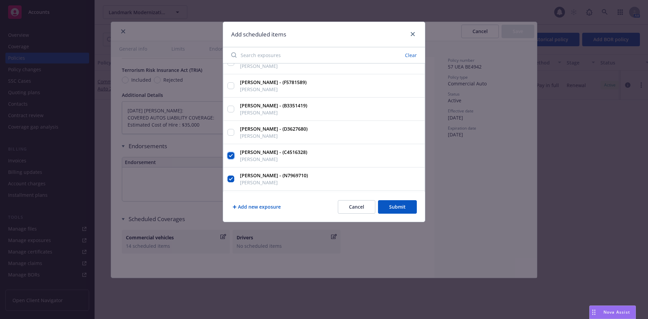
scroll to position [227, 0]
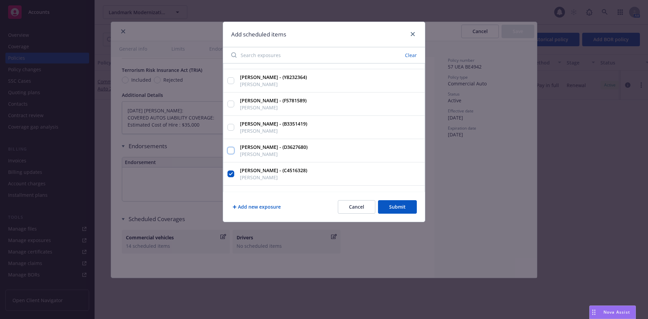
click at [230, 149] on input "[PERSON_NAME] - (D3627680) [PERSON_NAME]" at bounding box center [230, 150] width 7 height 7
click at [229, 125] on input "[PERSON_NAME] - (B3351419) [PERSON_NAME]" at bounding box center [230, 127] width 7 height 7
click at [231, 104] on input "[PERSON_NAME] - (F5781589) [PERSON_NAME]" at bounding box center [230, 104] width 7 height 7
click at [232, 79] on input "[PERSON_NAME] - (Y8232364) [PERSON_NAME]" at bounding box center [230, 80] width 7 height 7
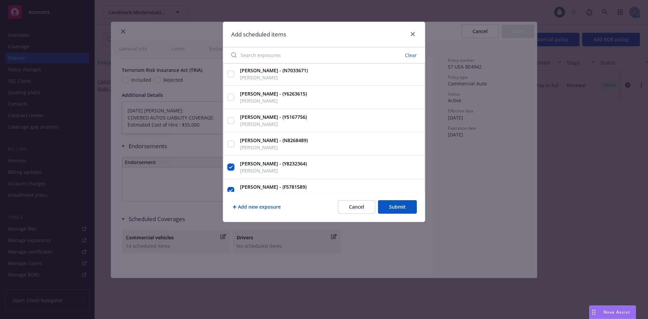
scroll to position [126, 0]
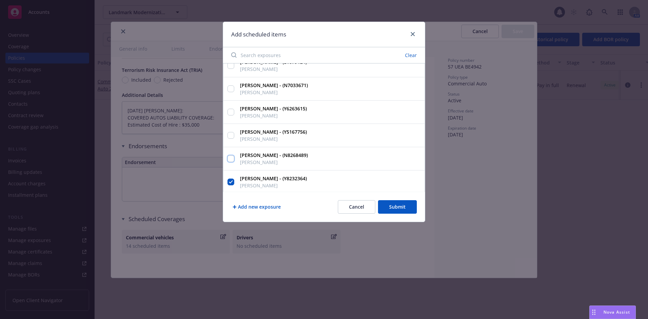
click at [229, 158] on input "[PERSON_NAME] - (N8268489) [PERSON_NAME]" at bounding box center [230, 158] width 7 height 7
click at [230, 134] on input "[PERSON_NAME] - (Y5167756) [PERSON_NAME]" at bounding box center [230, 135] width 7 height 7
click at [233, 112] on input "[PERSON_NAME] - (Y6263615) [PERSON_NAME]" at bounding box center [230, 112] width 7 height 7
click at [232, 90] on input "[PERSON_NAME] - (N7033671) [PERSON_NAME]" at bounding box center [230, 88] width 7 height 7
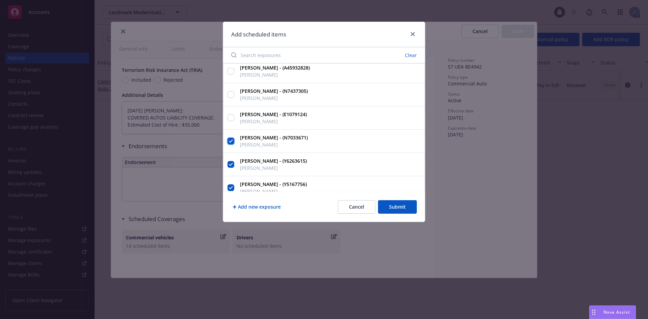
scroll to position [58, 0]
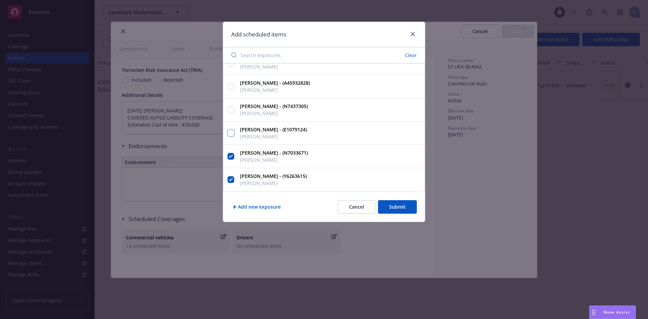
click at [231, 130] on input "[PERSON_NAME] - (E1079124) [PERSON_NAME]" at bounding box center [230, 133] width 7 height 7
click at [231, 110] on input "[PERSON_NAME] - (N7437305) [PERSON_NAME]" at bounding box center [230, 109] width 7 height 7
click at [230, 84] on input "[PERSON_NAME] - (A45932828) [PERSON_NAME]" at bounding box center [230, 86] width 7 height 7
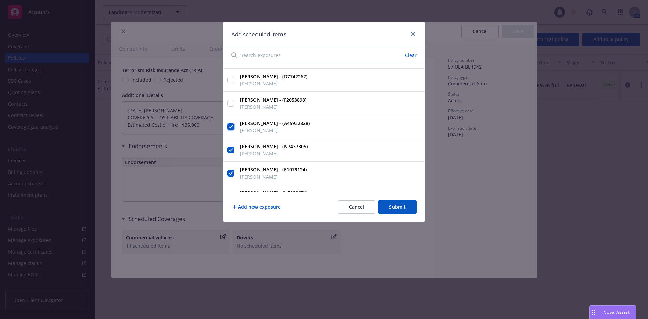
scroll to position [0, 0]
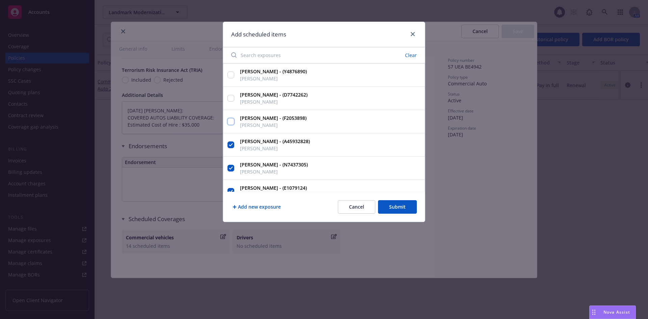
click at [230, 120] on input "[PERSON_NAME] - (F2053898) [PERSON_NAME]" at bounding box center [230, 121] width 7 height 7
click at [229, 95] on input "[PERSON_NAME] - (D7742262) [PERSON_NAME]" at bounding box center [230, 98] width 7 height 7
click at [231, 72] on input "[PERSON_NAME] - (Y4876890) [PERSON_NAME]" at bounding box center [230, 75] width 7 height 7
click at [396, 202] on button "Submit" at bounding box center [397, 206] width 39 height 13
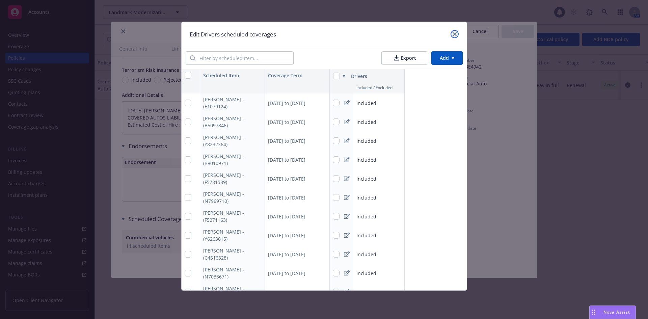
click at [453, 36] on link "close" at bounding box center [454, 34] width 8 height 8
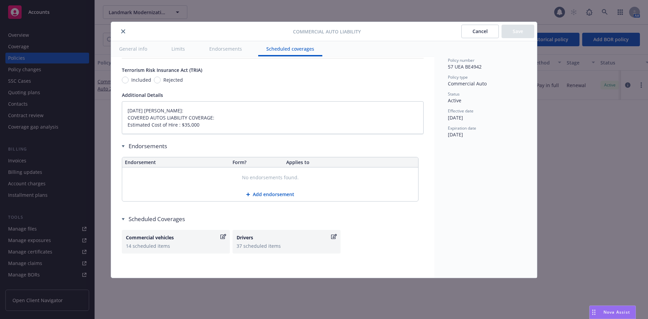
click at [120, 30] on button "close" at bounding box center [123, 31] width 8 height 8
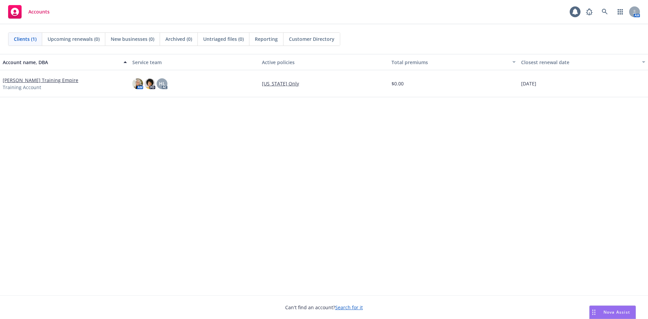
click at [57, 80] on link "[PERSON_NAME] Training Empire" at bounding box center [41, 80] width 76 height 7
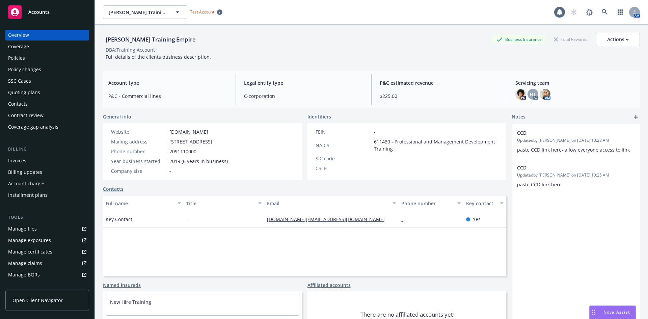
click at [44, 59] on div "Policies" at bounding box center [47, 58] width 78 height 11
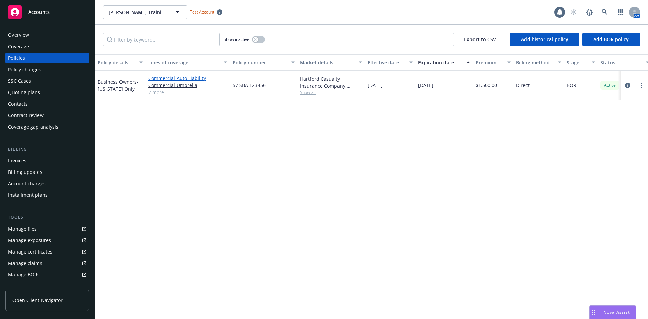
click at [184, 79] on link "Commercial Auto Liability" at bounding box center [187, 78] width 79 height 7
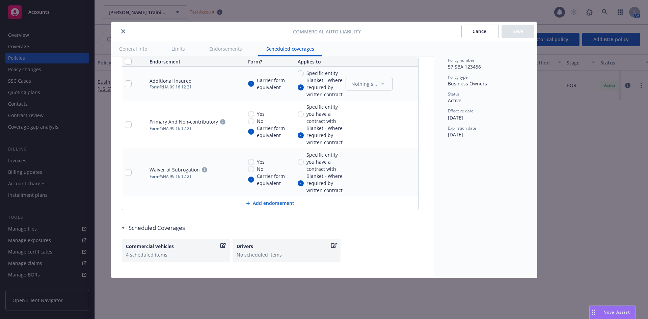
scroll to position [1307, 0]
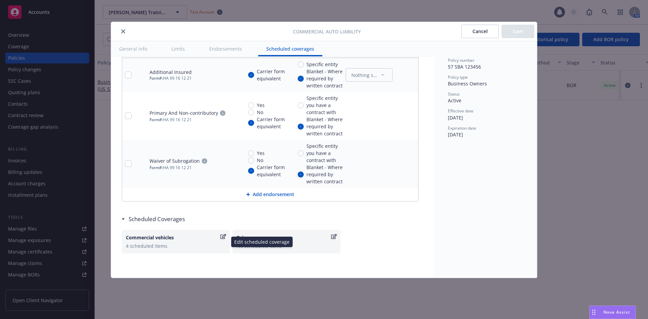
click at [167, 240] on div "Commercial vehicles" at bounding box center [172, 237] width 93 height 7
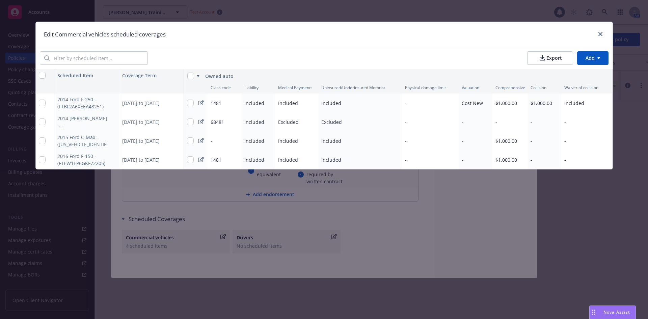
type textarea "x"
